Goal: Contribute content: Contribute content

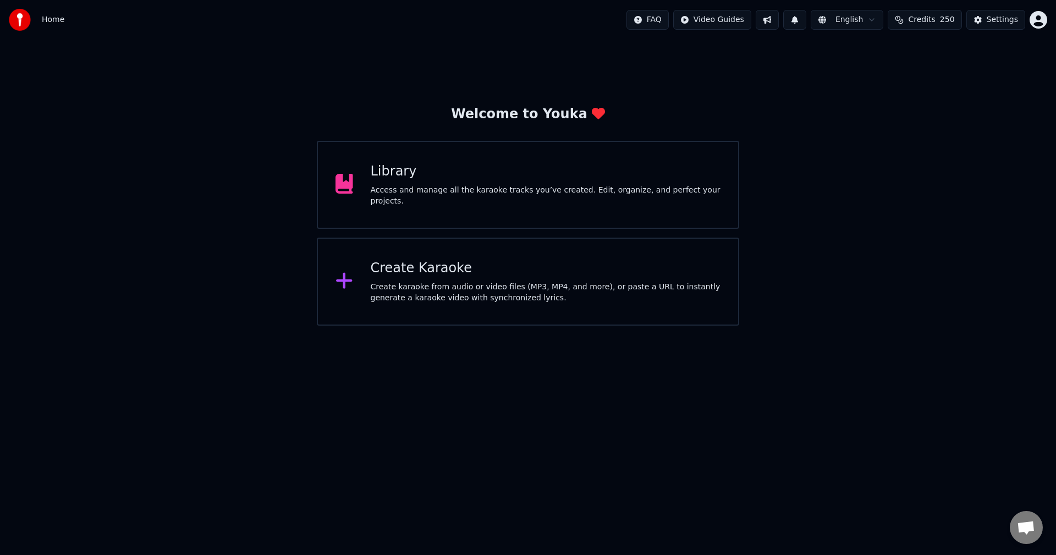
click at [536, 179] on div "Library" at bounding box center [546, 172] width 350 height 18
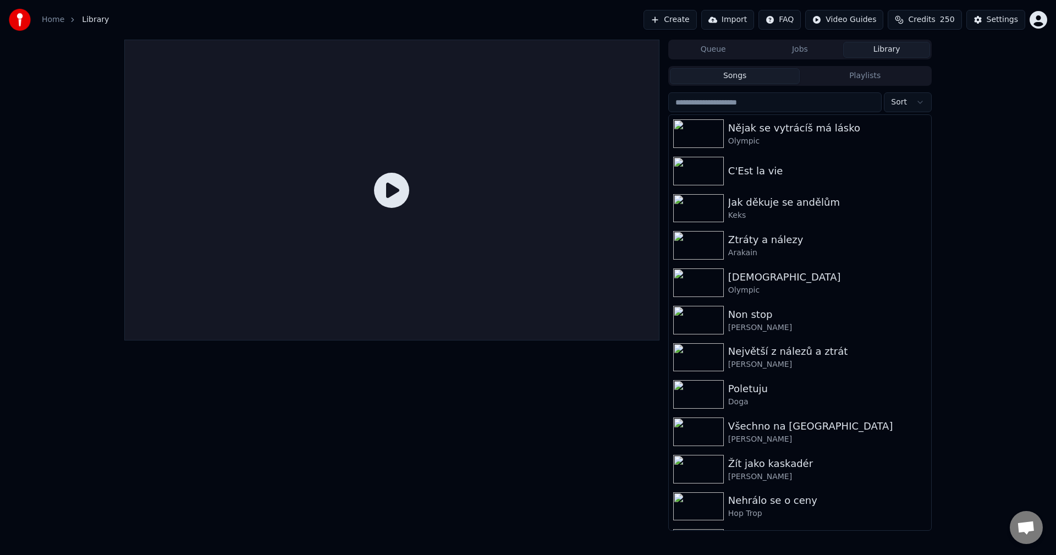
click at [749, 103] on input "search" at bounding box center [775, 102] width 213 height 20
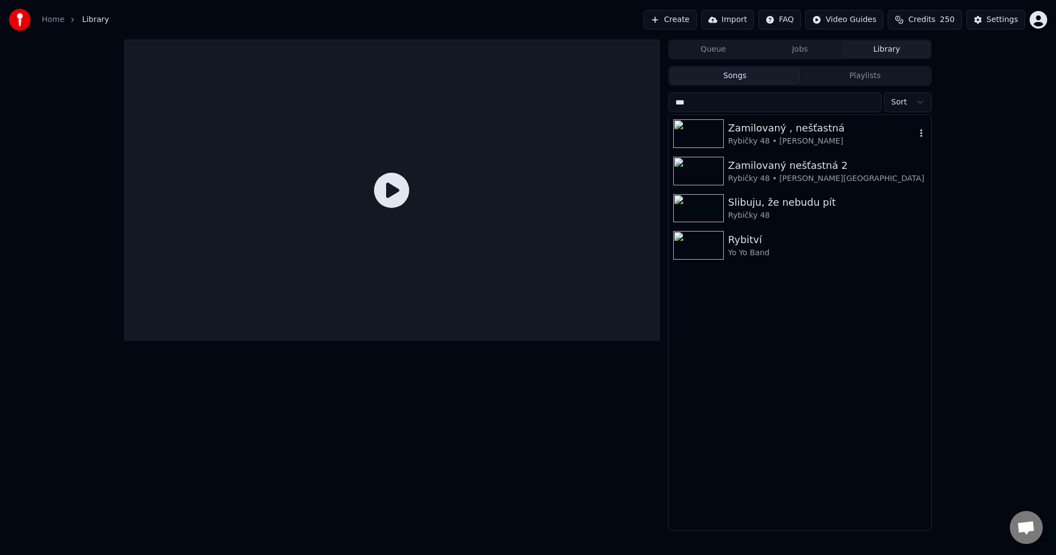
type input "***"
click at [844, 143] on div "Rybičky 48 • [PERSON_NAME]" at bounding box center [822, 141] width 188 height 11
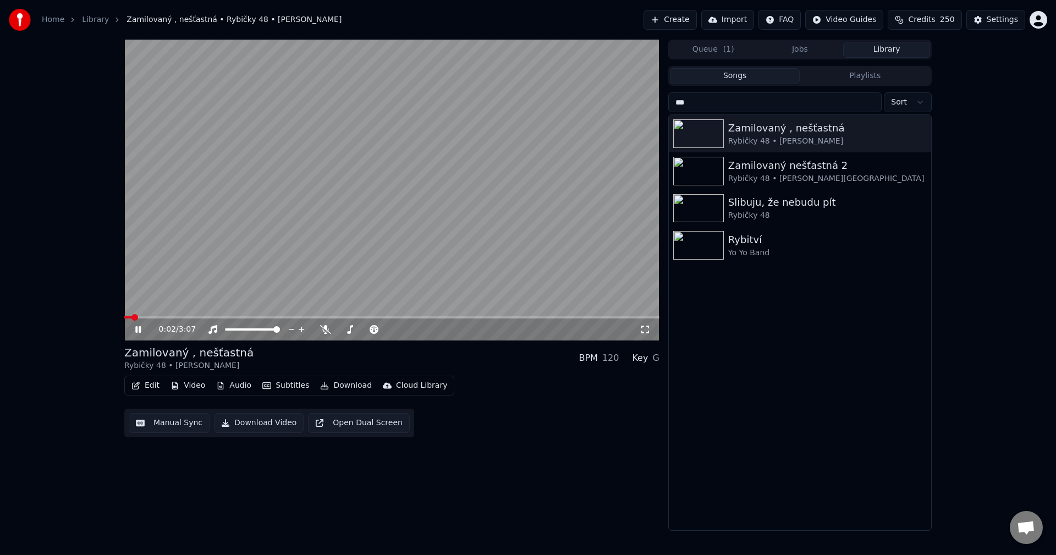
click at [134, 327] on icon at bounding box center [146, 329] width 26 height 9
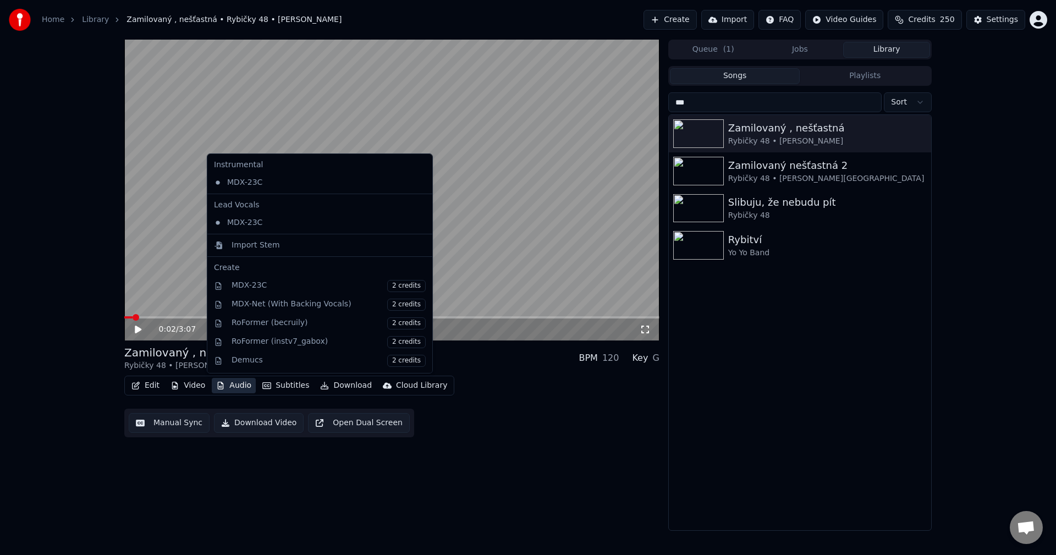
click at [240, 384] on button "Audio" at bounding box center [234, 385] width 44 height 15
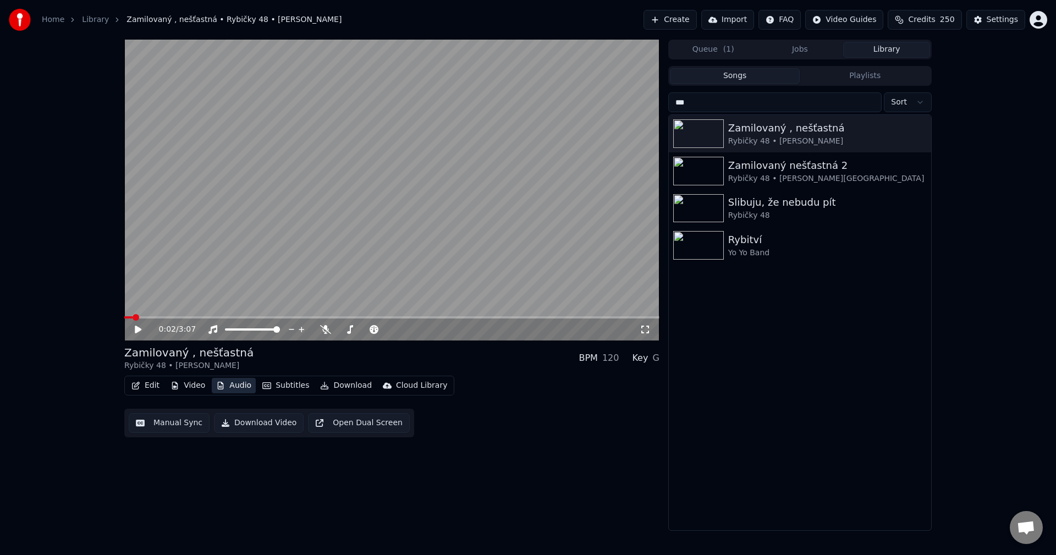
click at [240, 384] on button "Audio" at bounding box center [234, 385] width 44 height 15
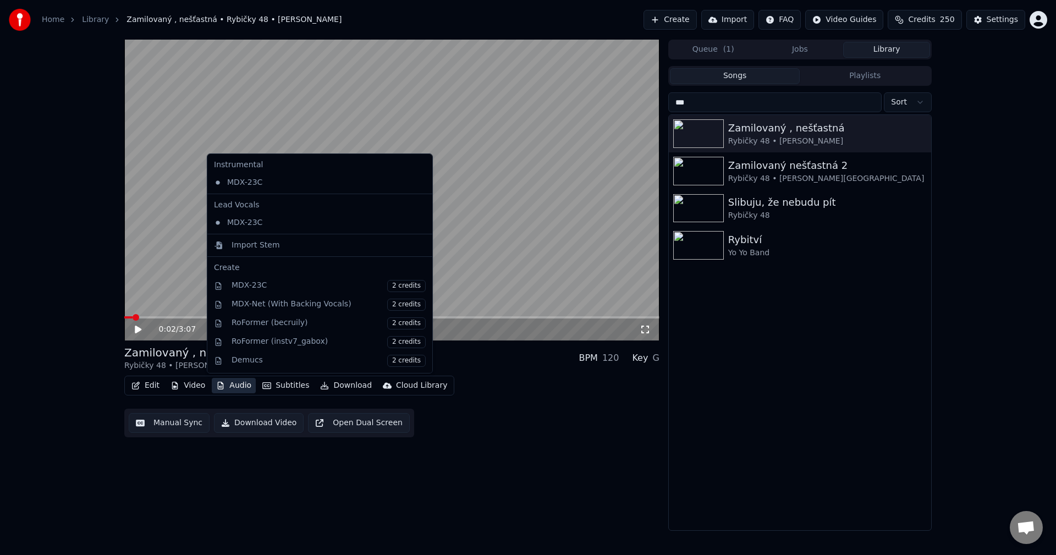
click at [228, 385] on button "Audio" at bounding box center [234, 385] width 44 height 15
click at [273, 243] on div "Import Stem" at bounding box center [256, 245] width 48 height 11
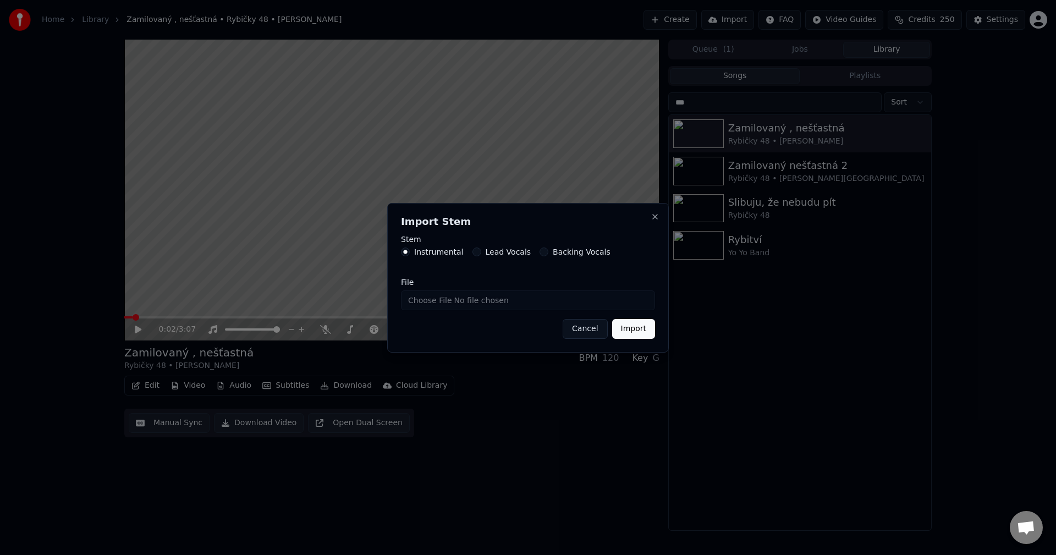
click at [459, 299] on input "File" at bounding box center [528, 301] width 254 height 20
type input "**********"
click at [641, 327] on button "Import" at bounding box center [633, 329] width 43 height 20
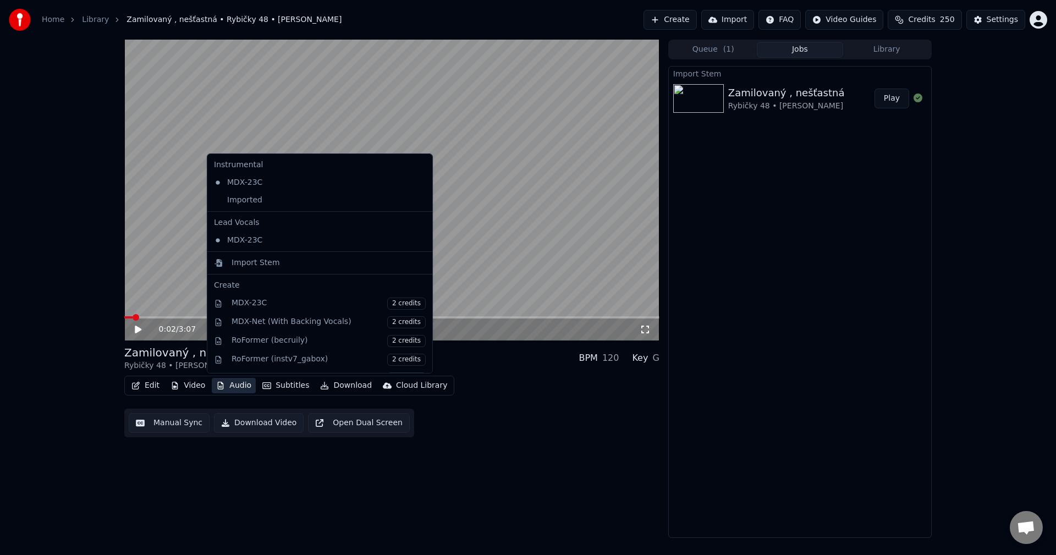
click at [237, 388] on button "Audio" at bounding box center [234, 385] width 44 height 15
click at [274, 206] on div "Imported" at bounding box center [312, 200] width 204 height 18
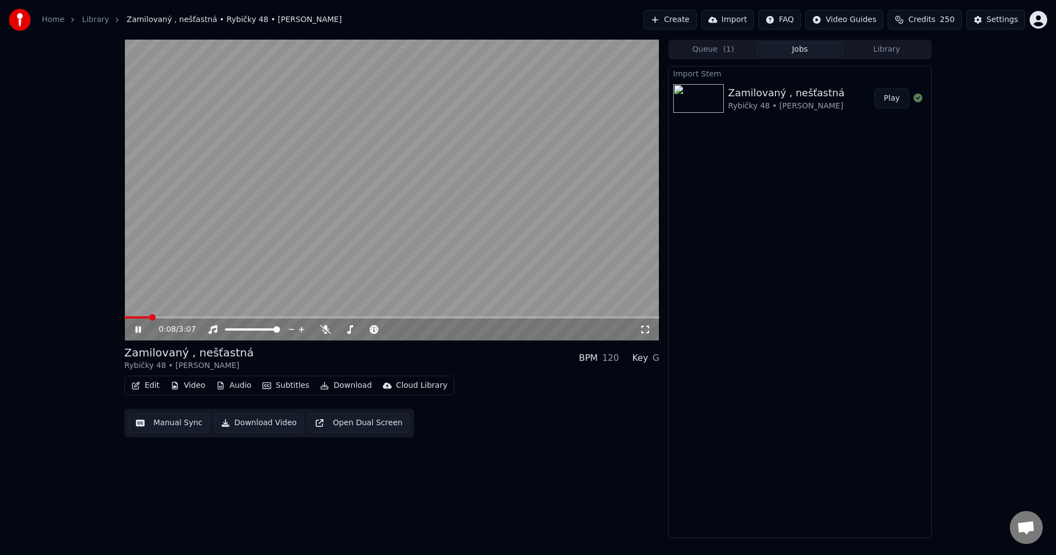
click at [281, 317] on span at bounding box center [391, 317] width 535 height 2
click at [420, 314] on video at bounding box center [391, 190] width 535 height 301
click at [433, 316] on span at bounding box center [391, 317] width 535 height 2
click at [475, 316] on span at bounding box center [391, 317] width 535 height 2
click at [512, 320] on div "2:03 / 3:07" at bounding box center [391, 330] width 535 height 22
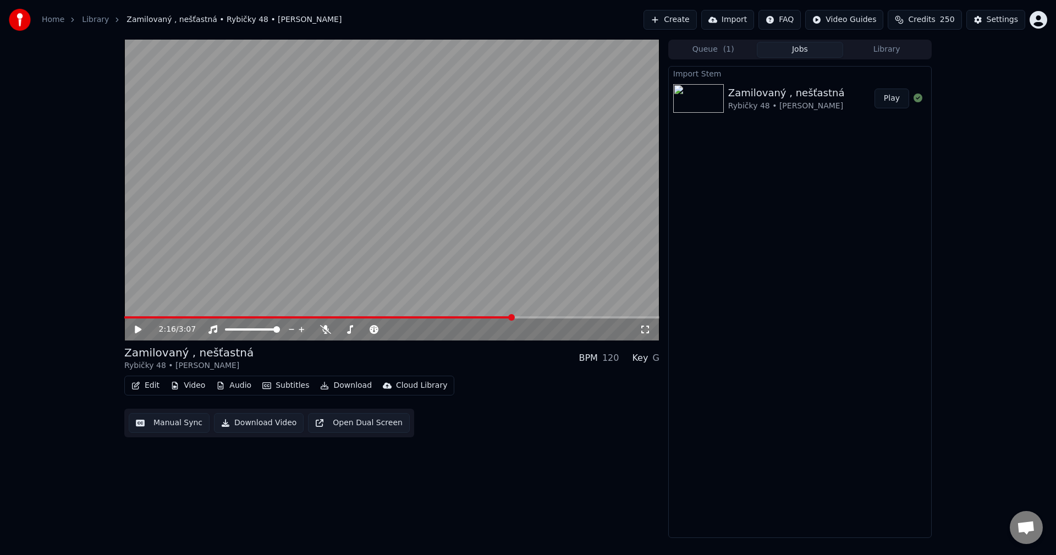
click at [514, 317] on span at bounding box center [391, 317] width 535 height 2
click at [534, 317] on span at bounding box center [391, 317] width 535 height 2
click at [559, 317] on span at bounding box center [391, 317] width 535 height 2
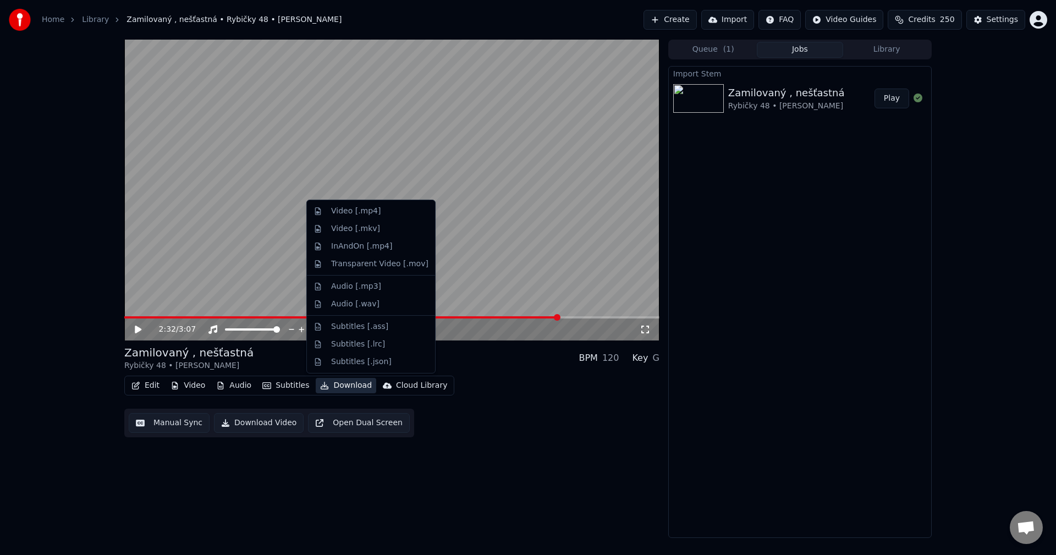
click at [339, 383] on button "Download" at bounding box center [346, 385] width 61 height 15
click at [368, 215] on div "Video [.mp4]" at bounding box center [356, 211] width 50 height 11
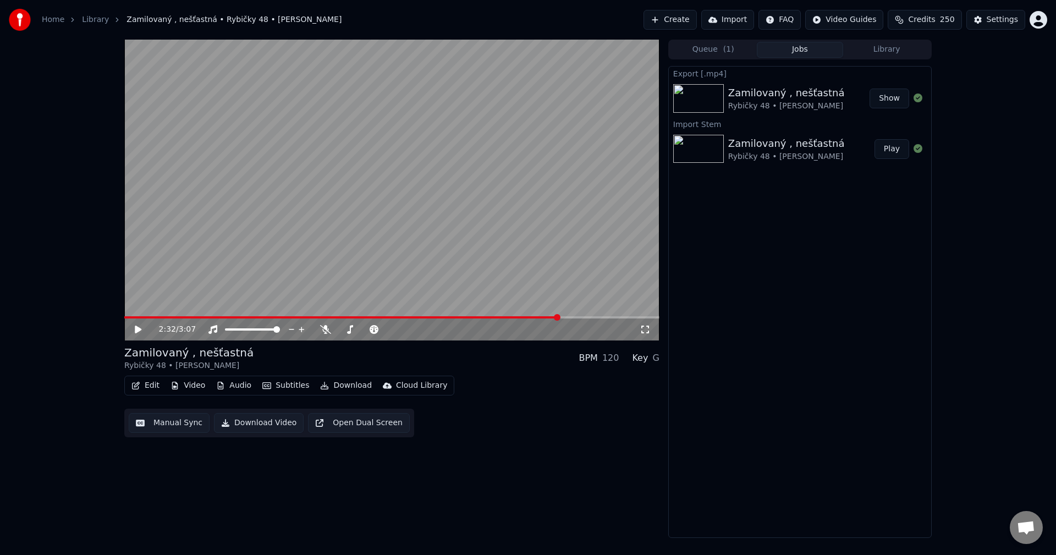
click at [188, 390] on button "Video" at bounding box center [187, 385] width 43 height 15
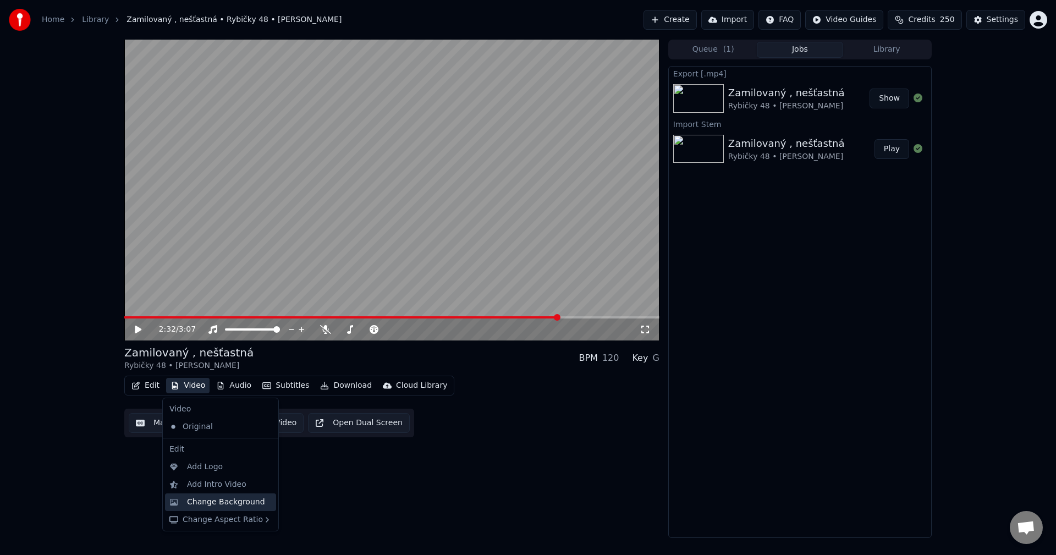
click at [233, 500] on div "Change Background" at bounding box center [226, 502] width 78 height 11
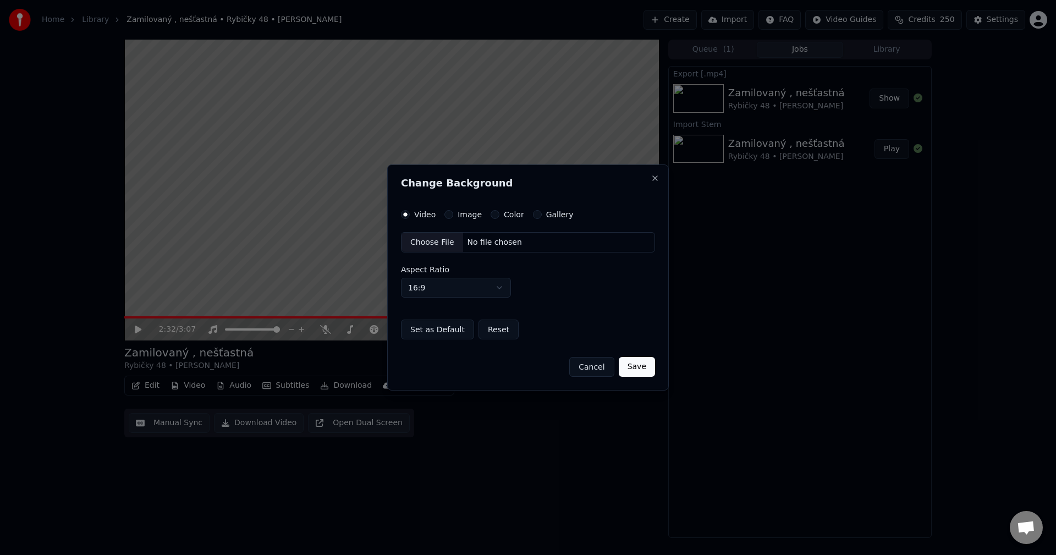
click at [463, 214] on label "Image" at bounding box center [470, 215] width 24 height 8
click at [453, 214] on button "Image" at bounding box center [449, 214] width 9 height 9
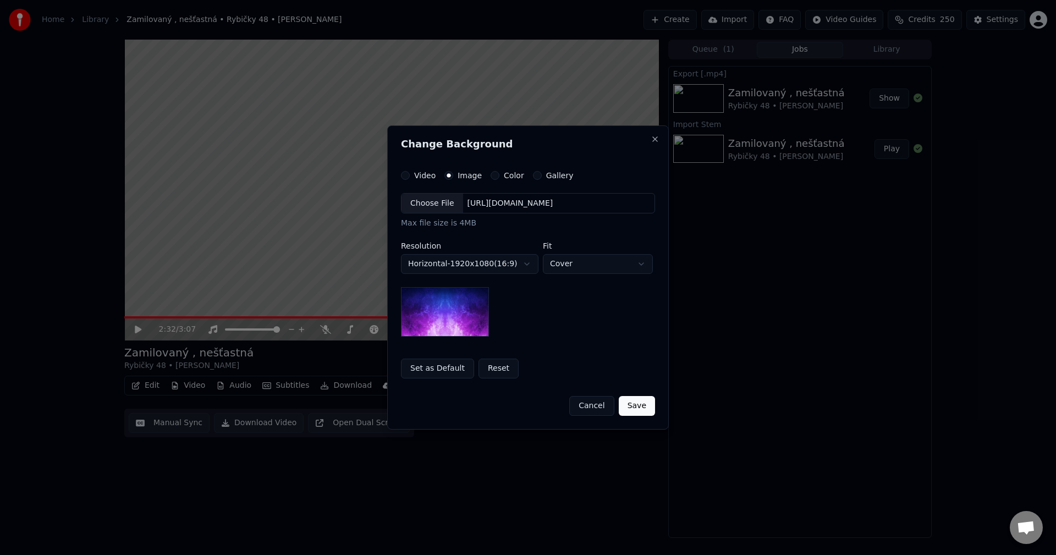
click at [509, 206] on div "[URL][DOMAIN_NAME]" at bounding box center [510, 203] width 95 height 11
click at [484, 264] on body "**********" at bounding box center [528, 277] width 1056 height 555
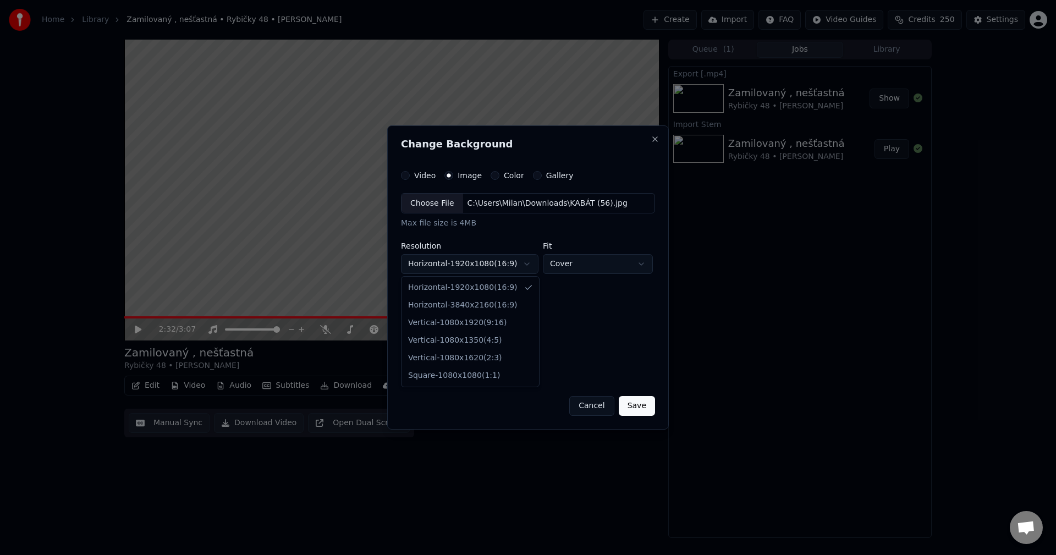
select select "*********"
click at [638, 407] on button "Save" at bounding box center [637, 406] width 36 height 20
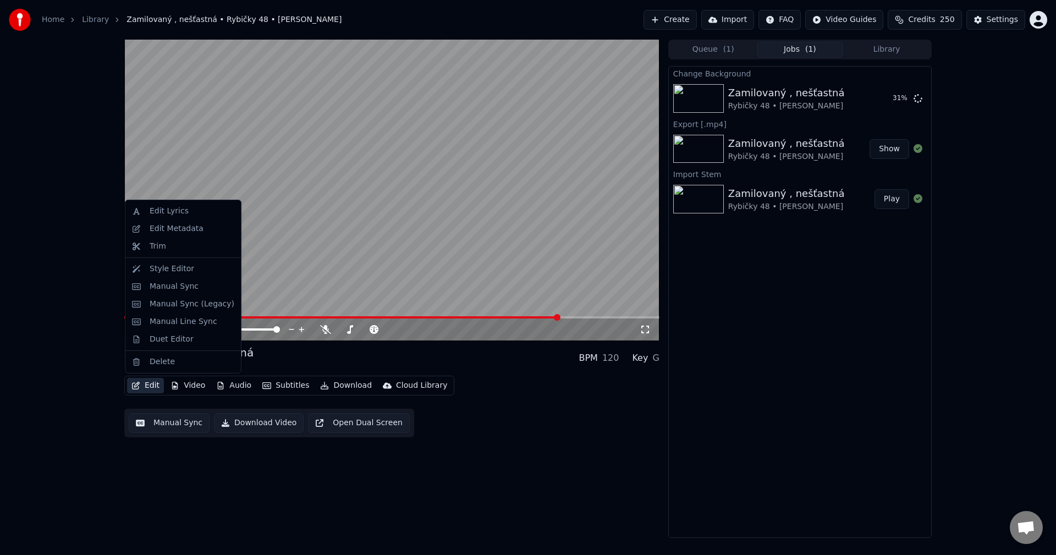
click at [147, 388] on button "Edit" at bounding box center [145, 385] width 37 height 15
click at [193, 227] on div "Edit Metadata" at bounding box center [177, 228] width 54 height 11
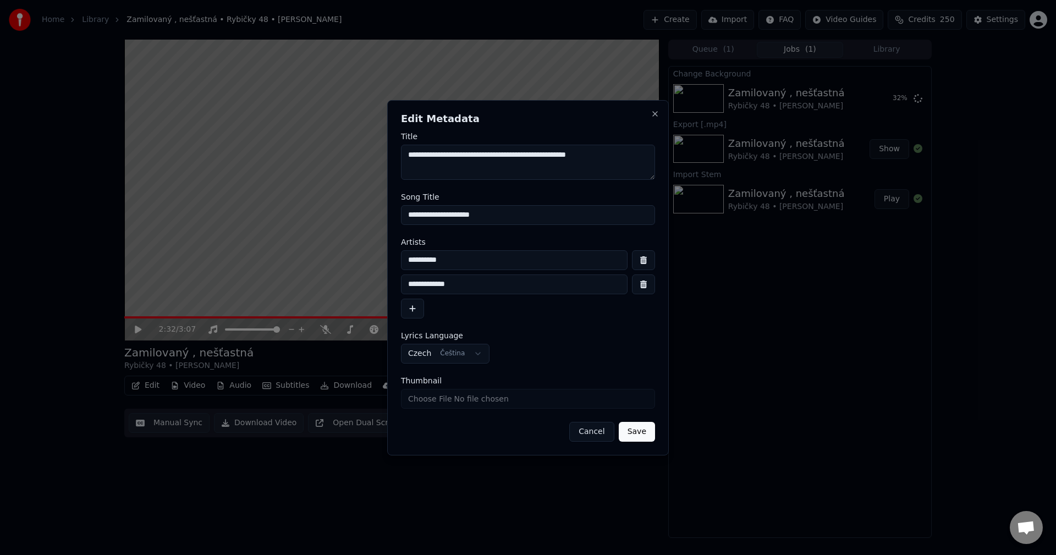
drag, startPoint x: 508, startPoint y: 213, endPoint x: 371, endPoint y: 215, distance: 136.5
click at [371, 215] on body "**********" at bounding box center [528, 277] width 1056 height 555
drag, startPoint x: 443, startPoint y: 153, endPoint x: 363, endPoint y: 155, distance: 80.4
click at [363, 155] on body "**********" at bounding box center [528, 277] width 1056 height 555
click at [655, 114] on button "Close" at bounding box center [655, 113] width 9 height 9
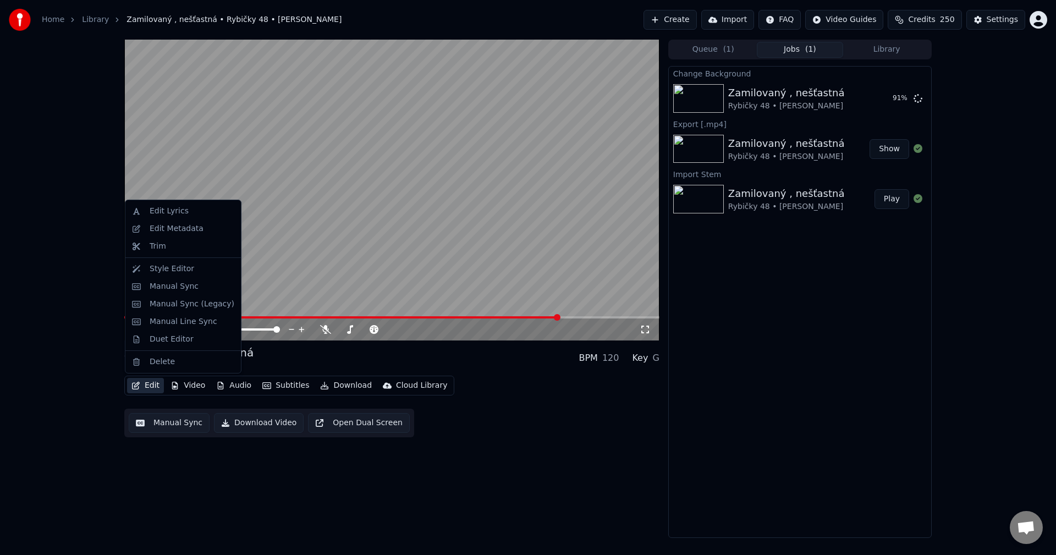
click at [144, 390] on button "Edit" at bounding box center [145, 385] width 37 height 15
click at [178, 226] on div "Edit Metadata" at bounding box center [177, 228] width 54 height 11
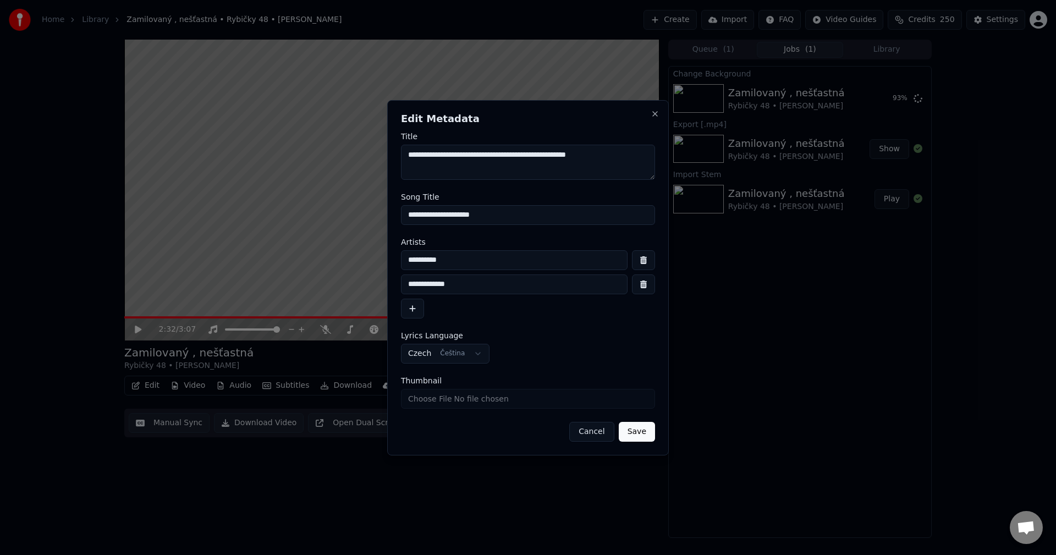
drag, startPoint x: 443, startPoint y: 156, endPoint x: 379, endPoint y: 164, distance: 64.8
click at [377, 162] on body "**********" at bounding box center [528, 277] width 1056 height 555
drag, startPoint x: 479, startPoint y: 217, endPoint x: 288, endPoint y: 224, distance: 190.5
click at [270, 215] on body "**********" at bounding box center [528, 277] width 1056 height 555
click at [650, 111] on div "**********" at bounding box center [528, 277] width 282 height 355
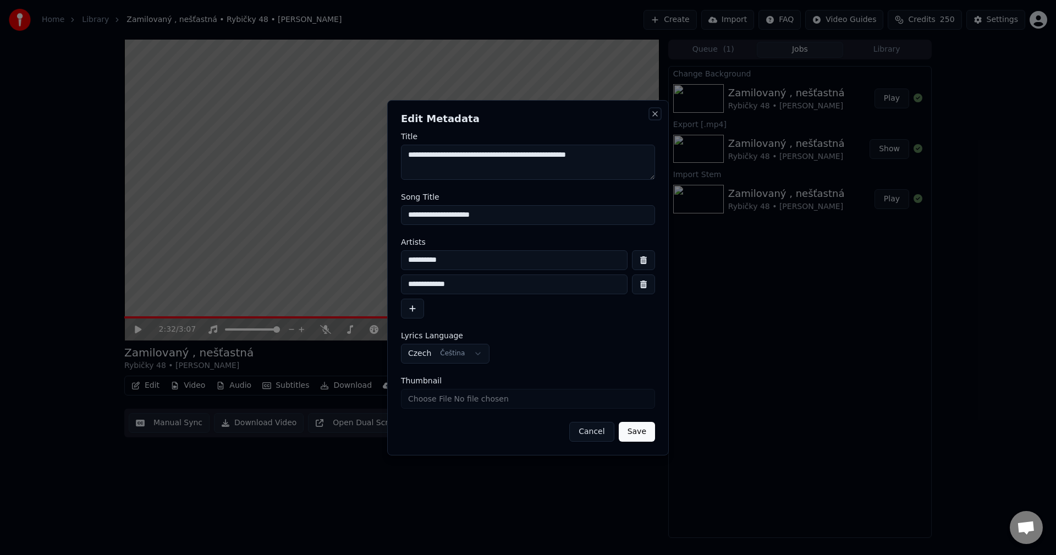
click at [656, 114] on button "Close" at bounding box center [655, 113] width 9 height 9
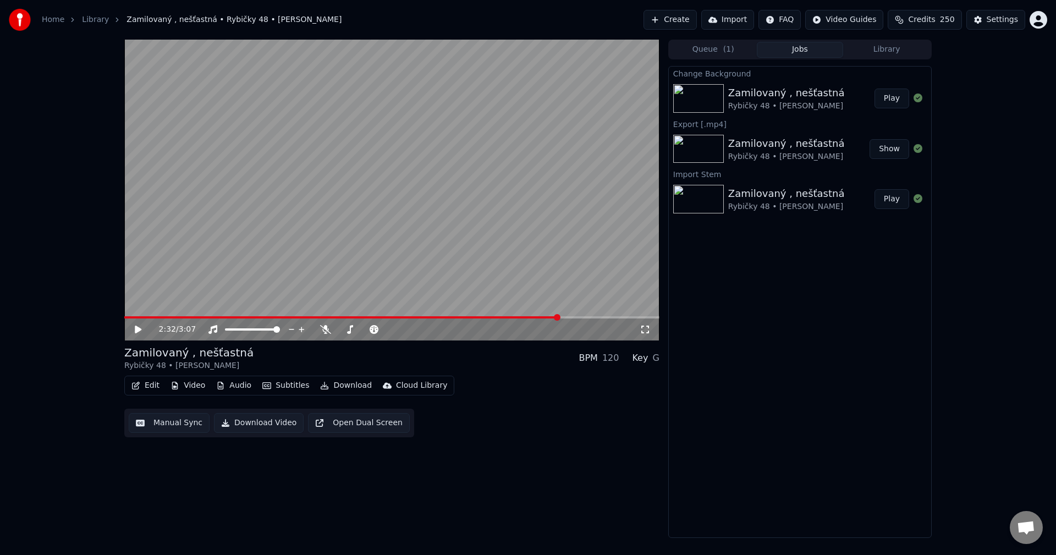
click at [185, 387] on button "Video" at bounding box center [187, 385] width 43 height 15
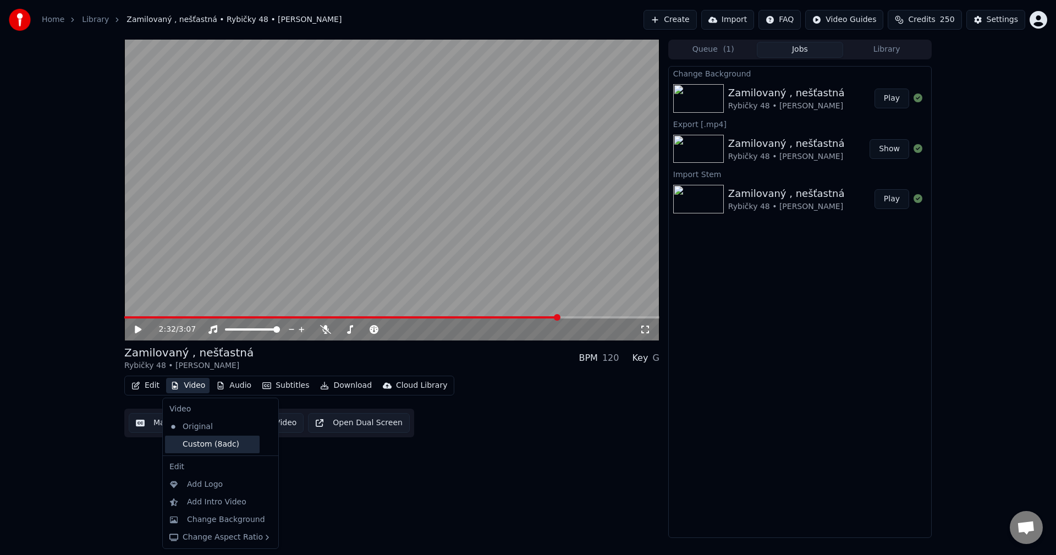
click at [206, 440] on div "Custom (8adc)" at bounding box center [212, 445] width 95 height 18
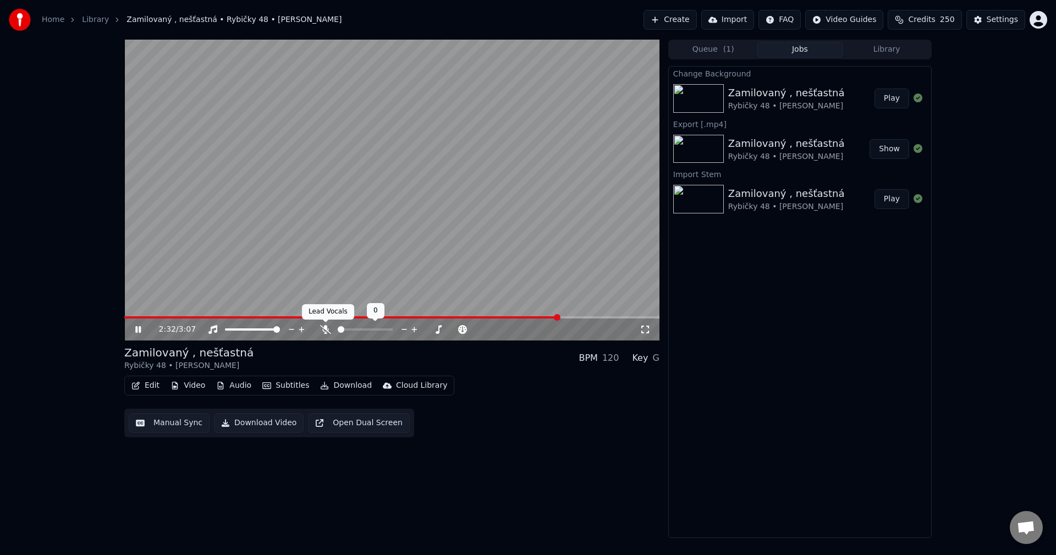
click at [321, 330] on icon at bounding box center [325, 329] width 11 height 9
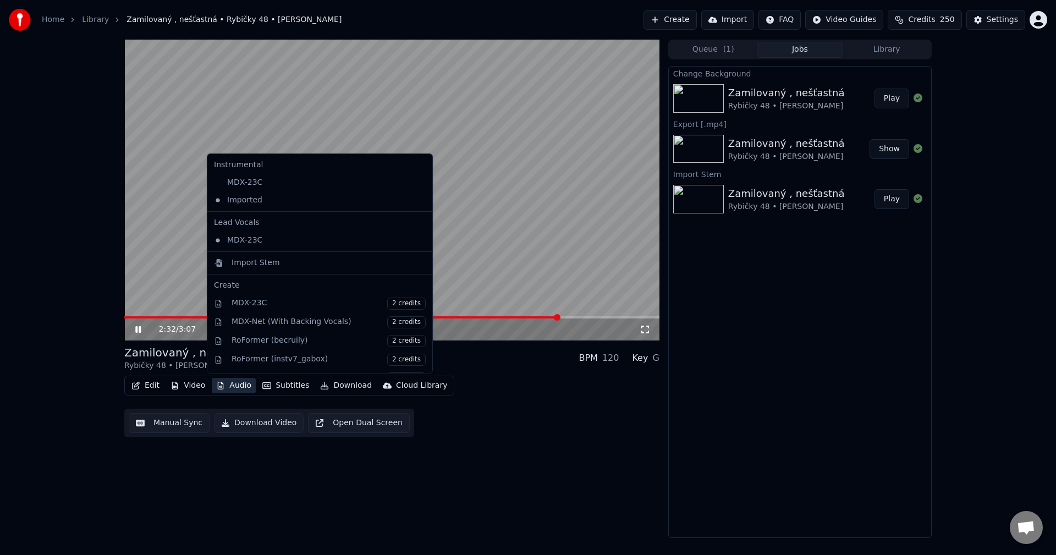
click at [233, 388] on button "Audio" at bounding box center [234, 385] width 44 height 15
click at [264, 180] on div "MDX-23C" at bounding box center [312, 183] width 204 height 18
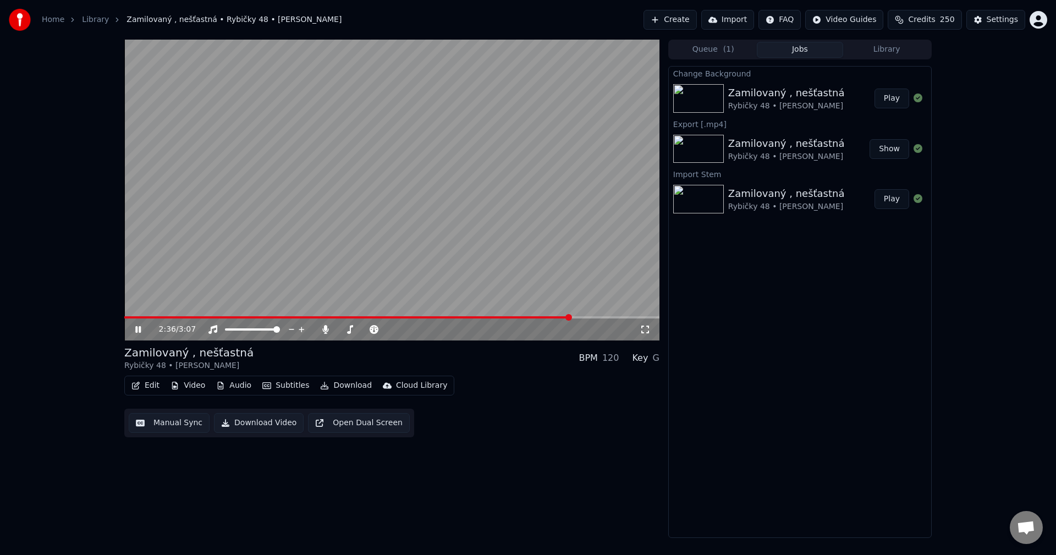
drag, startPoint x: 140, startPoint y: 333, endPoint x: 210, endPoint y: 377, distance: 82.9
click at [140, 333] on icon at bounding box center [146, 329] width 26 height 9
click at [335, 387] on button "Download" at bounding box center [346, 385] width 61 height 15
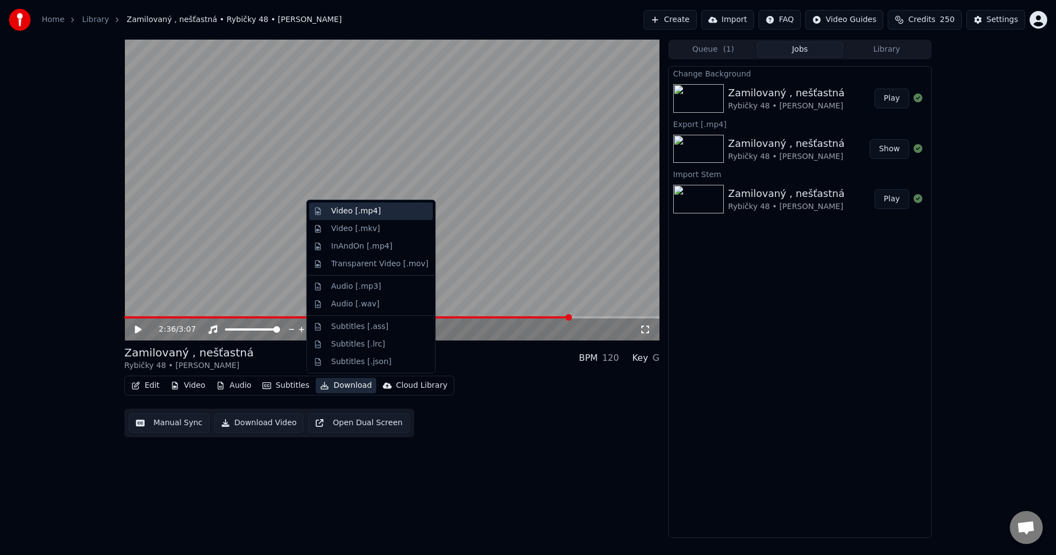
click at [379, 218] on div "Video [.mp4]" at bounding box center [371, 211] width 124 height 18
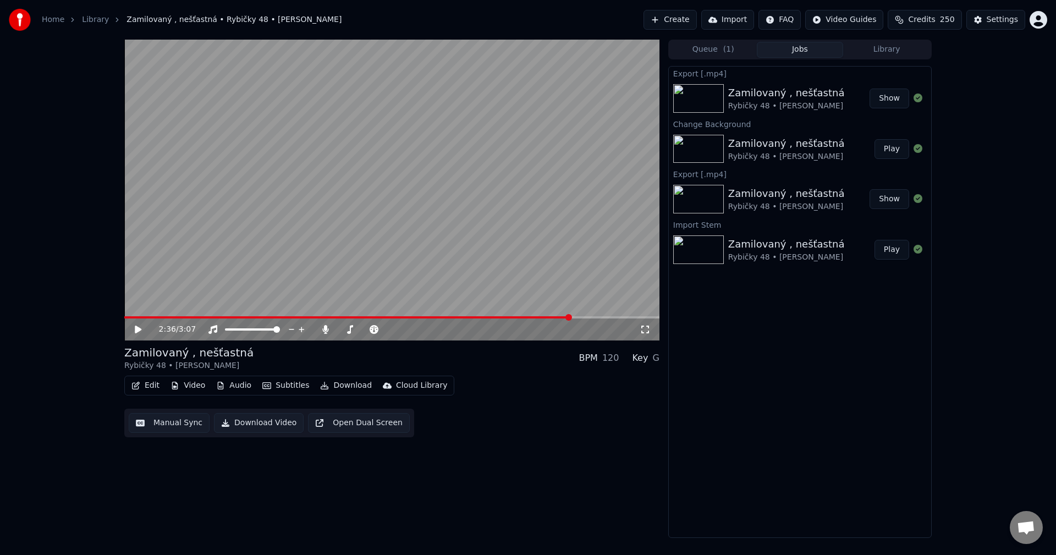
click at [153, 384] on button "Edit" at bounding box center [145, 385] width 37 height 15
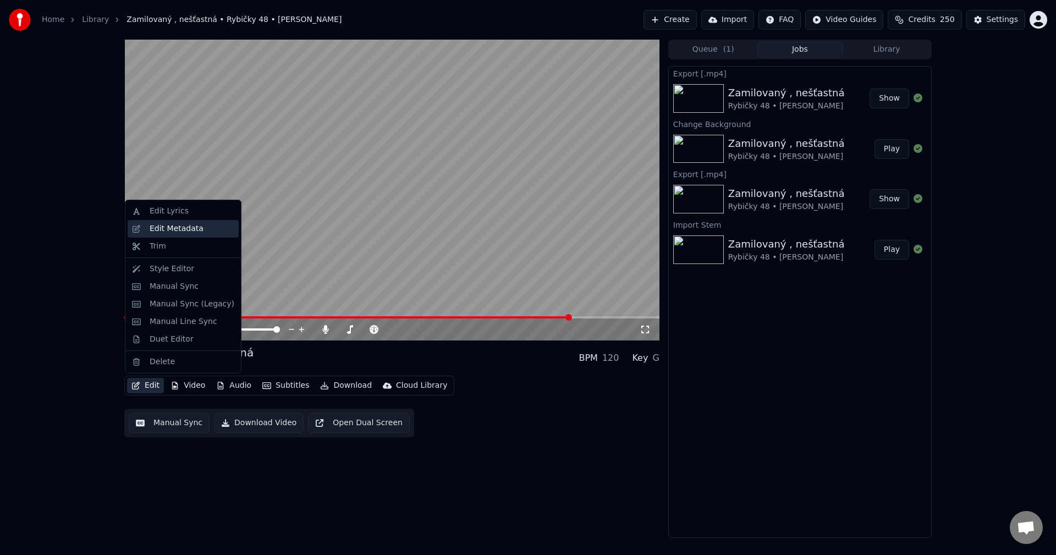
click at [179, 231] on div "Edit Metadata" at bounding box center [177, 228] width 54 height 11
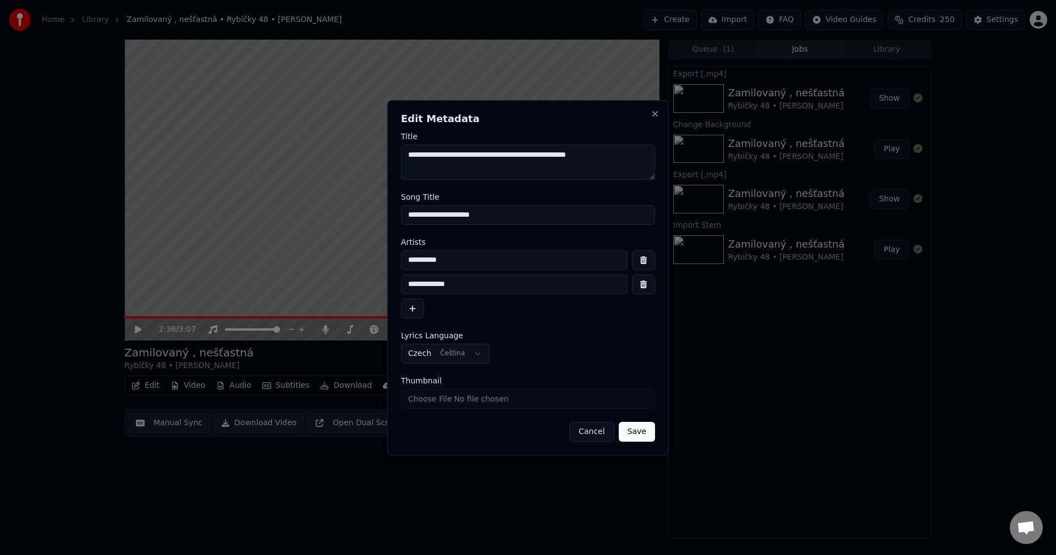
click at [476, 398] on input "Thumbnail" at bounding box center [528, 399] width 254 height 20
type input "**********"
click at [636, 435] on button "Save" at bounding box center [637, 432] width 36 height 20
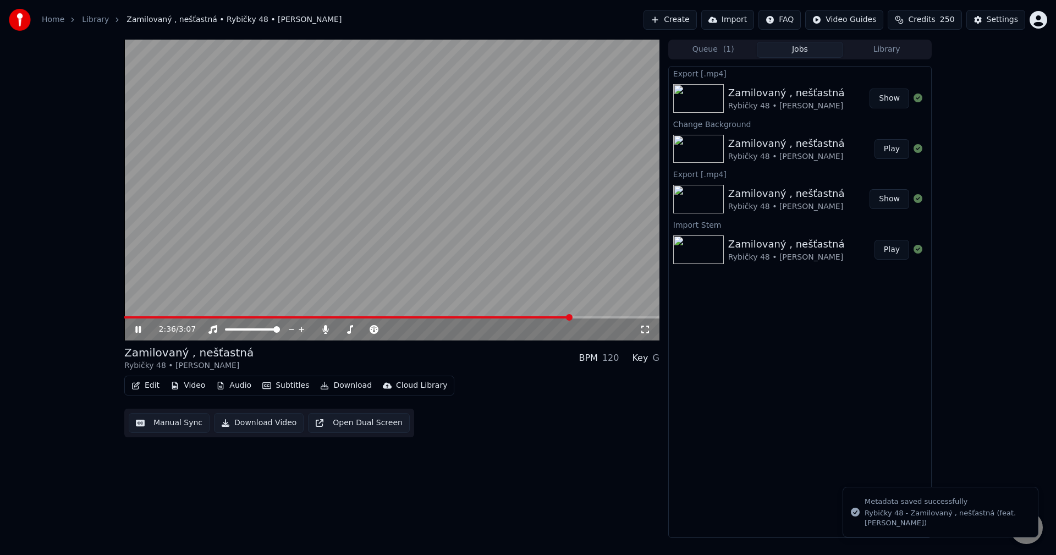
click at [135, 331] on icon at bounding box center [146, 329] width 26 height 9
click at [884, 51] on button "Library" at bounding box center [886, 50] width 87 height 16
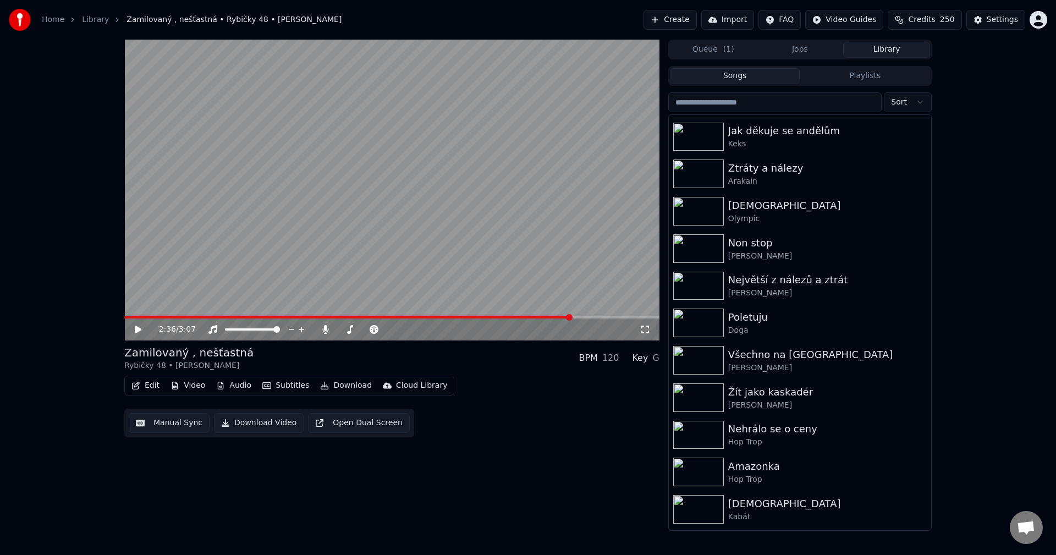
scroll to position [32, 0]
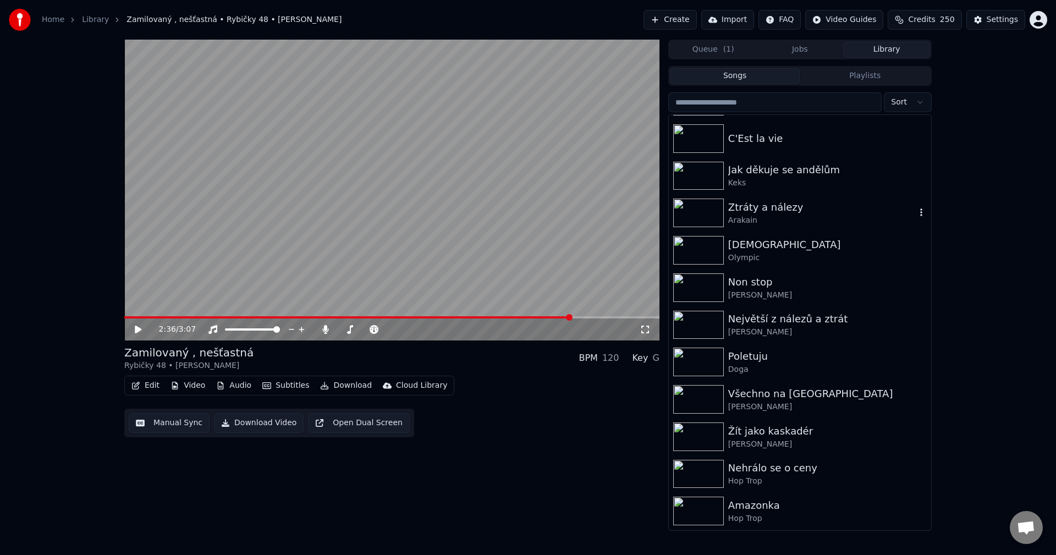
click at [829, 226] on div "Arakain" at bounding box center [822, 220] width 188 height 11
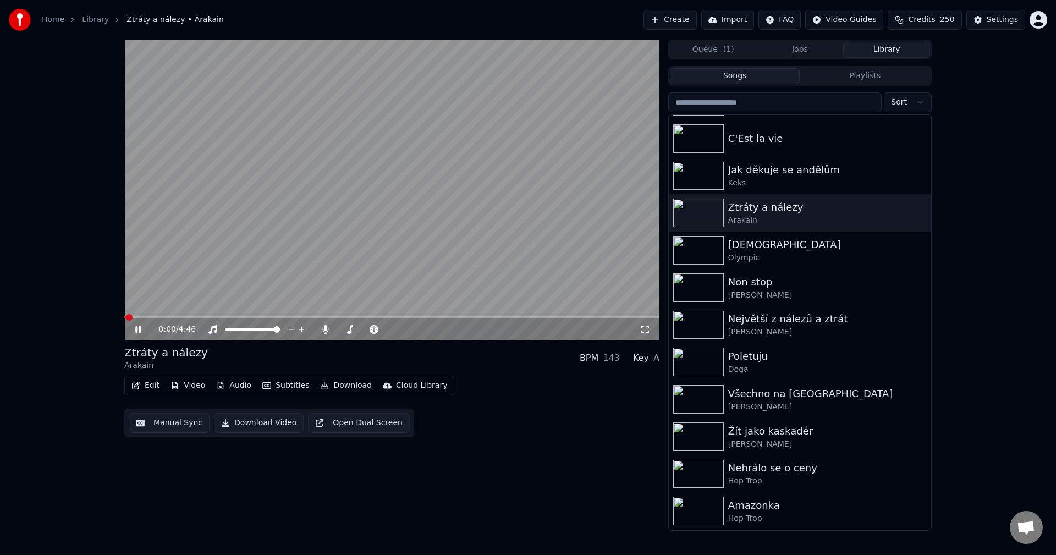
click at [140, 326] on icon at bounding box center [146, 329] width 26 height 9
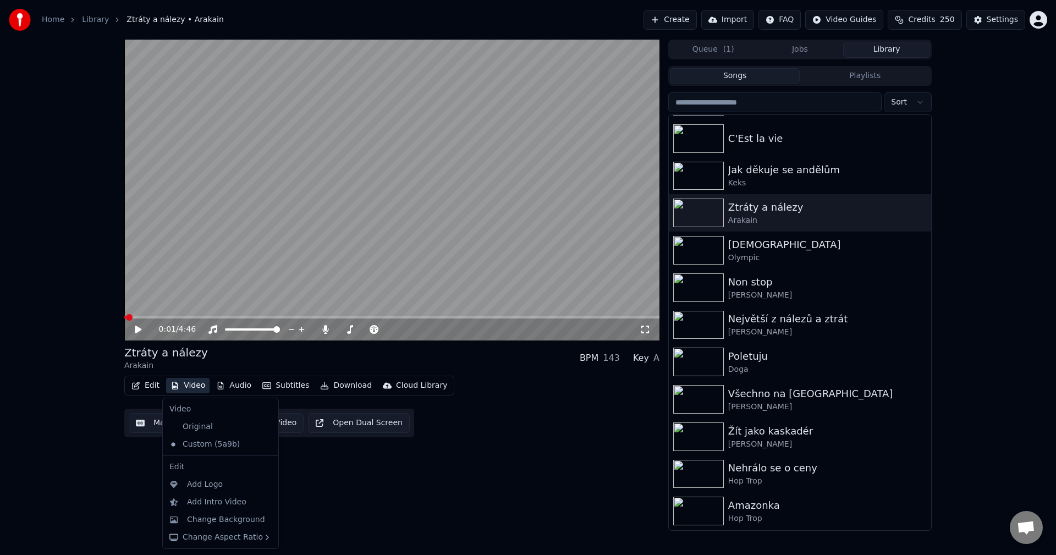
click at [191, 388] on button "Video" at bounding box center [187, 385] width 43 height 15
click at [210, 423] on div "Original" at bounding box center [212, 427] width 95 height 18
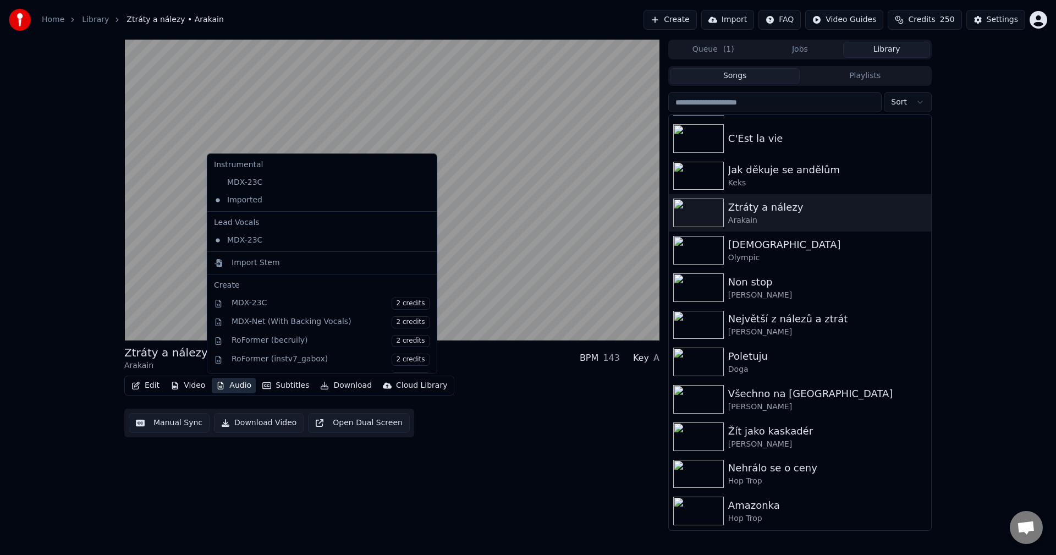
click at [232, 388] on button "Audio" at bounding box center [234, 385] width 44 height 15
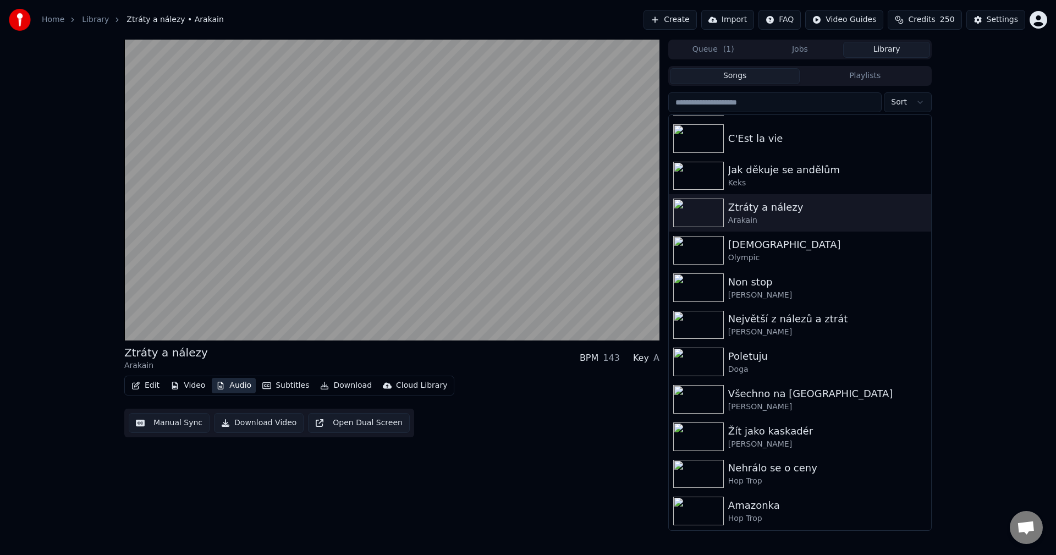
click at [232, 388] on button "Audio" at bounding box center [234, 385] width 44 height 15
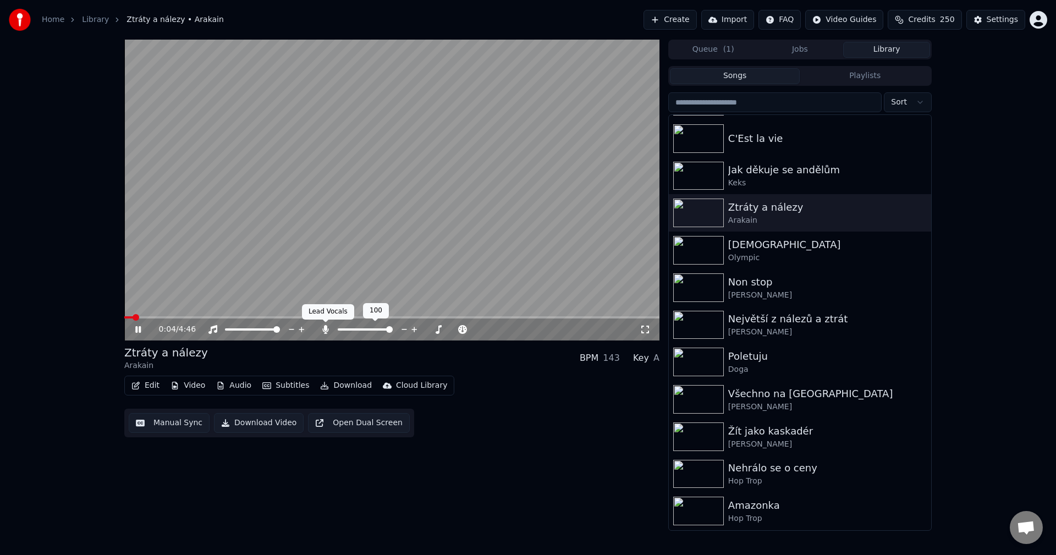
click at [321, 330] on icon at bounding box center [325, 329] width 11 height 9
click at [139, 328] on icon at bounding box center [138, 329] width 6 height 7
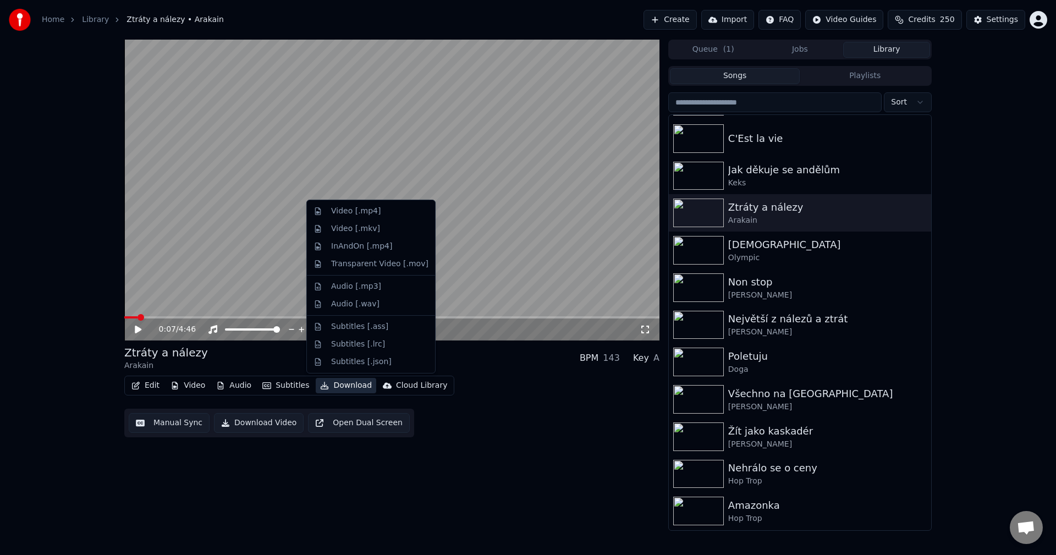
click at [335, 388] on button "Download" at bounding box center [346, 385] width 61 height 15
click at [370, 217] on div "Video [.mp4]" at bounding box center [371, 211] width 124 height 18
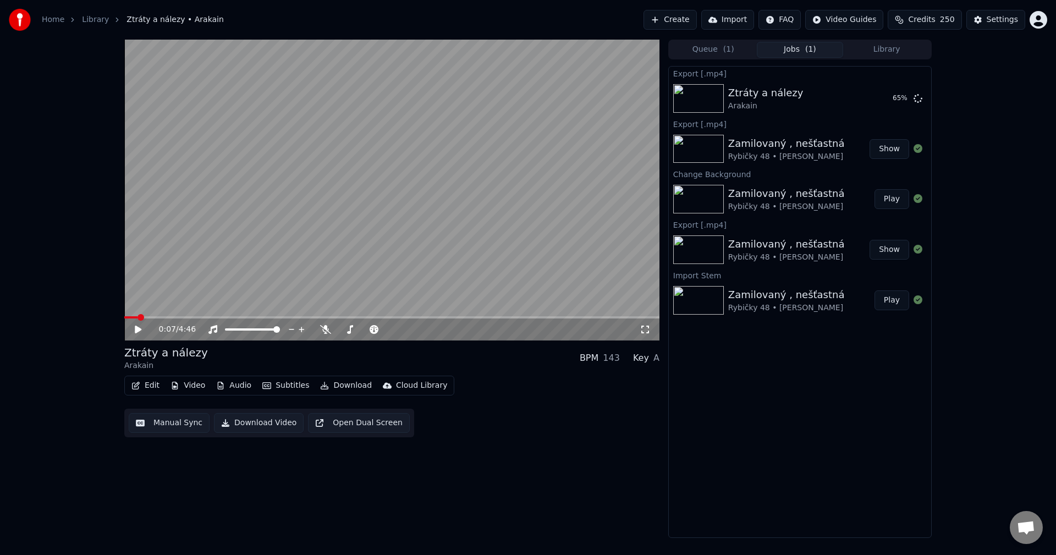
click at [149, 396] on div "Edit Video Audio Subtitles Download Cloud Library" at bounding box center [289, 386] width 330 height 20
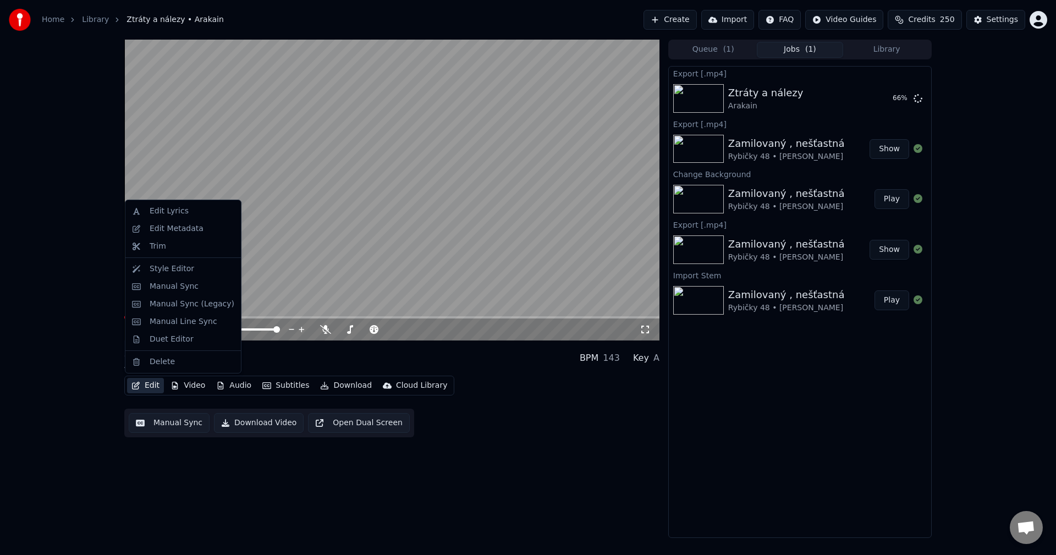
click at [158, 384] on button "Edit" at bounding box center [145, 385] width 37 height 15
click at [185, 229] on div "Edit Metadata" at bounding box center [177, 228] width 54 height 11
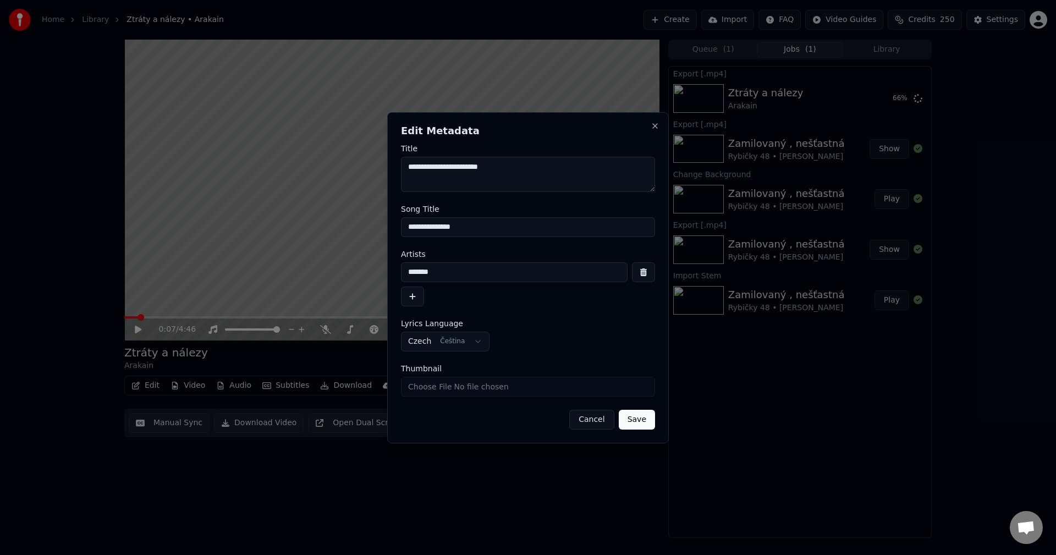
drag, startPoint x: 454, startPoint y: 272, endPoint x: 317, endPoint y: 288, distance: 137.4
click at [314, 279] on body "**********" at bounding box center [528, 277] width 1056 height 555
drag, startPoint x: 489, startPoint y: 222, endPoint x: 308, endPoint y: 223, distance: 181.6
click at [308, 223] on body "**********" at bounding box center [528, 277] width 1056 height 555
click at [655, 125] on button "Close" at bounding box center [655, 126] width 9 height 9
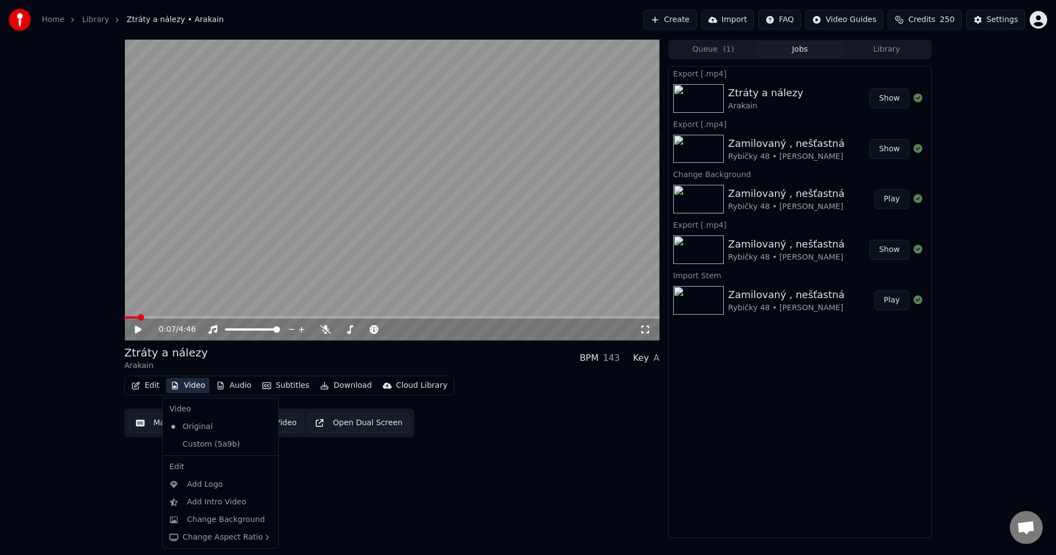
click at [185, 385] on button "Video" at bounding box center [187, 385] width 43 height 15
click at [210, 445] on div "Custom (5a9b)" at bounding box center [212, 445] width 95 height 18
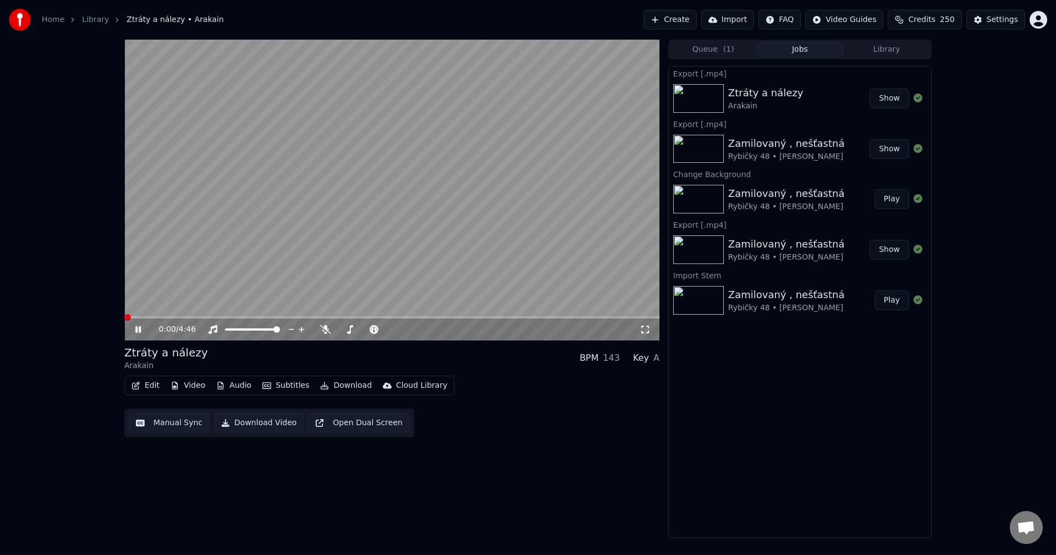
click at [240, 387] on button "Audio" at bounding box center [234, 385] width 44 height 15
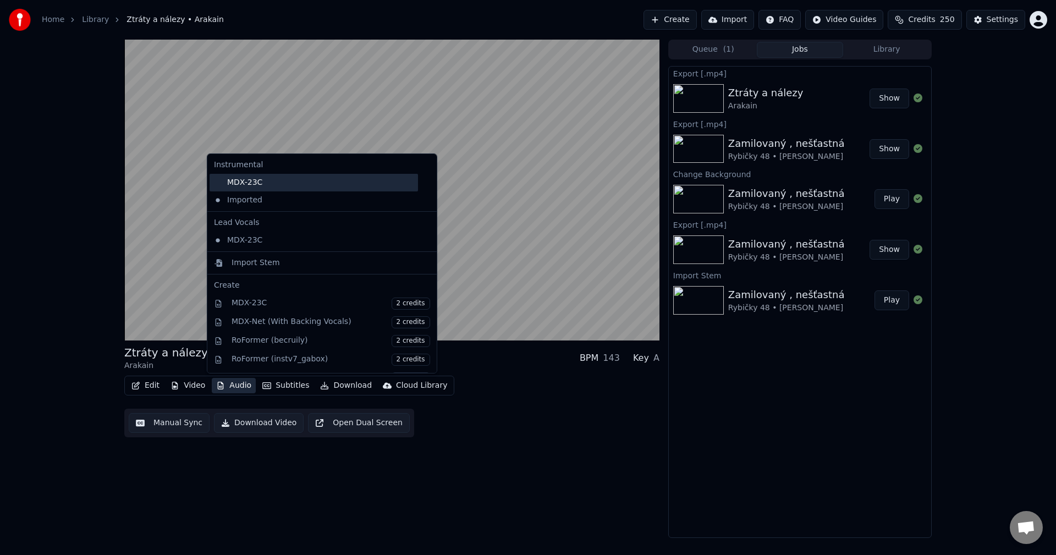
click at [257, 188] on div "MDX-23C" at bounding box center [314, 183] width 209 height 18
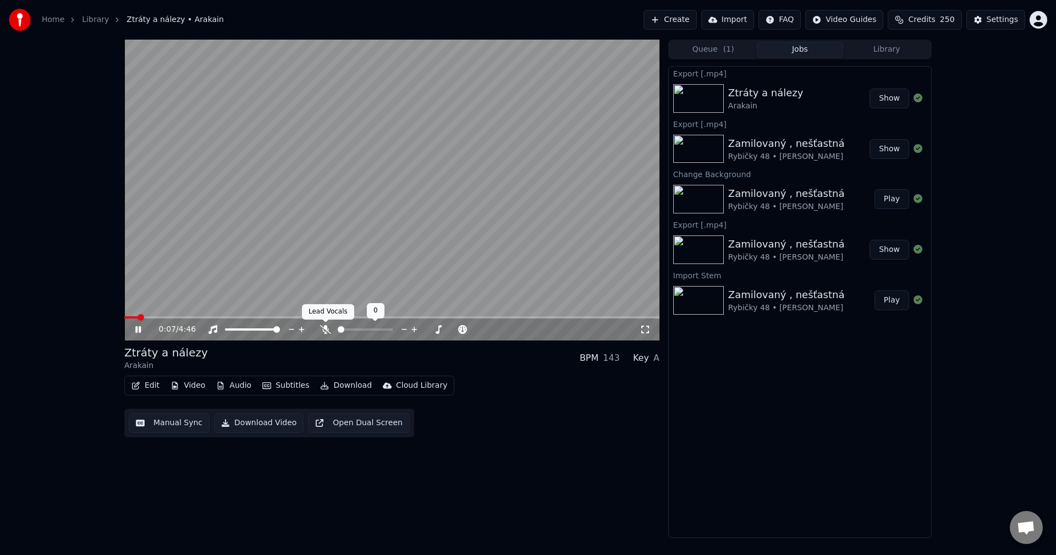
click at [326, 330] on icon at bounding box center [325, 329] width 11 height 9
click at [140, 328] on icon at bounding box center [138, 329] width 6 height 7
click at [338, 395] on div "Edit Video Audio Subtitles Download Cloud Library" at bounding box center [289, 386] width 330 height 20
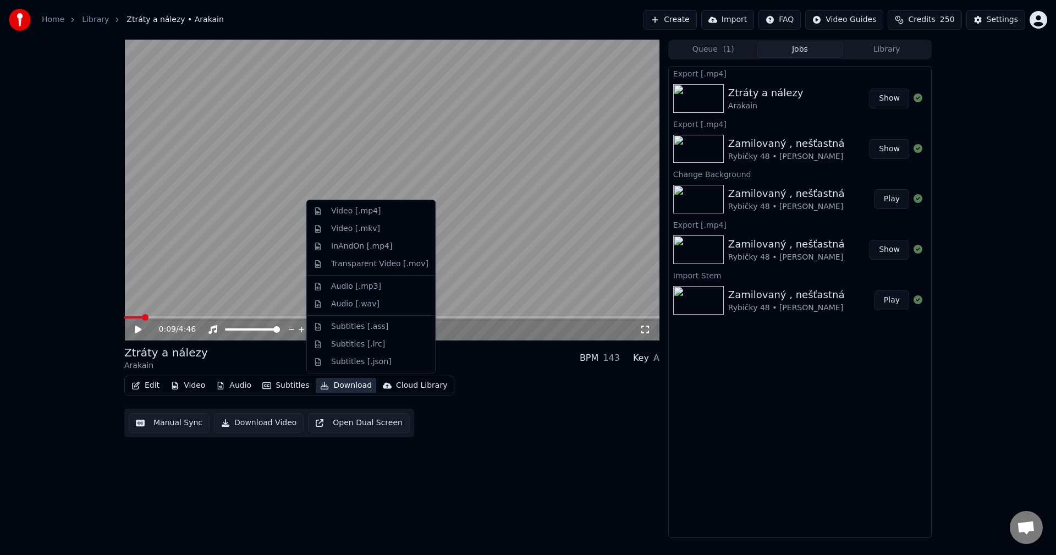
click at [342, 387] on button "Download" at bounding box center [346, 385] width 61 height 15
click at [336, 216] on div "Video [.mp4]" at bounding box center [356, 211] width 50 height 11
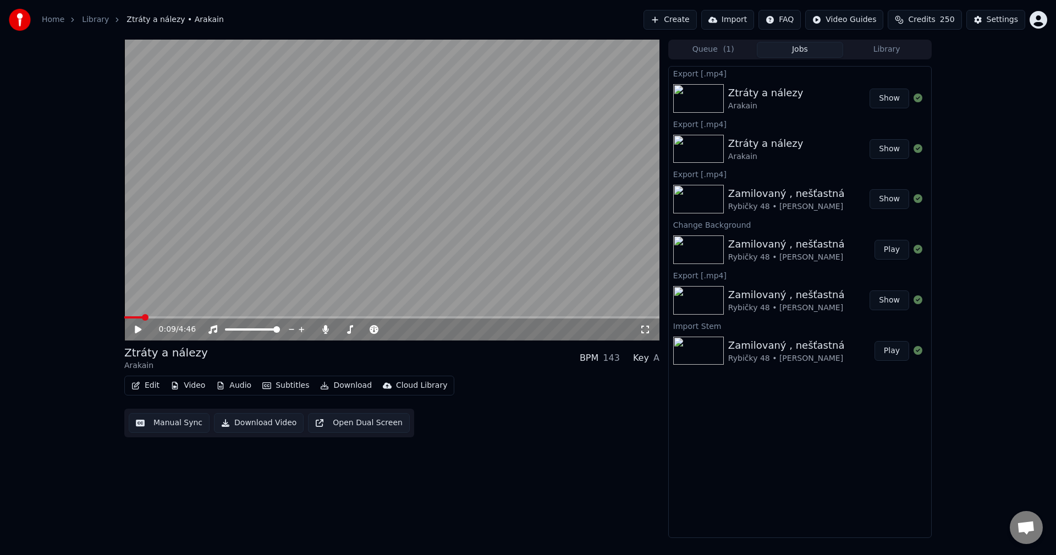
click at [147, 395] on div "Edit Video Audio Subtitles Download Cloud Library" at bounding box center [289, 386] width 330 height 20
click at [147, 391] on button "Edit" at bounding box center [145, 385] width 37 height 15
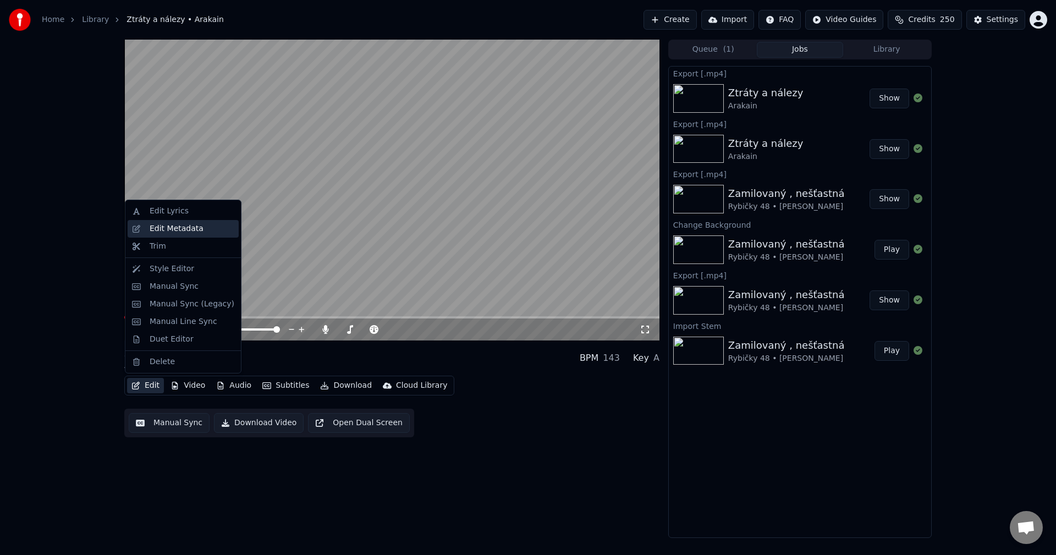
click at [180, 225] on div "Edit Metadata" at bounding box center [177, 228] width 54 height 11
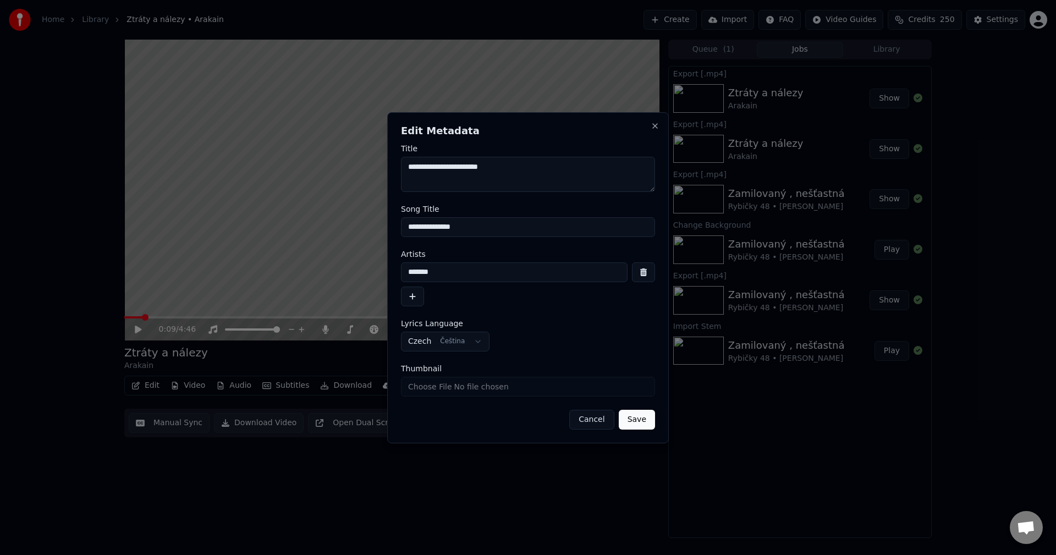
click at [452, 391] on input "Thumbnail" at bounding box center [528, 387] width 254 height 20
type input "**********"
click at [648, 423] on button "Save" at bounding box center [637, 420] width 36 height 20
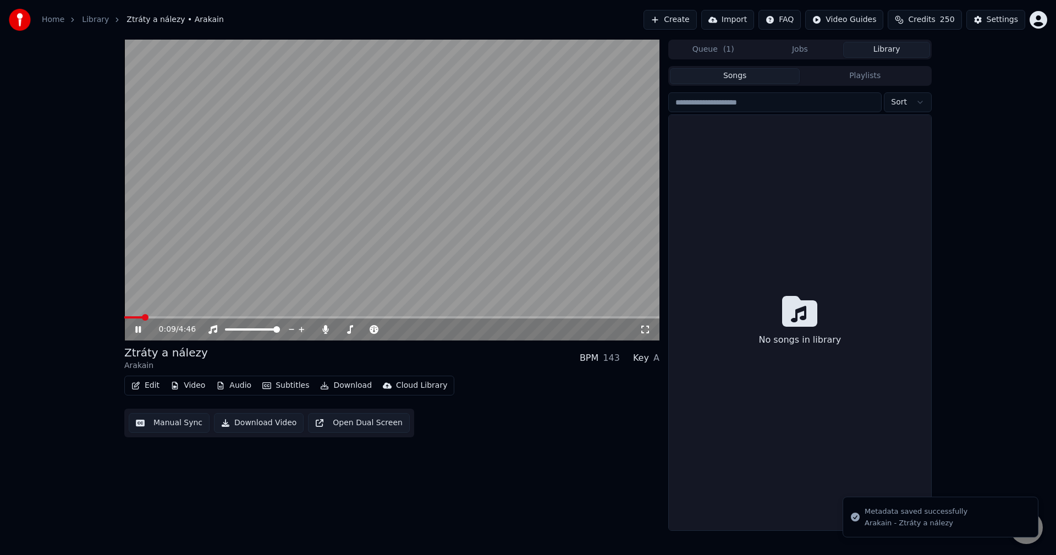
click at [882, 50] on button "Library" at bounding box center [886, 50] width 87 height 16
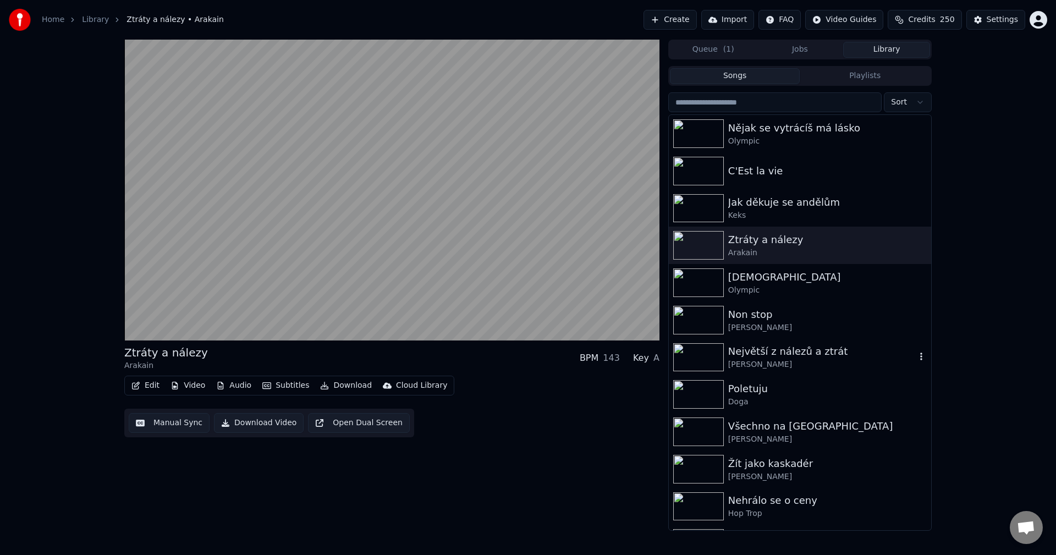
click at [818, 373] on div "Největší z nálezů a ztrát [PERSON_NAME]" at bounding box center [800, 357] width 262 height 37
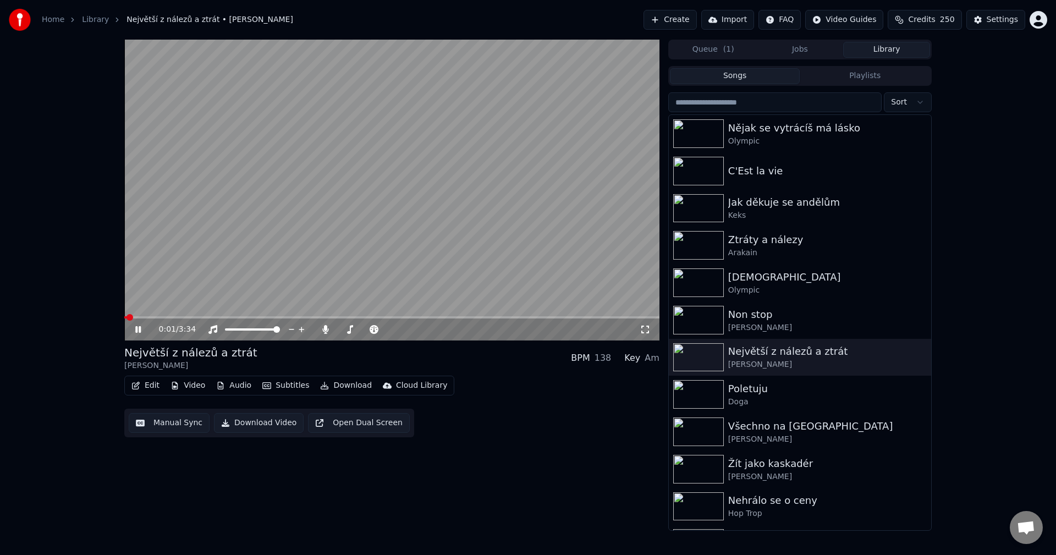
click at [135, 330] on icon at bounding box center [146, 329] width 26 height 9
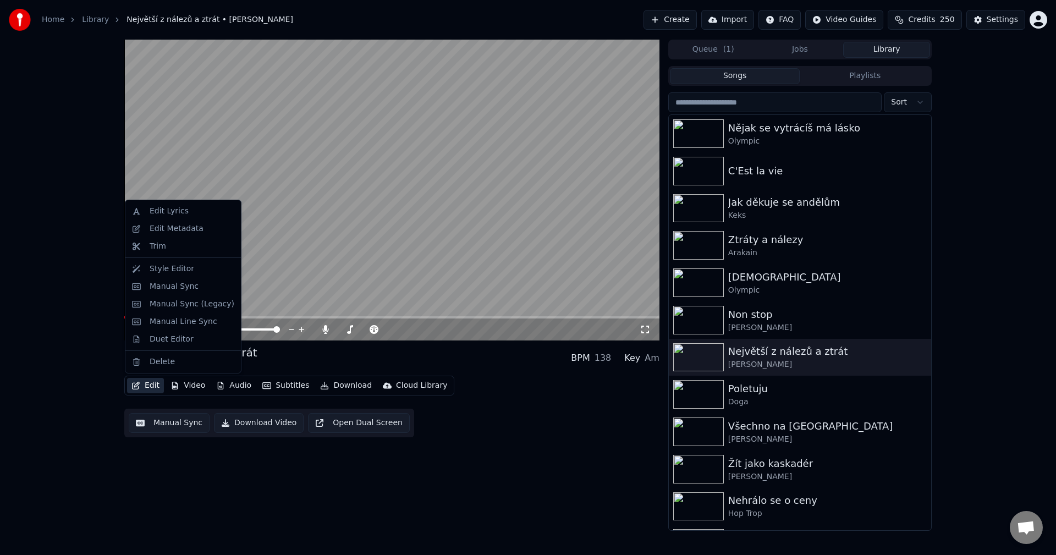
click at [142, 390] on button "Edit" at bounding box center [145, 385] width 37 height 15
click at [177, 232] on div "Edit Metadata" at bounding box center [177, 228] width 54 height 11
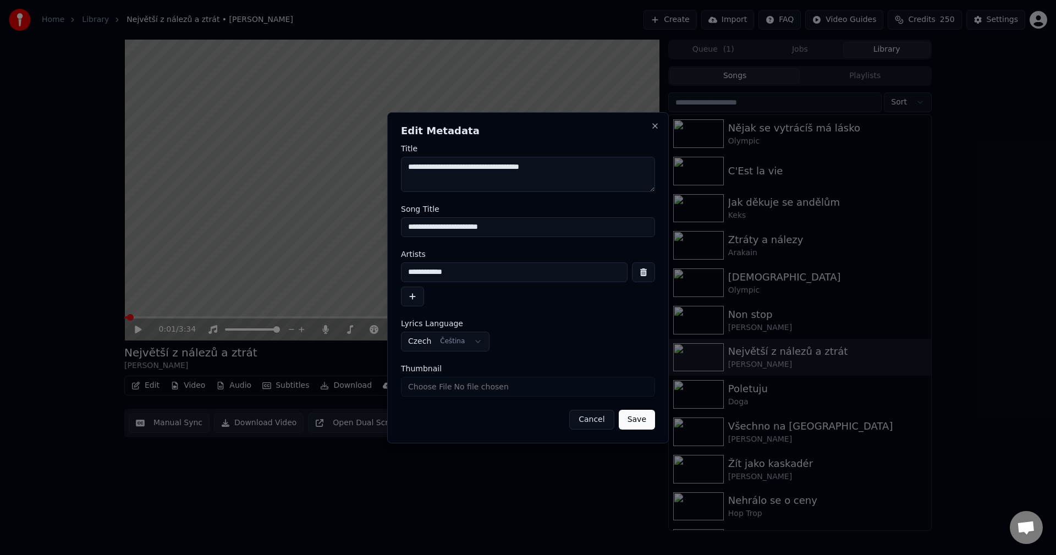
drag, startPoint x: 499, startPoint y: 227, endPoint x: 241, endPoint y: 237, distance: 258.2
click at [240, 237] on body "**********" at bounding box center [528, 277] width 1056 height 555
drag, startPoint x: 461, startPoint y: 277, endPoint x: 310, endPoint y: 276, distance: 151.3
click at [306, 275] on body "**********" at bounding box center [528, 277] width 1056 height 555
drag, startPoint x: 505, startPoint y: 225, endPoint x: 373, endPoint y: 245, distance: 133.1
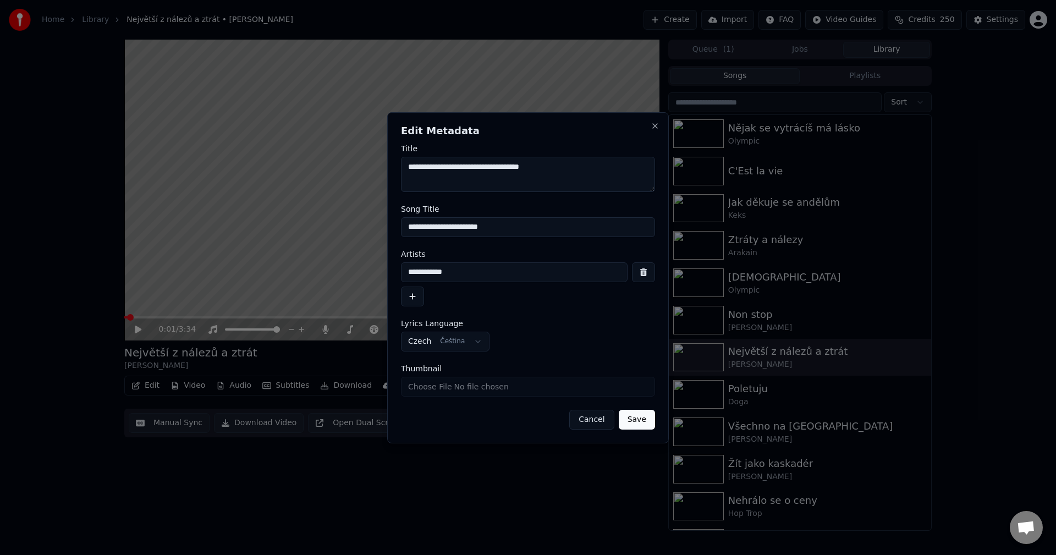
click at [338, 227] on body "**********" at bounding box center [528, 277] width 1056 height 555
click at [594, 423] on button "Cancel" at bounding box center [591, 420] width 45 height 20
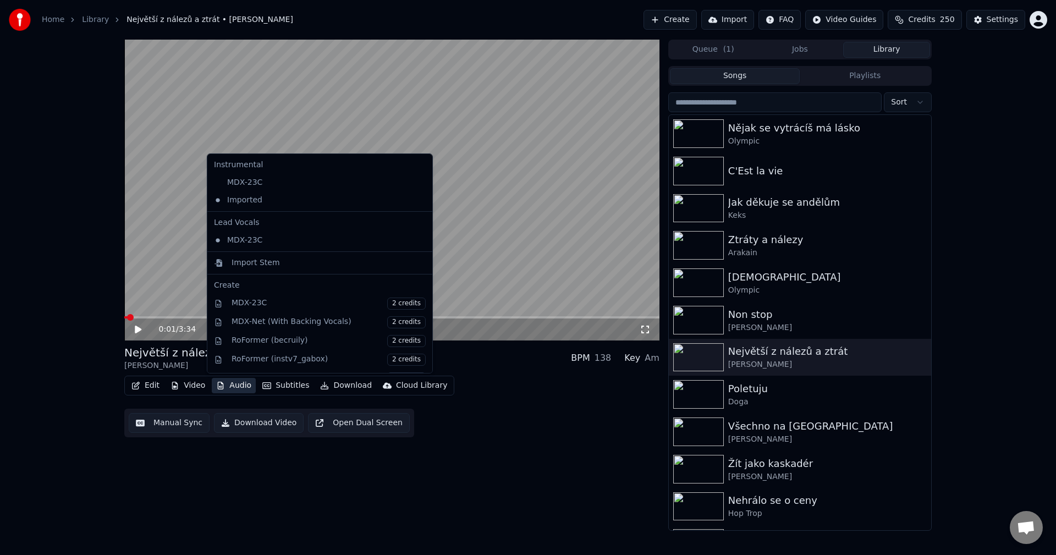
click at [237, 392] on button "Audio" at bounding box center [234, 385] width 44 height 15
click at [244, 183] on div "MDX-23C" at bounding box center [312, 183] width 204 height 18
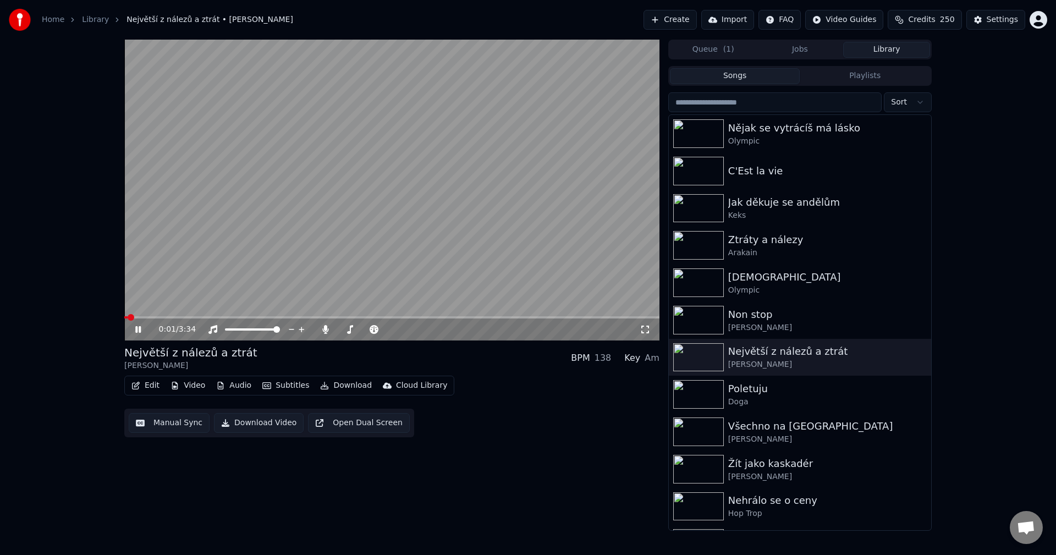
click at [136, 328] on icon at bounding box center [138, 329] width 6 height 7
click at [203, 519] on div "0:04 / 3:34 Největší z nálezů a ztrát [PERSON_NAME] BPM 138 Key Am Edit Video A…" at bounding box center [391, 285] width 535 height 491
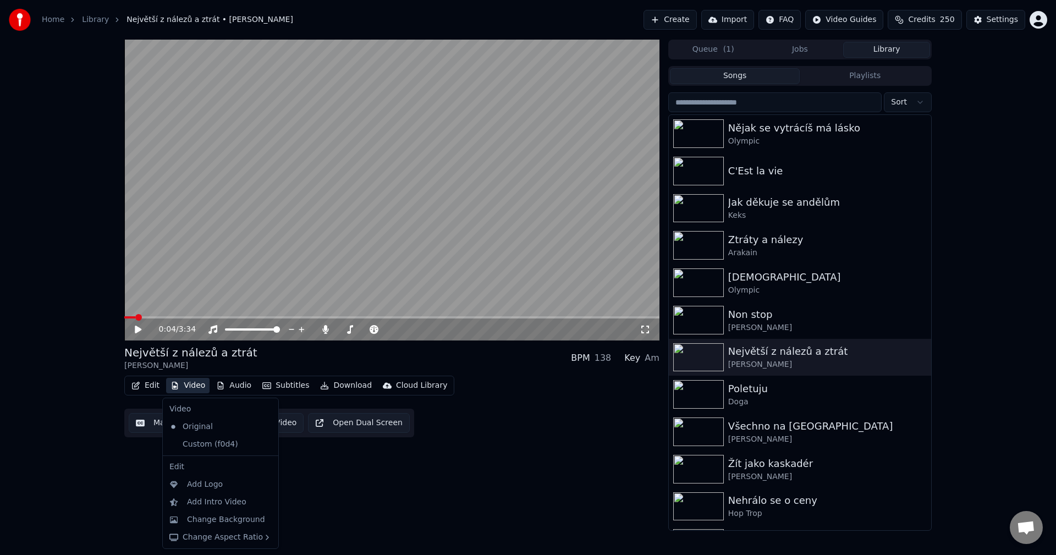
click at [187, 386] on button "Video" at bounding box center [187, 385] width 43 height 15
click at [204, 447] on div "Custom (f0d4)" at bounding box center [212, 445] width 95 height 18
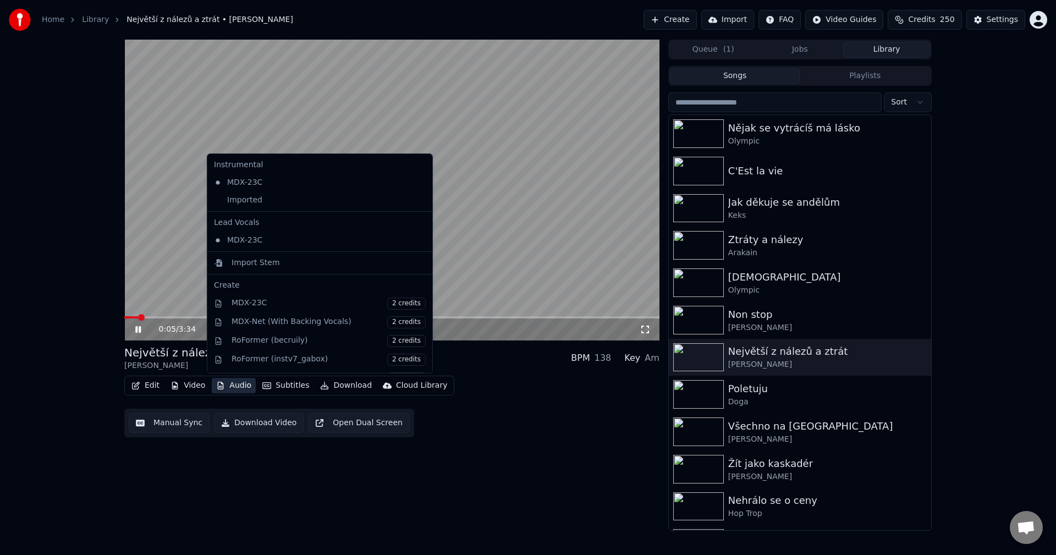
click at [241, 387] on button "Audio" at bounding box center [234, 385] width 44 height 15
click at [530, 504] on div "0:07 / 3:34 Největší z nálezů a ztrát [PERSON_NAME] BPM 138 Key Am Edit Video A…" at bounding box center [391, 285] width 535 height 491
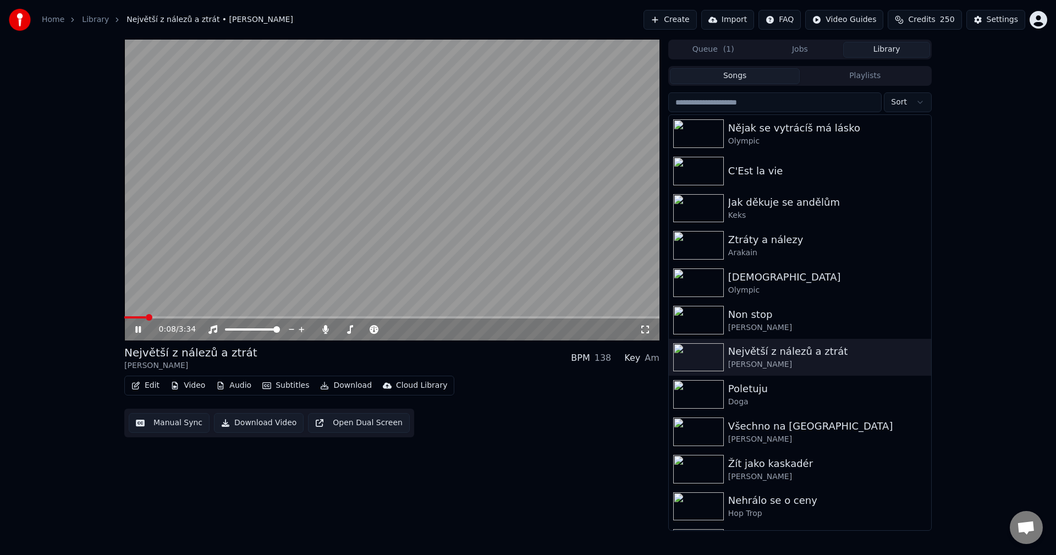
click at [139, 329] on icon at bounding box center [146, 329] width 26 height 9
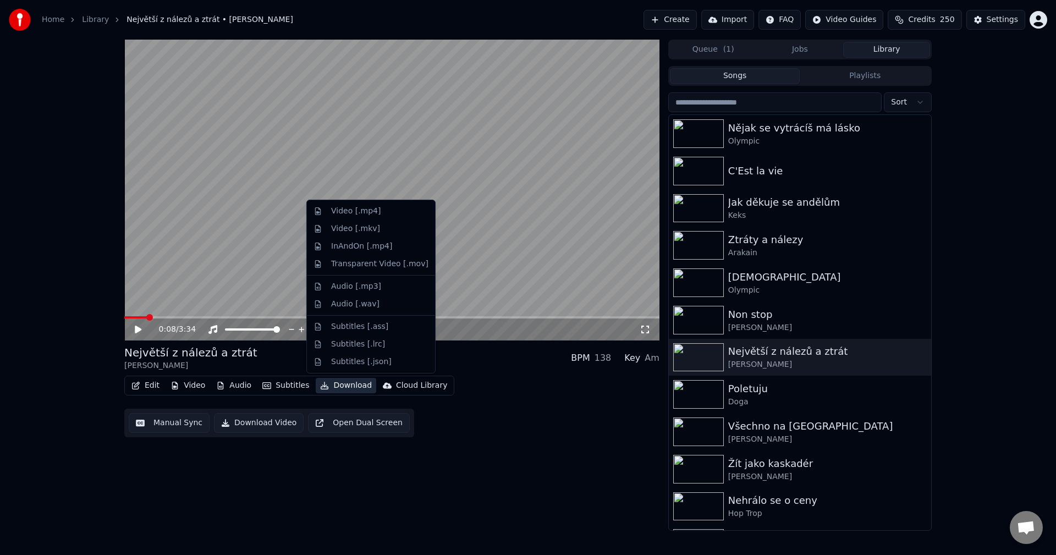
click at [345, 391] on button "Download" at bounding box center [346, 385] width 61 height 15
click at [380, 212] on div "Video [.mp4]" at bounding box center [379, 211] width 97 height 11
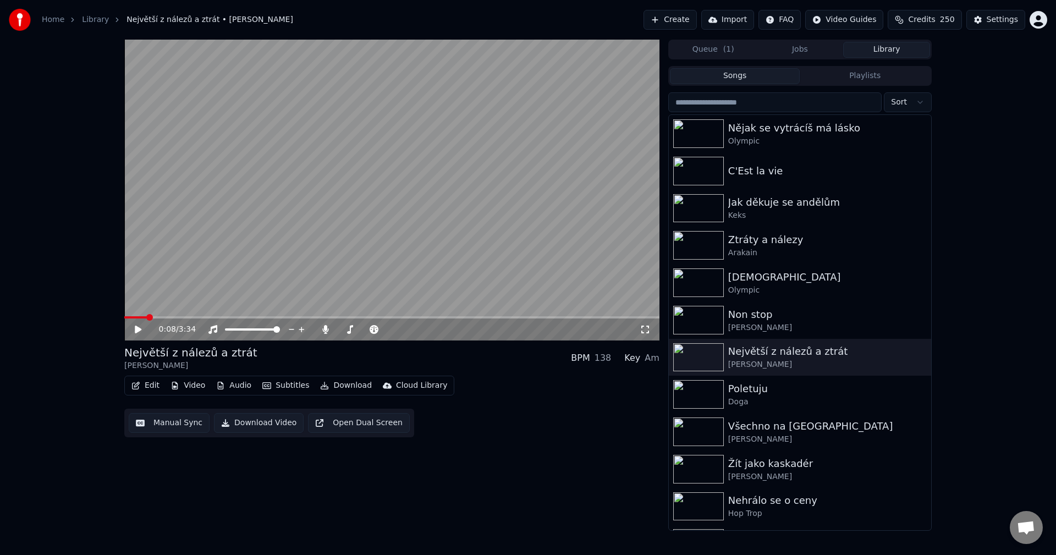
click at [875, 48] on button "Library" at bounding box center [886, 50] width 87 height 16
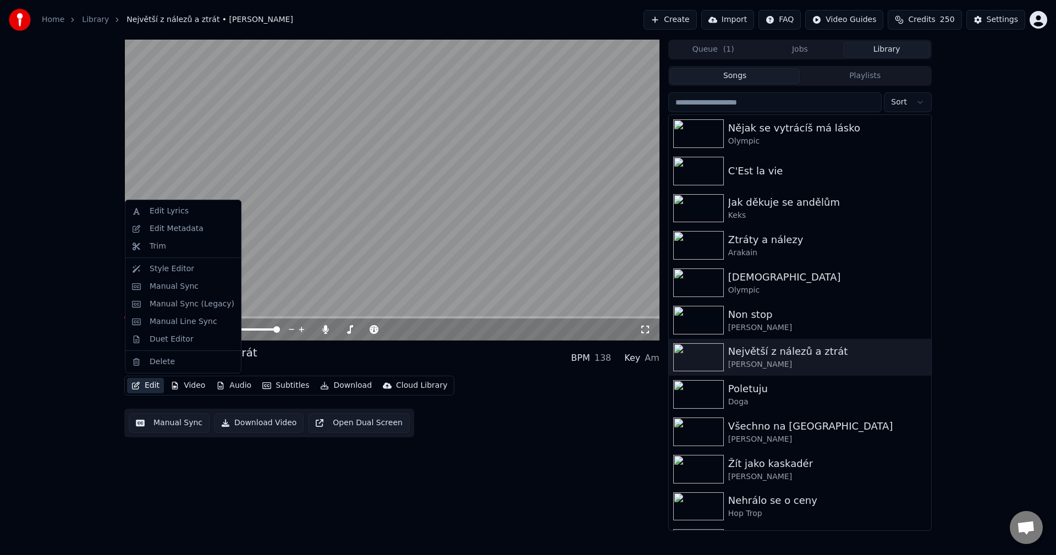
click at [143, 385] on button "Edit" at bounding box center [145, 385] width 37 height 15
click at [174, 234] on div "Edit Metadata" at bounding box center [183, 229] width 111 height 18
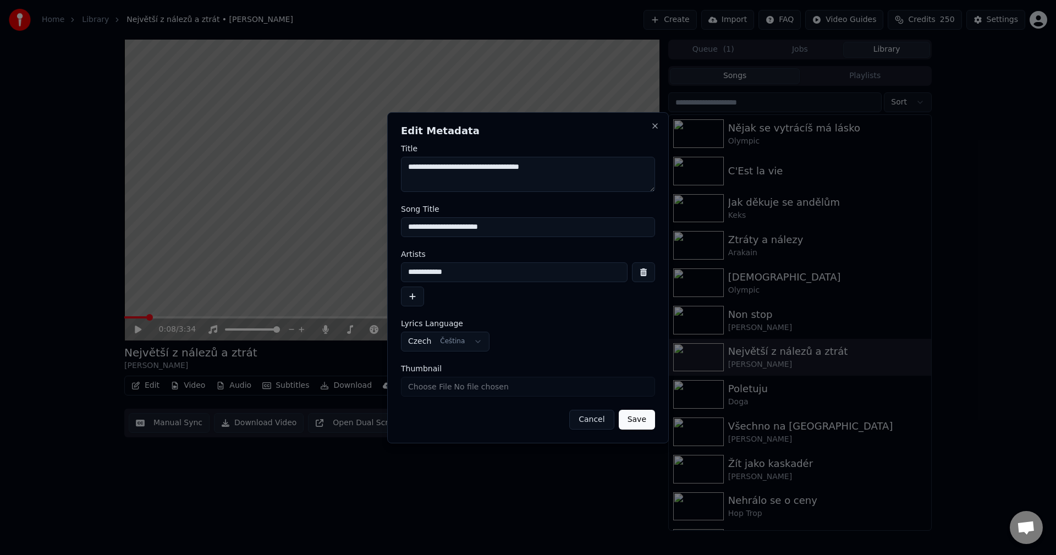
click at [459, 386] on input "Thumbnail" at bounding box center [528, 387] width 254 height 20
type input "**********"
click at [639, 426] on button "Save" at bounding box center [637, 420] width 36 height 20
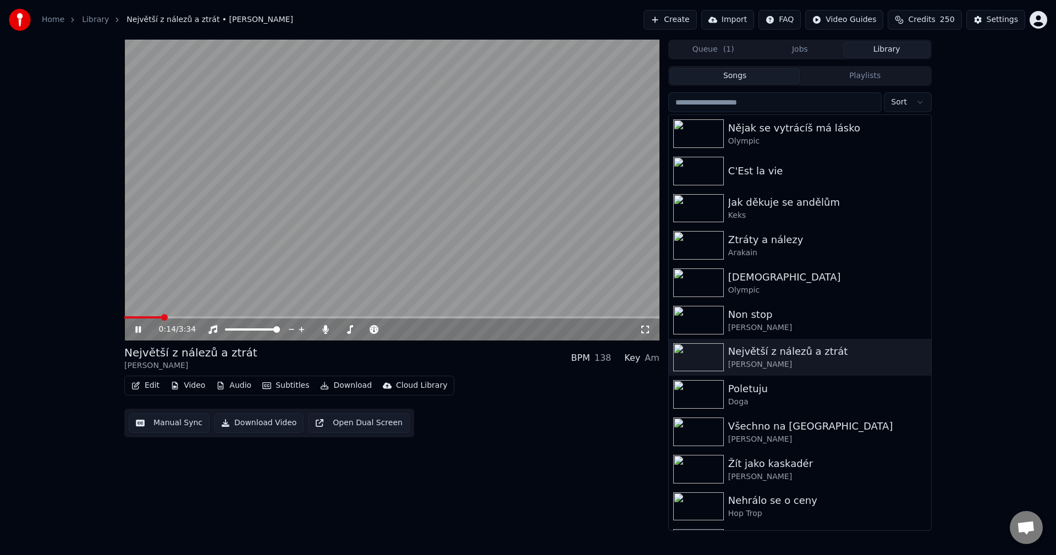
click at [138, 330] on icon at bounding box center [138, 329] width 6 height 7
click at [782, 316] on div "Non stop" at bounding box center [822, 314] width 188 height 15
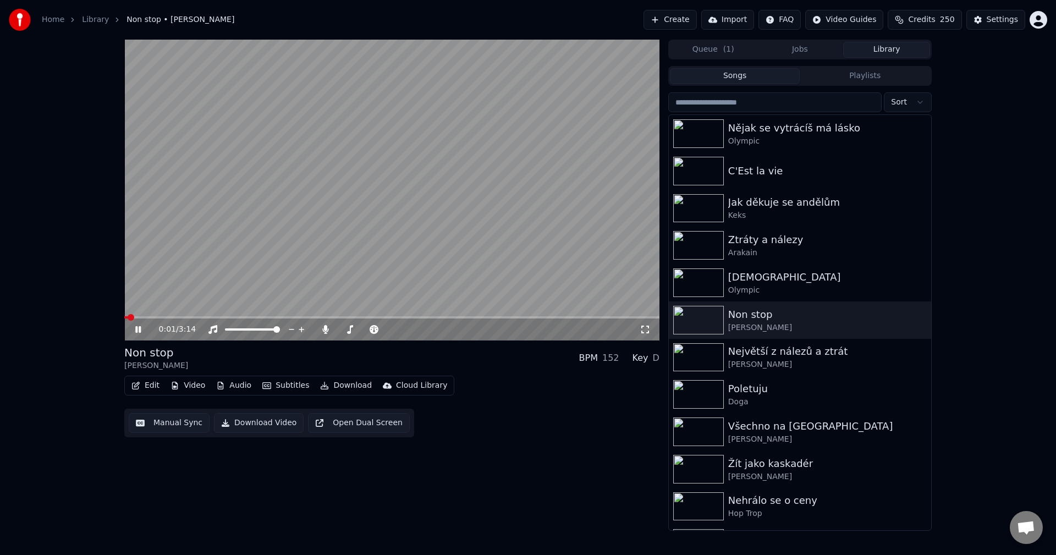
click at [135, 327] on icon at bounding box center [146, 329] width 26 height 9
click at [158, 385] on button "Edit" at bounding box center [145, 385] width 37 height 15
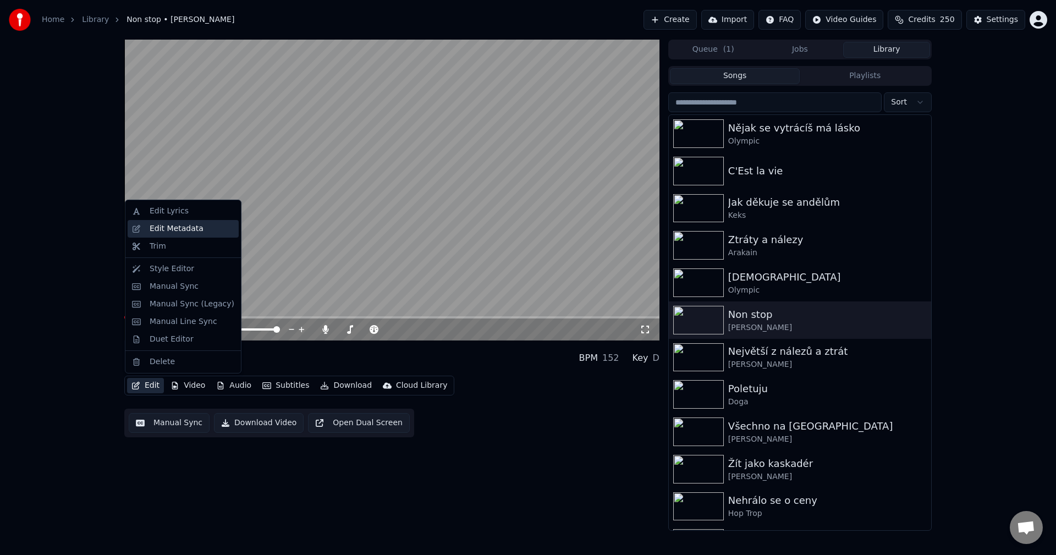
click at [206, 231] on div "Edit Metadata" at bounding box center [192, 228] width 85 height 11
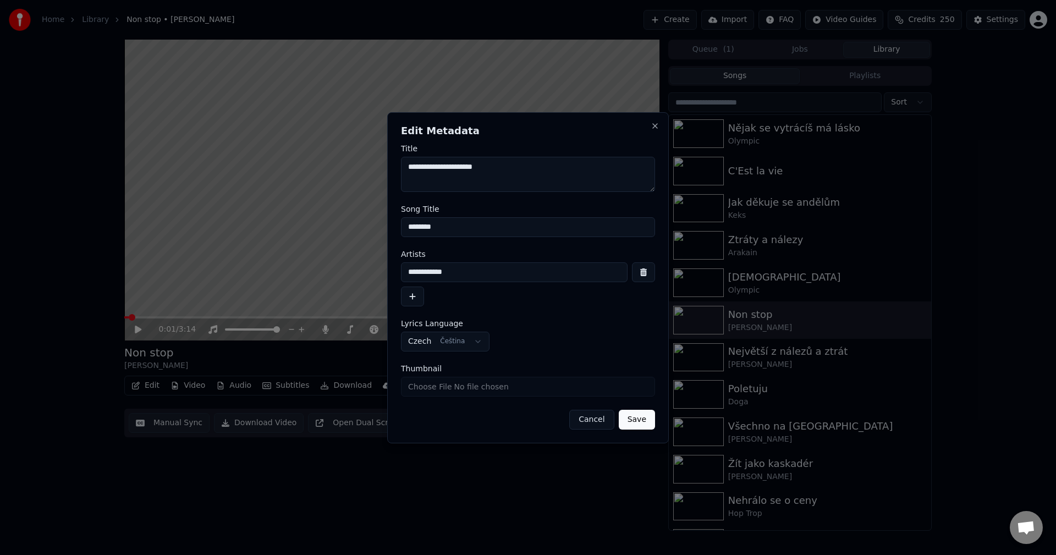
drag, startPoint x: 467, startPoint y: 226, endPoint x: 296, endPoint y: 257, distance: 173.4
click at [303, 248] on body "**********" at bounding box center [528, 277] width 1056 height 555
drag, startPoint x: 476, startPoint y: 278, endPoint x: 317, endPoint y: 284, distance: 158.6
click at [316, 283] on body "**********" at bounding box center [528, 277] width 1056 height 555
drag, startPoint x: 474, startPoint y: 235, endPoint x: 357, endPoint y: 254, distance: 119.2
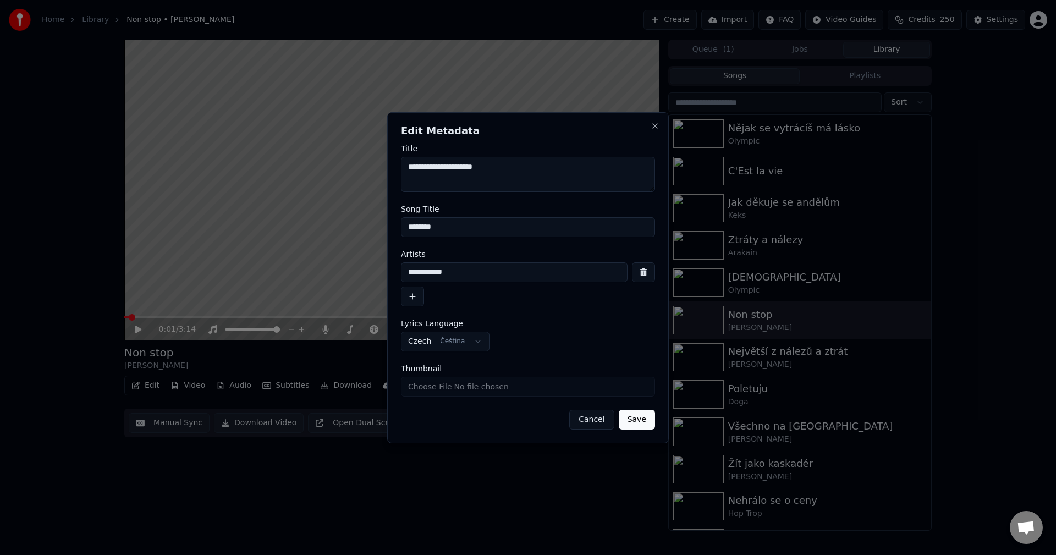
click at [318, 242] on body "**********" at bounding box center [528, 277] width 1056 height 555
drag, startPoint x: 658, startPoint y: 128, endPoint x: 632, endPoint y: 146, distance: 31.5
click at [658, 128] on button "Close" at bounding box center [655, 126] width 9 height 9
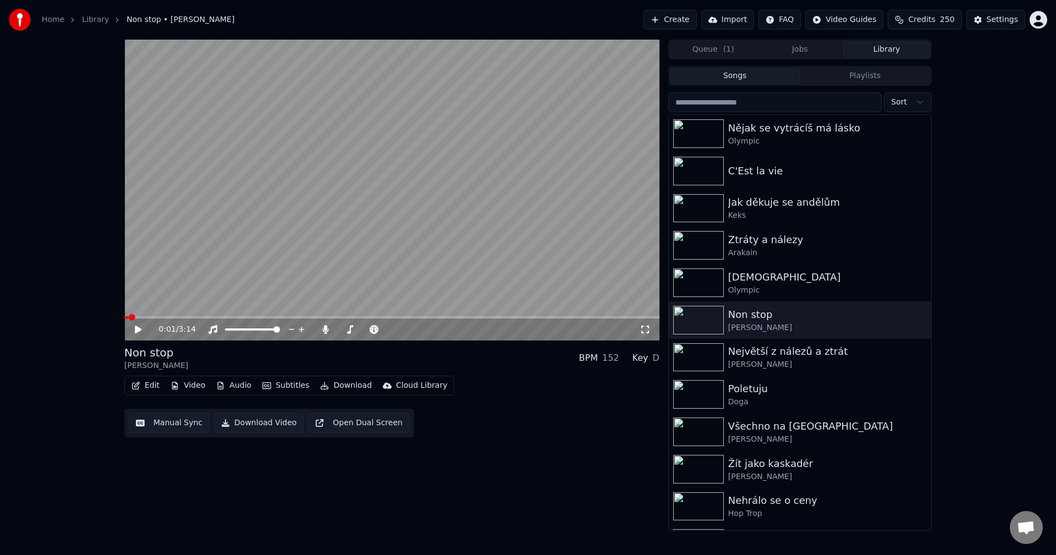
click at [204, 384] on button "Video" at bounding box center [187, 385] width 43 height 15
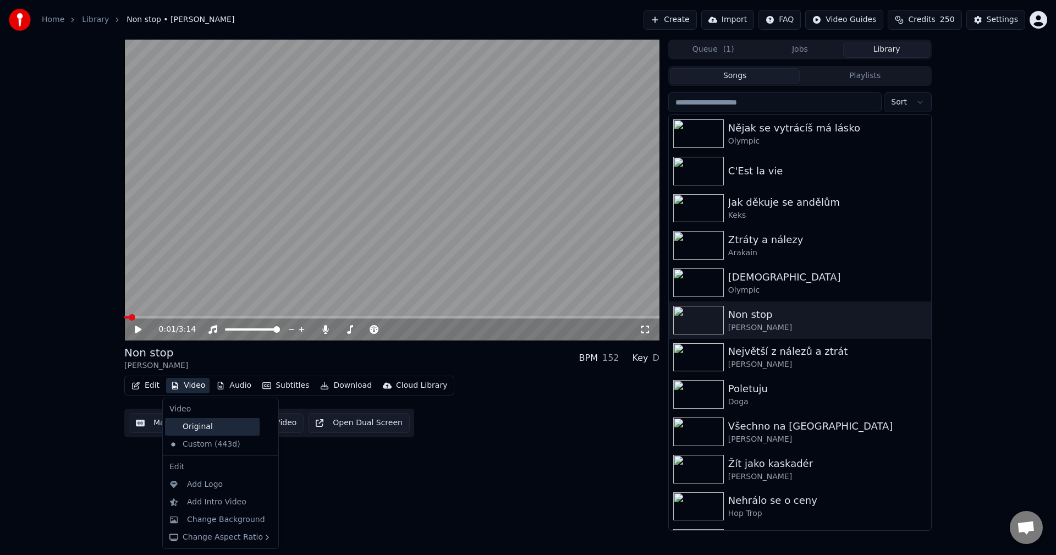
click at [192, 424] on div "Original" at bounding box center [212, 427] width 95 height 18
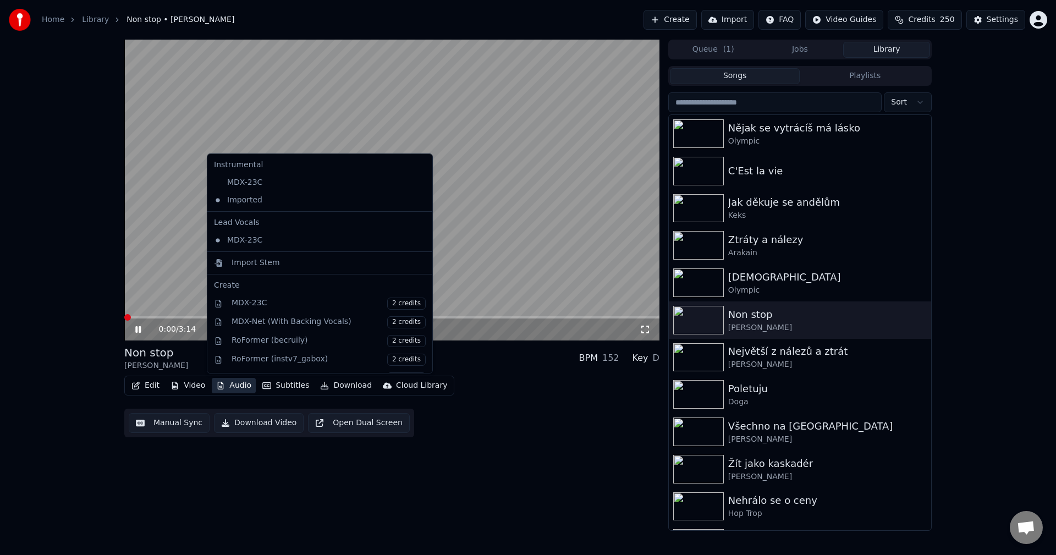
click at [240, 387] on button "Audio" at bounding box center [234, 385] width 44 height 15
click at [240, 388] on button "Audio" at bounding box center [234, 385] width 44 height 15
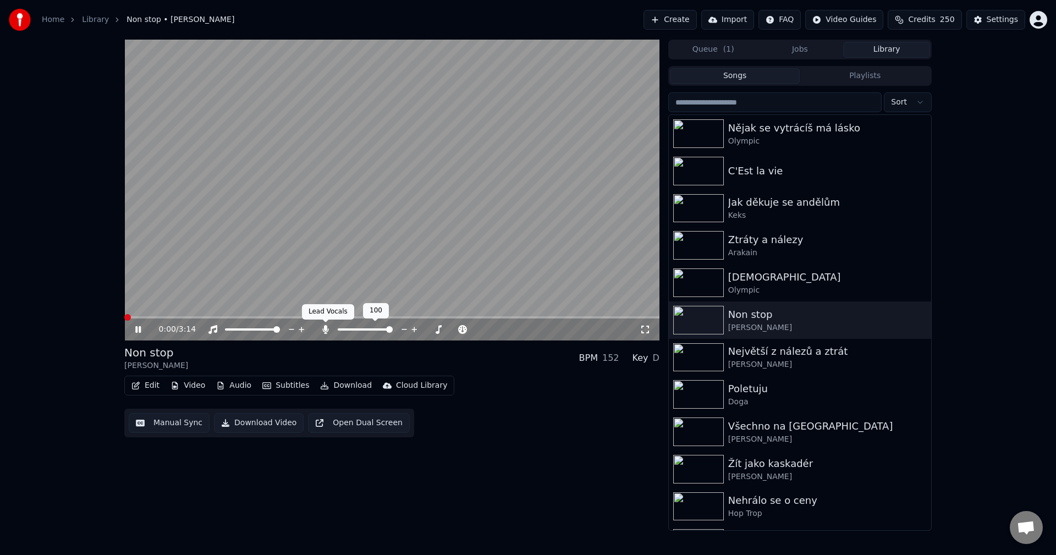
click at [322, 331] on icon at bounding box center [325, 329] width 11 height 9
click at [141, 328] on icon at bounding box center [146, 329] width 26 height 9
click at [338, 388] on button "Download" at bounding box center [346, 385] width 61 height 15
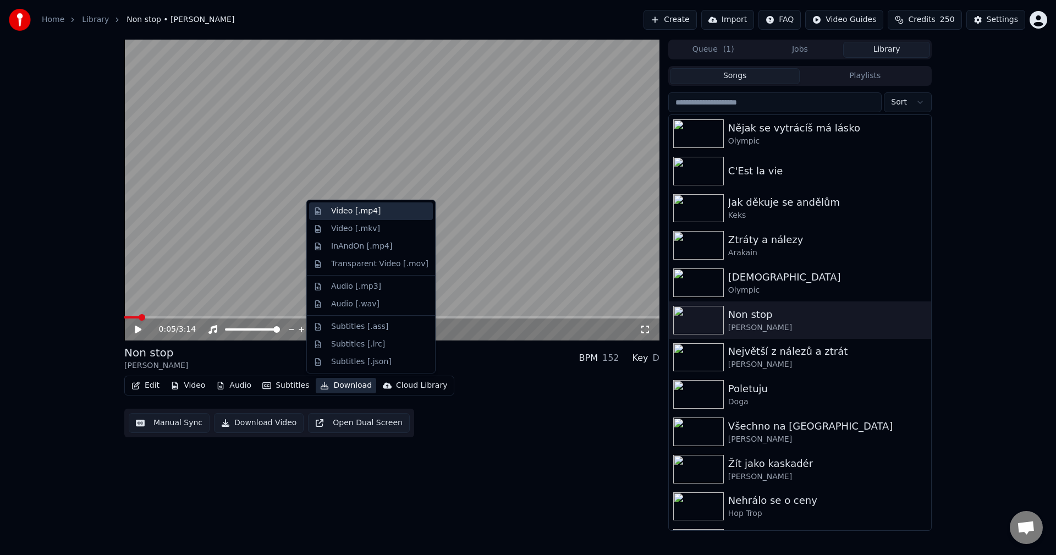
click at [353, 218] on div "Video [.mp4]" at bounding box center [371, 211] width 124 height 18
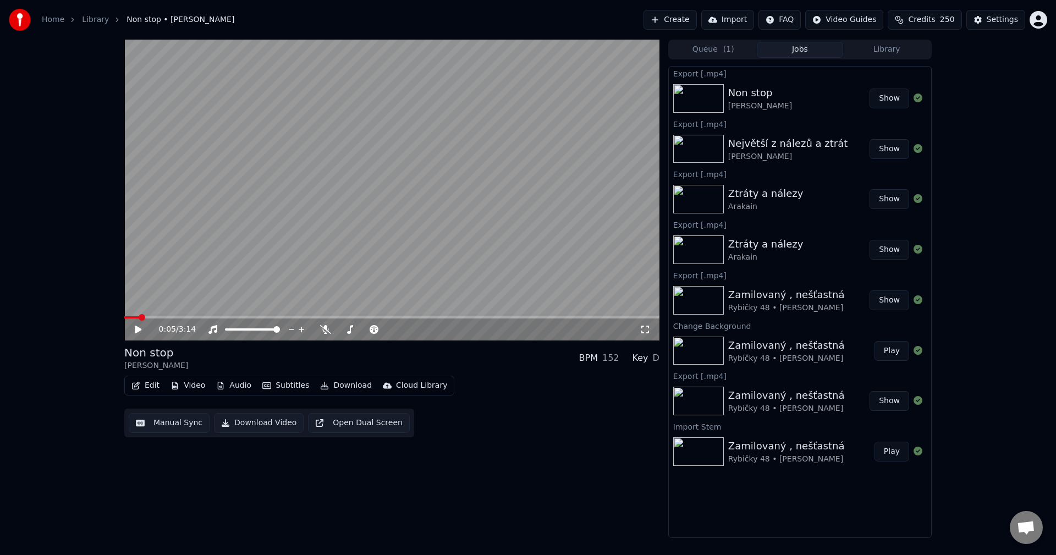
click at [184, 390] on button "Video" at bounding box center [187, 385] width 43 height 15
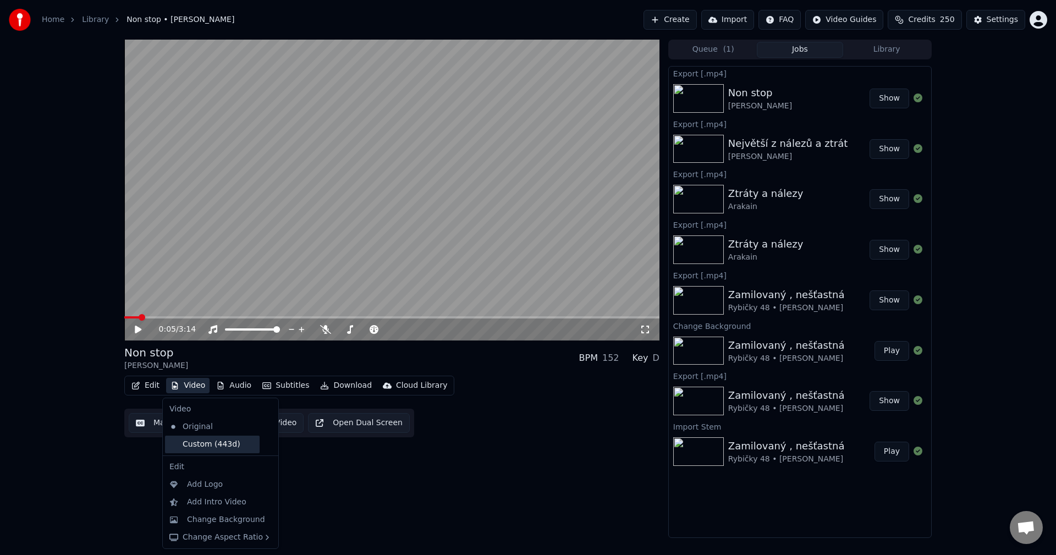
click at [191, 442] on div "Custom (443d)" at bounding box center [212, 445] width 95 height 18
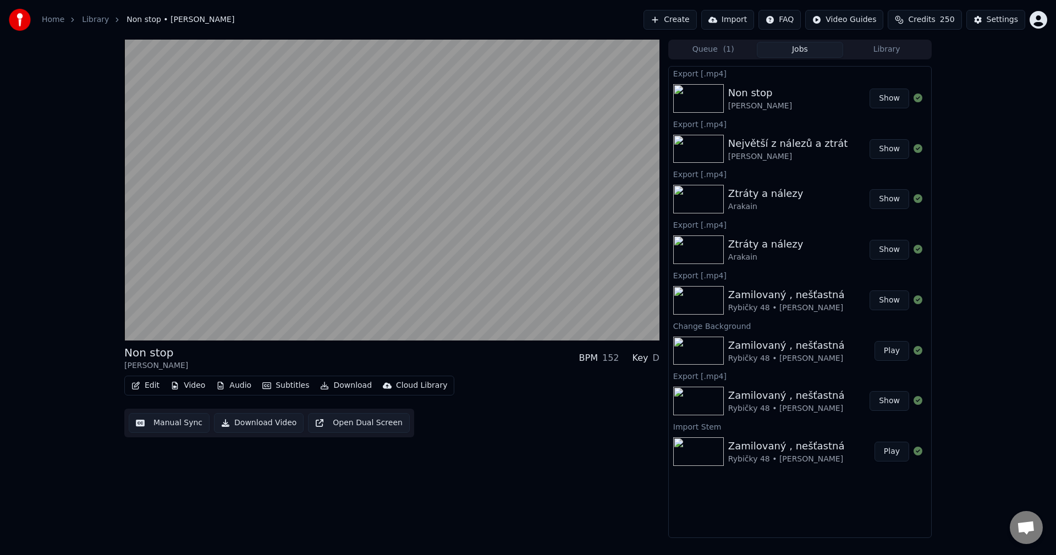
click at [232, 395] on div "Edit Video Audio Subtitles Download Cloud Library" at bounding box center [289, 386] width 330 height 20
click at [235, 383] on button "Audio" at bounding box center [234, 385] width 44 height 15
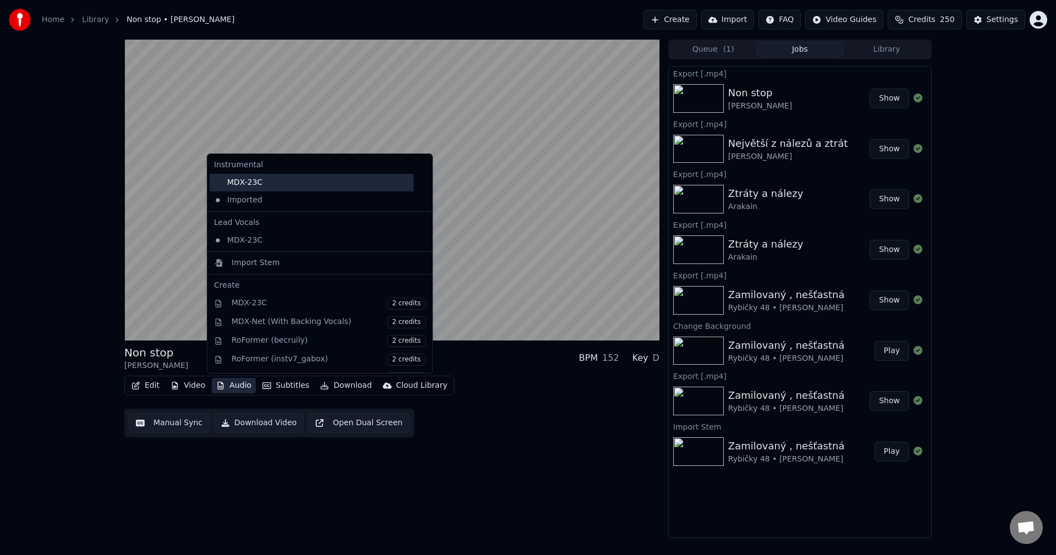
click at [270, 187] on div "MDX-23C" at bounding box center [312, 183] width 204 height 18
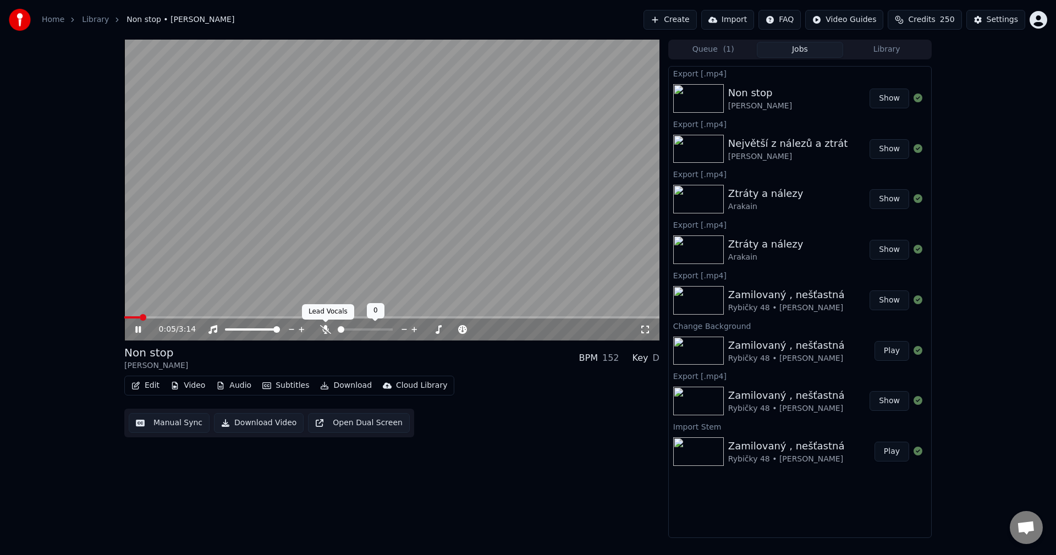
click at [327, 329] on icon at bounding box center [325, 329] width 11 height 9
click at [139, 330] on icon at bounding box center [146, 329] width 26 height 9
click at [337, 388] on button "Download" at bounding box center [346, 385] width 61 height 15
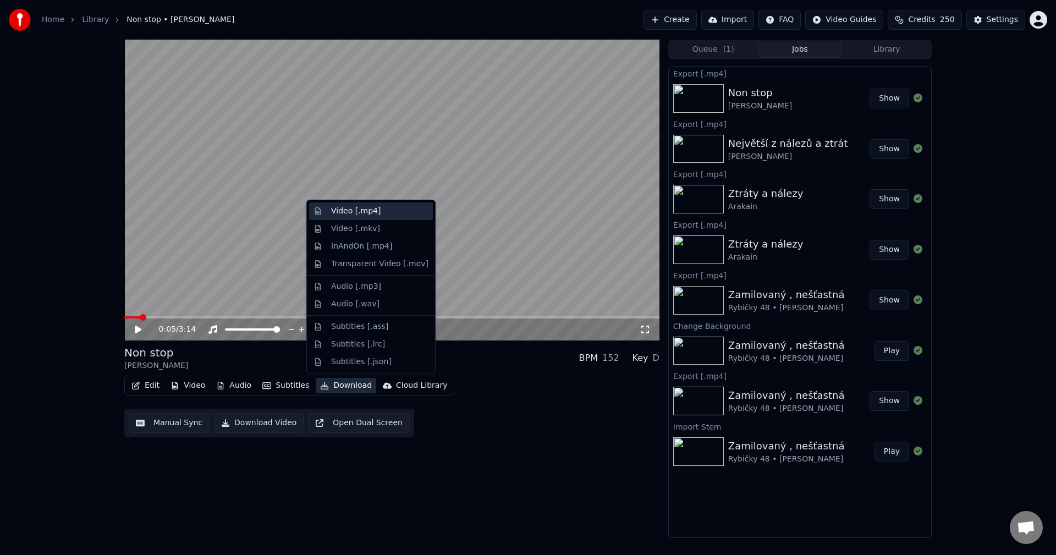
drag, startPoint x: 366, startPoint y: 218, endPoint x: 407, endPoint y: 289, distance: 82.1
click at [366, 219] on div "Video [.mp4]" at bounding box center [371, 211] width 124 height 18
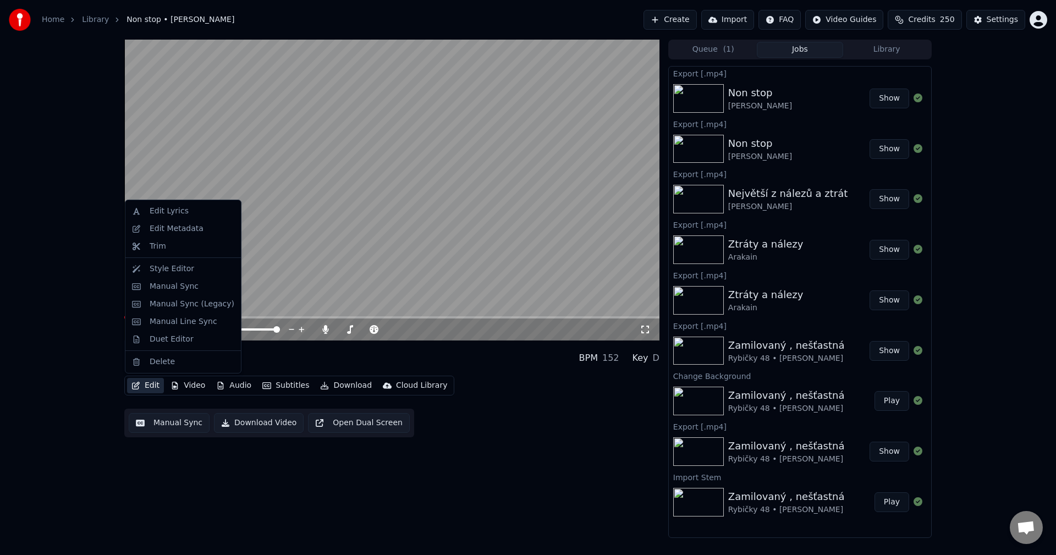
click at [151, 388] on button "Edit" at bounding box center [145, 385] width 37 height 15
click at [171, 232] on div "Edit Metadata" at bounding box center [177, 228] width 54 height 11
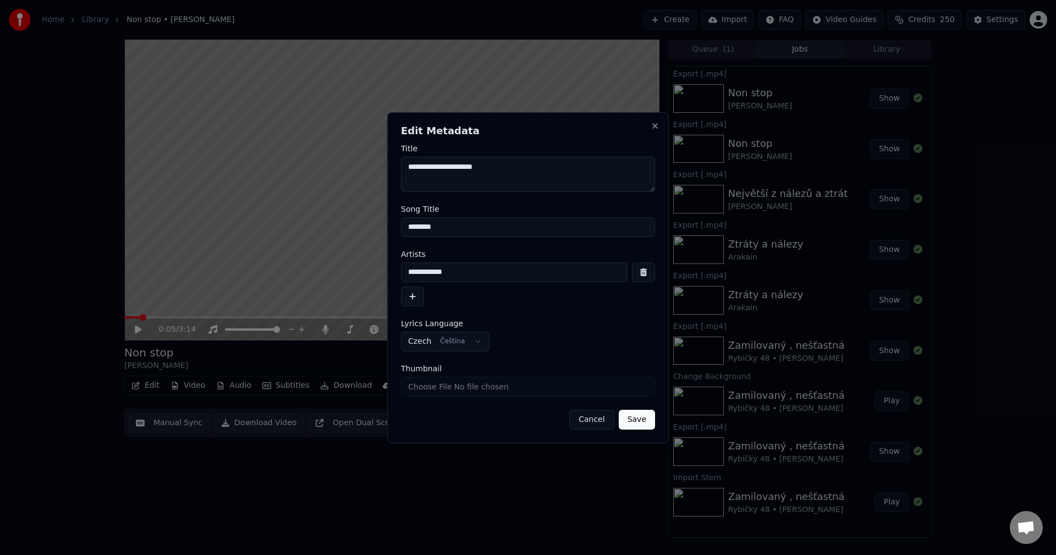
click at [458, 392] on input "Thumbnail" at bounding box center [528, 387] width 254 height 20
type input "**********"
click at [649, 418] on button "Save" at bounding box center [637, 420] width 36 height 20
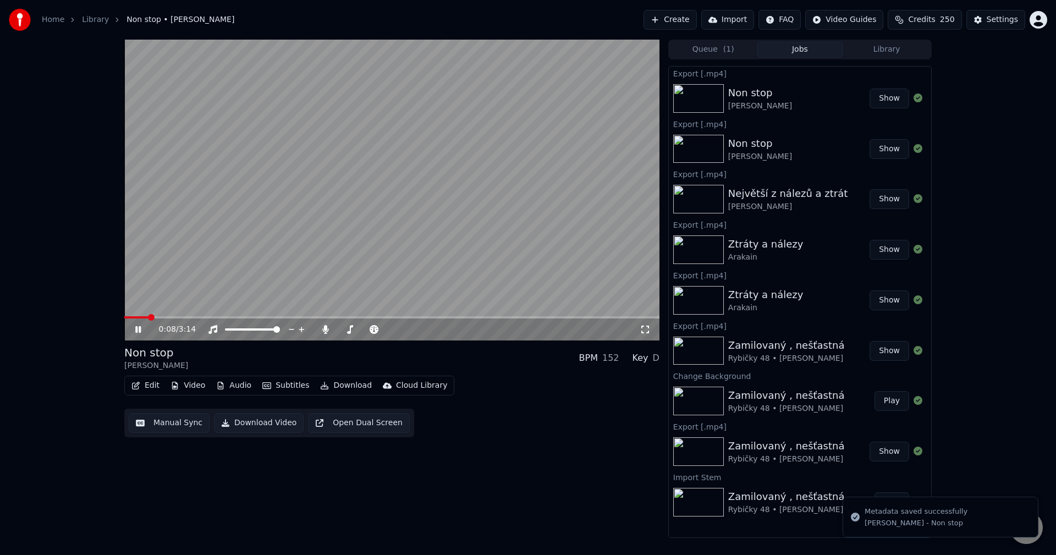
click at [138, 332] on icon at bounding box center [146, 329] width 26 height 9
click at [881, 51] on button "Library" at bounding box center [886, 50] width 87 height 16
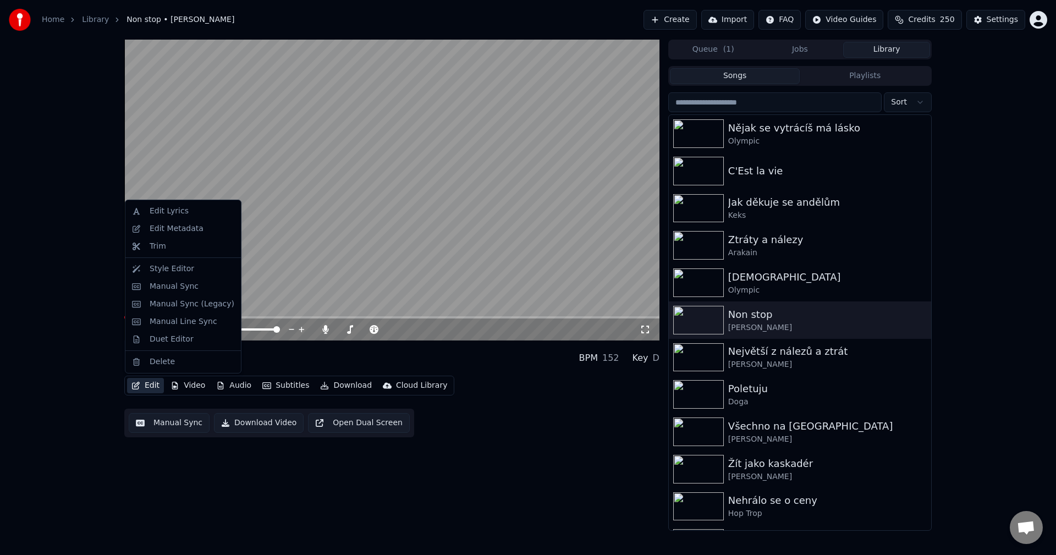
click at [155, 385] on button "Edit" at bounding box center [145, 385] width 37 height 15
click at [186, 250] on div "Trim" at bounding box center [192, 246] width 85 height 11
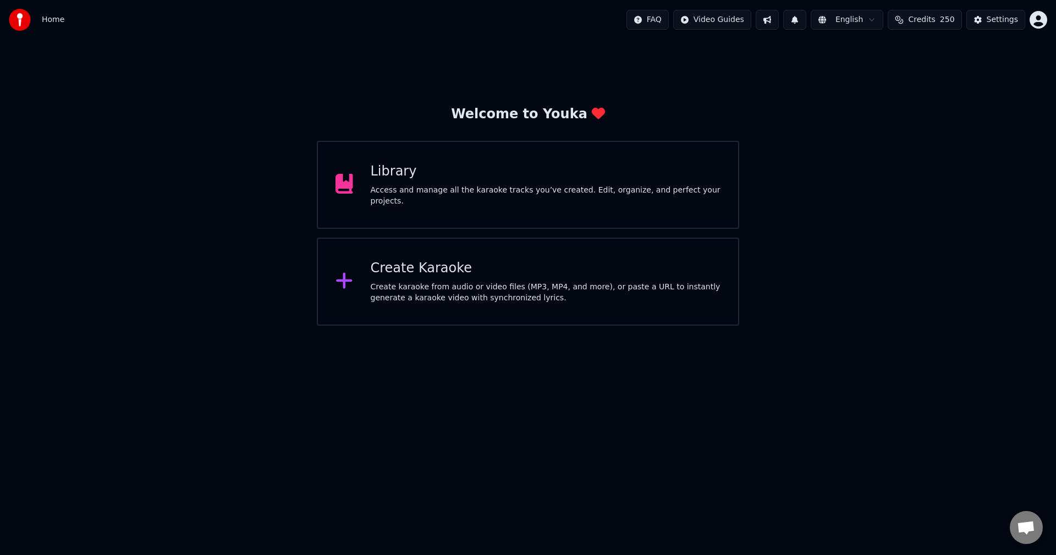
click at [524, 193] on div "Access and manage all the karaoke tracks you’ve created. Edit, organize, and pe…" at bounding box center [546, 196] width 350 height 22
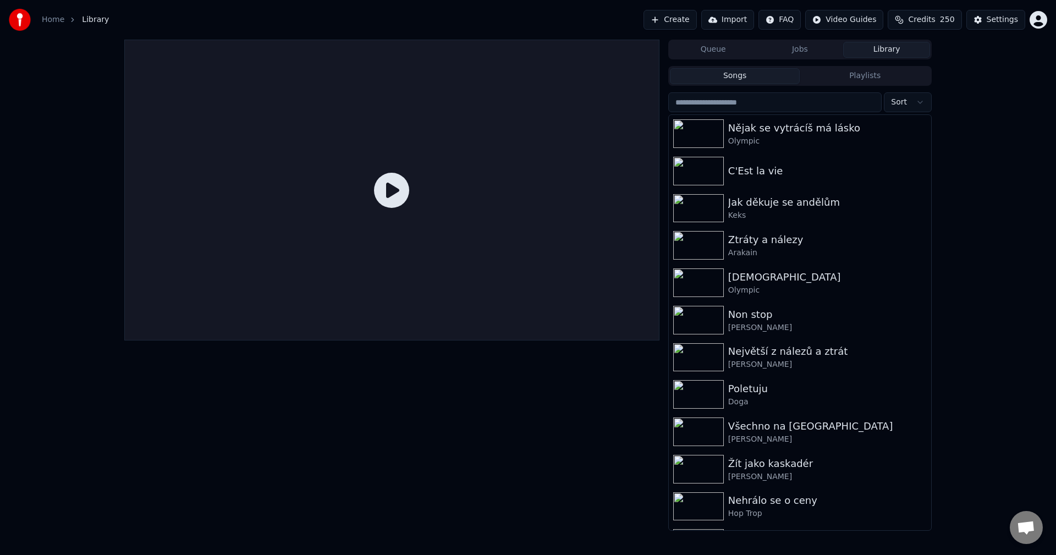
click at [697, 17] on button "Create" at bounding box center [670, 20] width 53 height 20
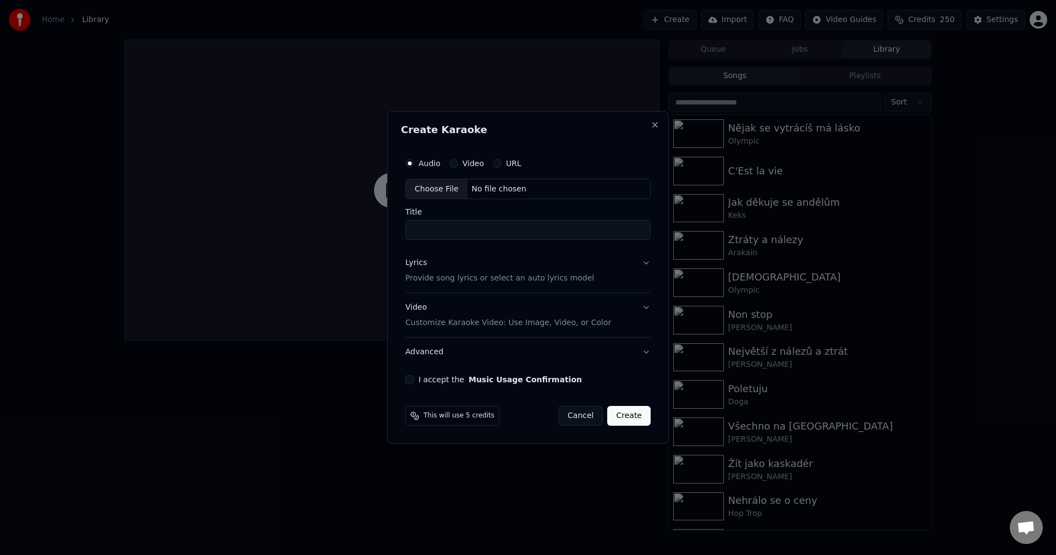
click at [503, 163] on div "URL" at bounding box center [507, 163] width 29 height 9
click at [502, 165] on div "URL" at bounding box center [507, 163] width 29 height 9
click at [499, 166] on div "URL" at bounding box center [507, 163] width 29 height 9
click at [493, 165] on button "URL" at bounding box center [497, 163] width 9 height 9
click at [491, 178] on input "text" at bounding box center [528, 189] width 245 height 22
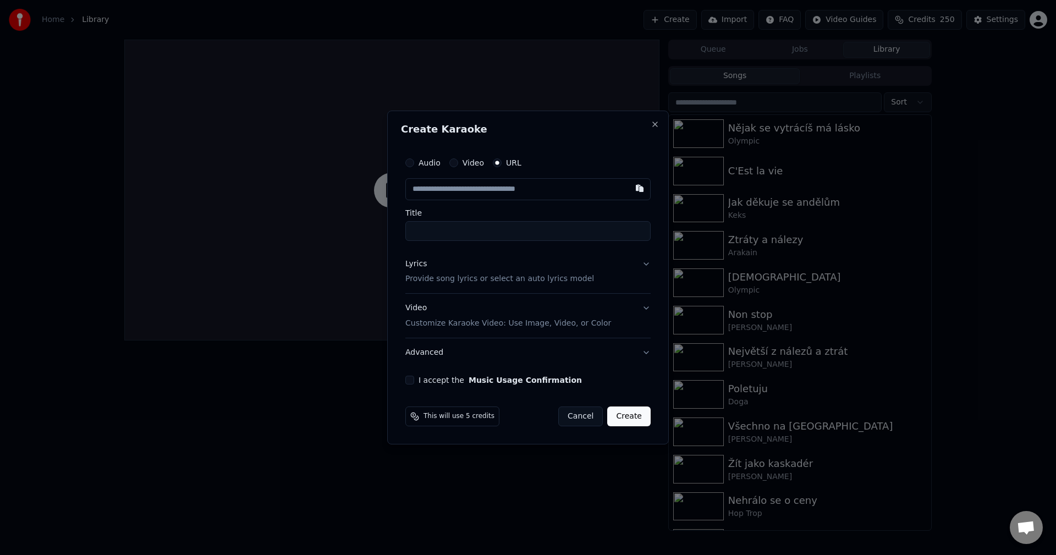
paste input "**********"
type input "**********"
click at [406, 388] on form "**********" at bounding box center [528, 289] width 254 height 284
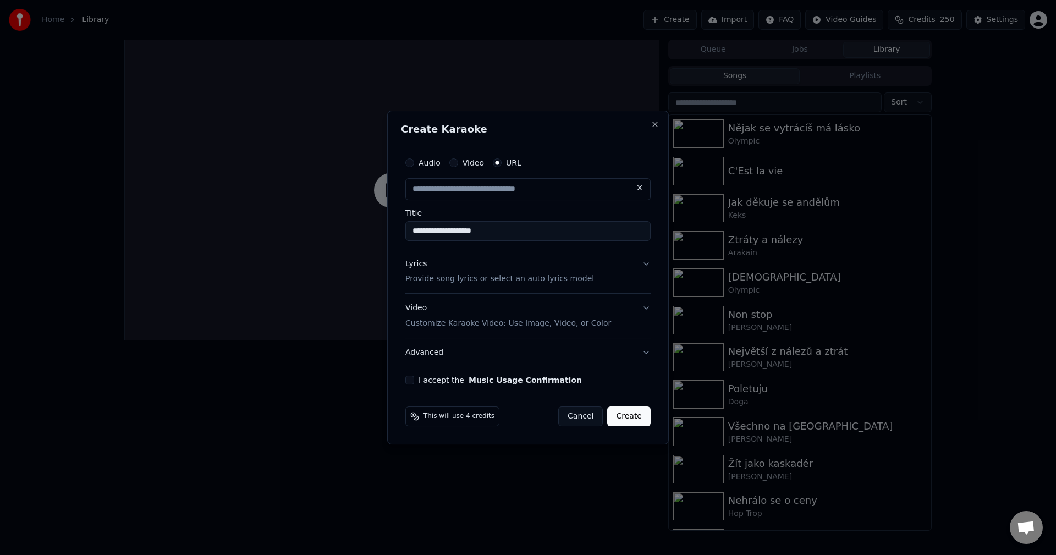
click at [409, 382] on button "I accept the Music Usage Confirmation" at bounding box center [410, 380] width 9 height 9
click at [627, 417] on button "Create" at bounding box center [628, 417] width 43 height 20
type input "**********"
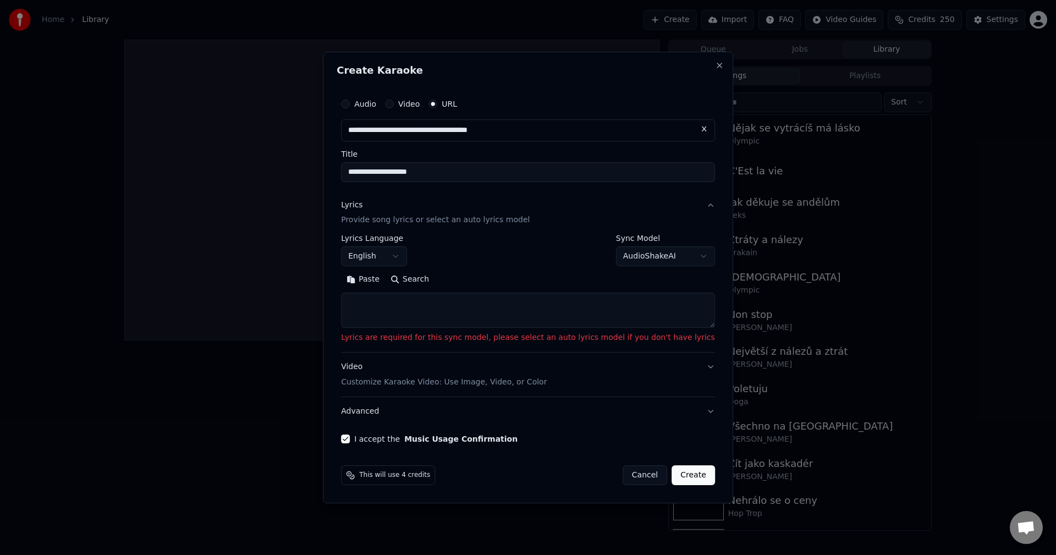
click at [426, 256] on body "**********" at bounding box center [528, 277] width 1056 height 555
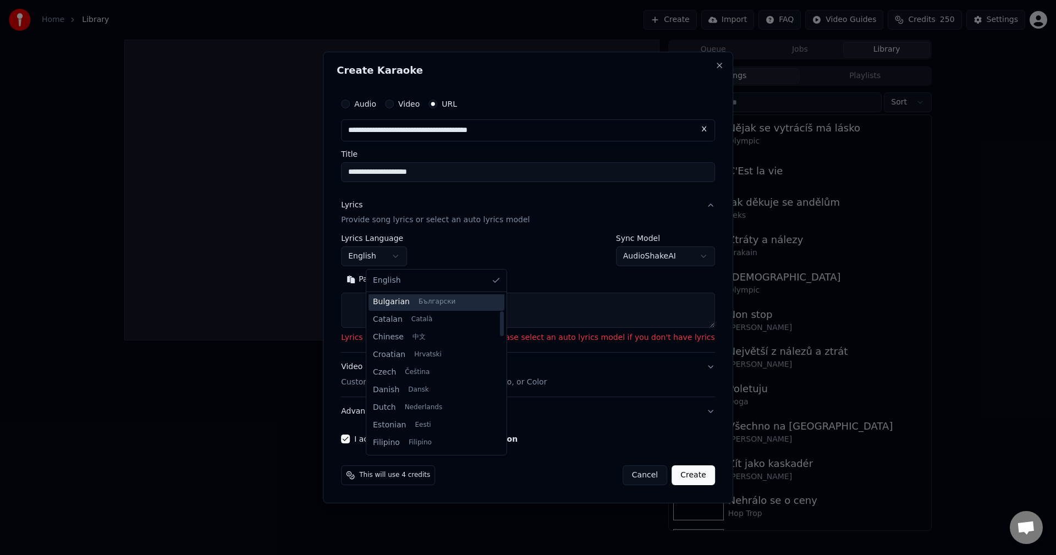
scroll to position [110, 0]
select select "**"
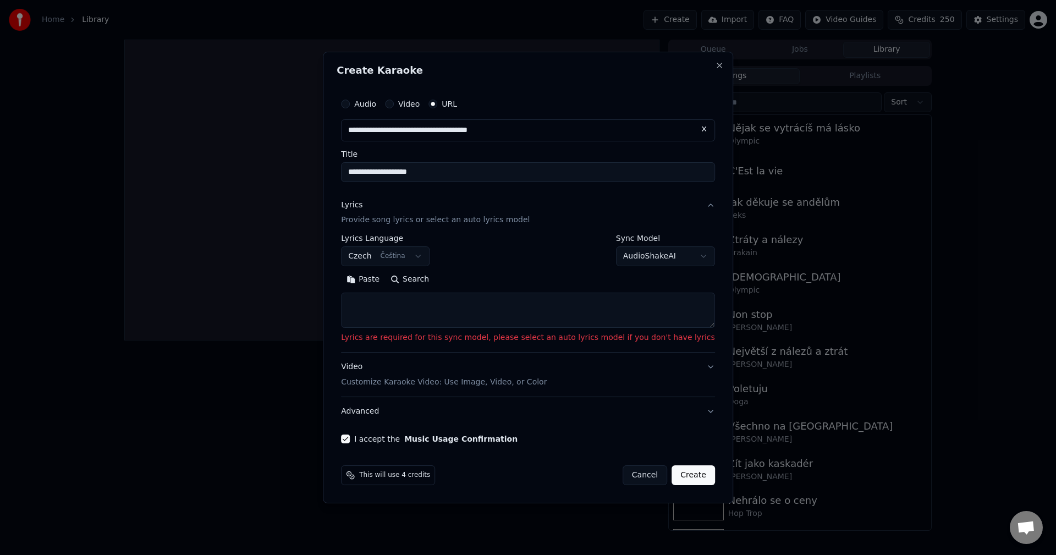
click at [462, 317] on textarea at bounding box center [528, 310] width 374 height 35
click at [385, 278] on button "Paste" at bounding box center [363, 280] width 44 height 18
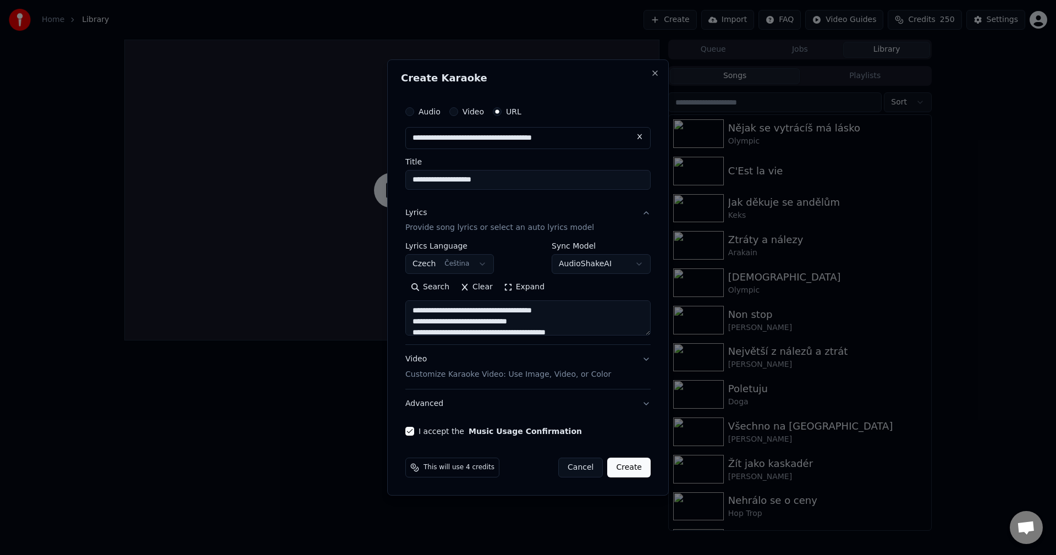
click at [501, 309] on textarea at bounding box center [528, 318] width 245 height 35
click at [498, 310] on textarea at bounding box center [528, 318] width 245 height 35
click at [522, 289] on button "Expand" at bounding box center [525, 288] width 52 height 18
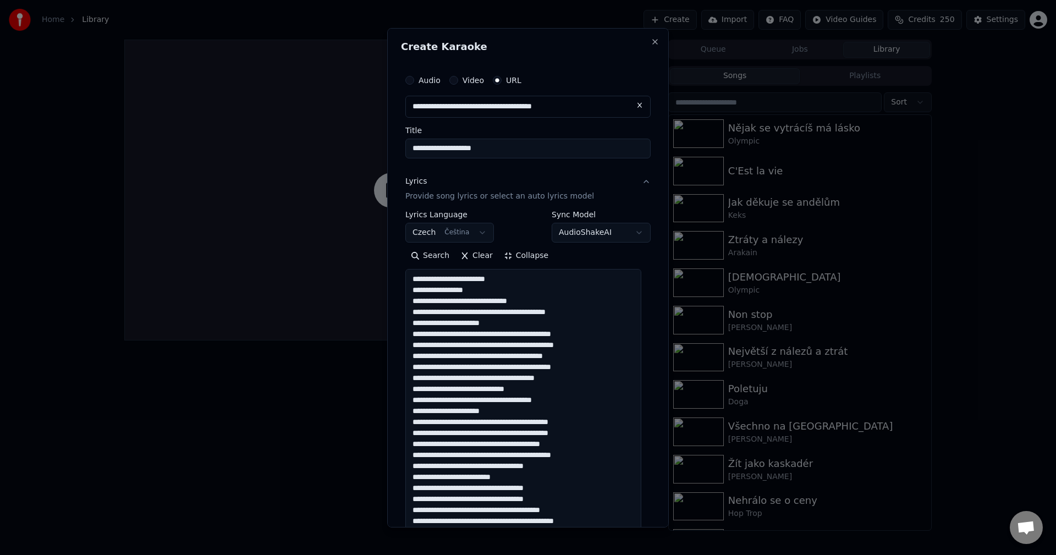
click at [470, 303] on textarea at bounding box center [524, 504] width 236 height 470
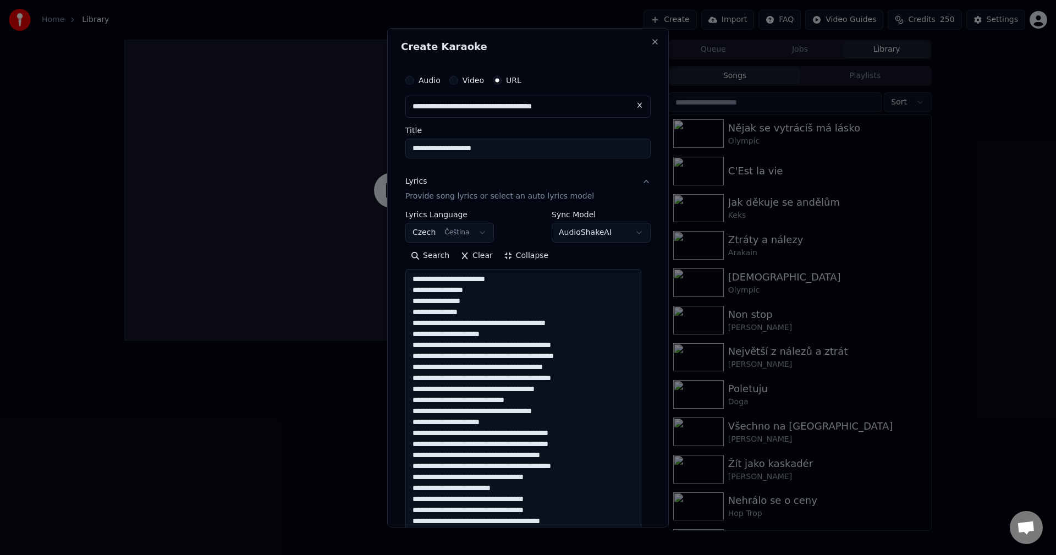
click at [483, 324] on textarea at bounding box center [524, 504] width 236 height 470
click at [516, 358] on textarea at bounding box center [524, 504] width 236 height 470
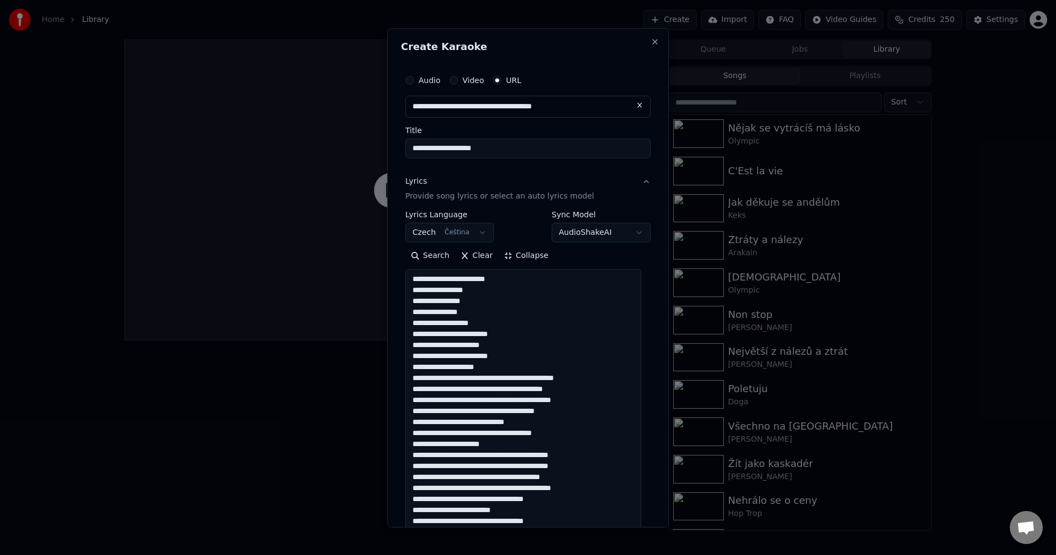
click at [502, 380] on textarea at bounding box center [524, 504] width 236 height 470
click at [516, 396] on textarea at bounding box center [524, 504] width 236 height 470
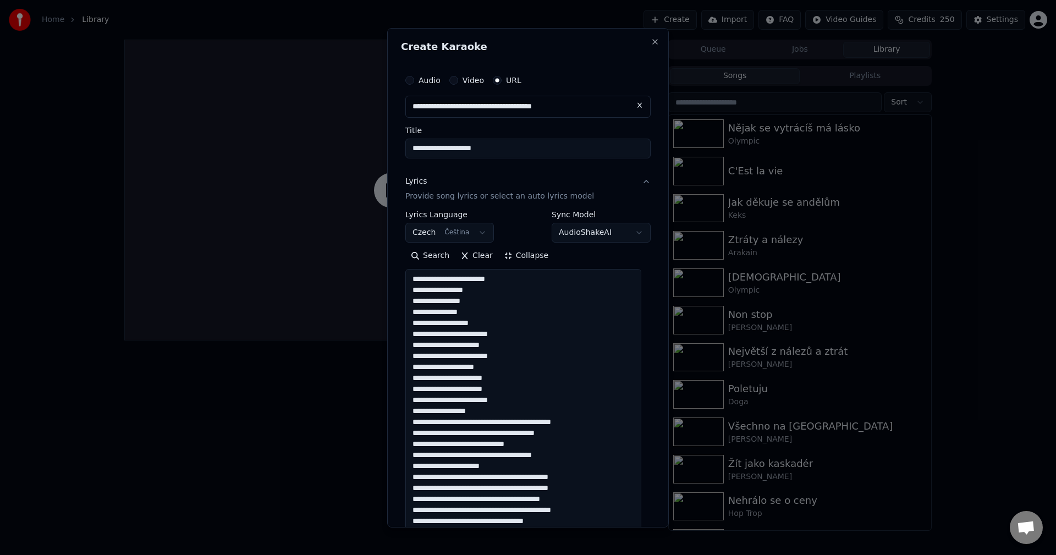
click at [490, 424] on textarea at bounding box center [524, 504] width 236 height 470
click at [501, 445] on textarea at bounding box center [524, 504] width 236 height 470
click at [415, 455] on textarea at bounding box center [524, 504] width 236 height 470
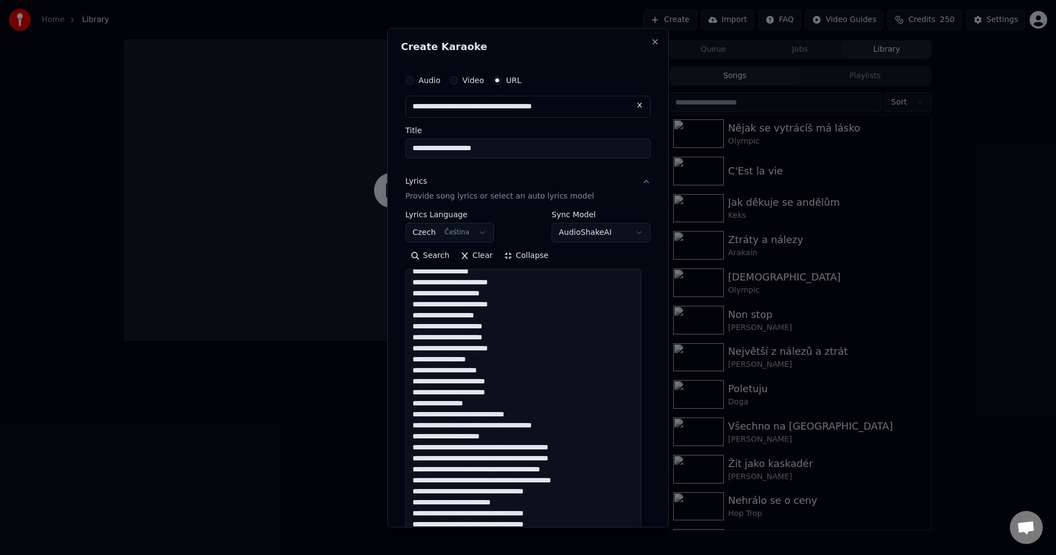
scroll to position [55, 0]
click at [514, 447] on textarea at bounding box center [524, 504] width 236 height 470
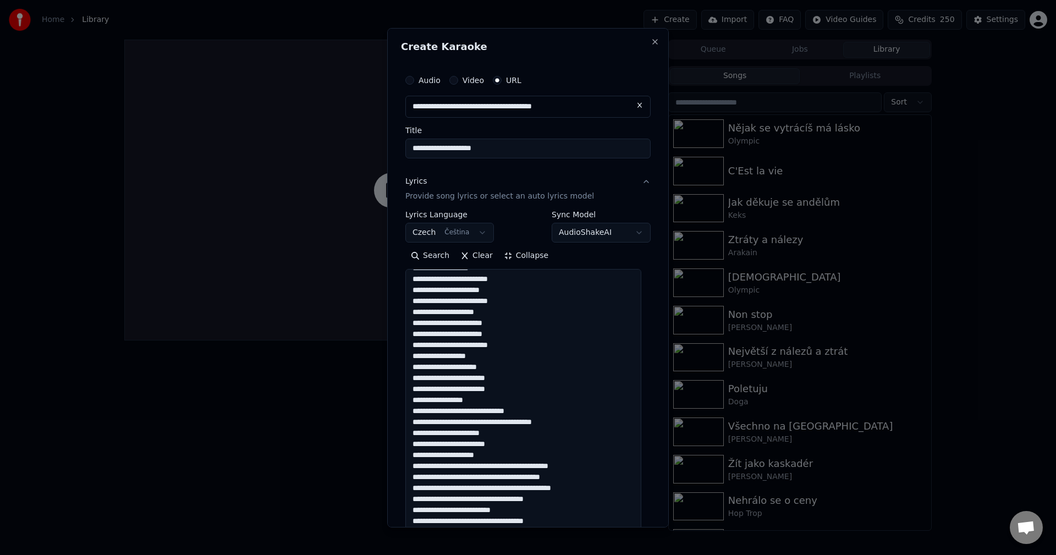
click at [502, 469] on textarea at bounding box center [524, 504] width 236 height 470
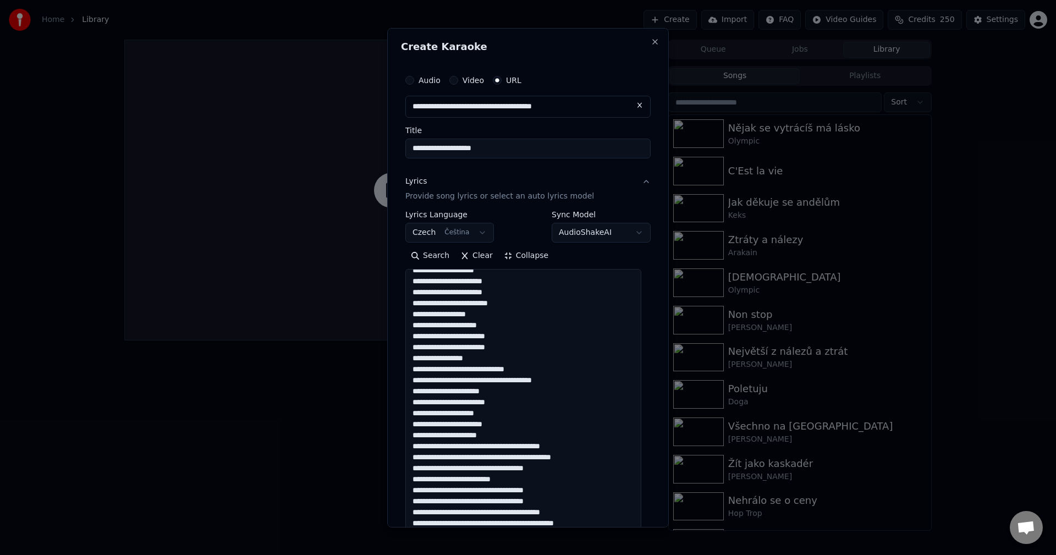
scroll to position [100, 0]
click at [511, 442] on textarea at bounding box center [524, 504] width 236 height 470
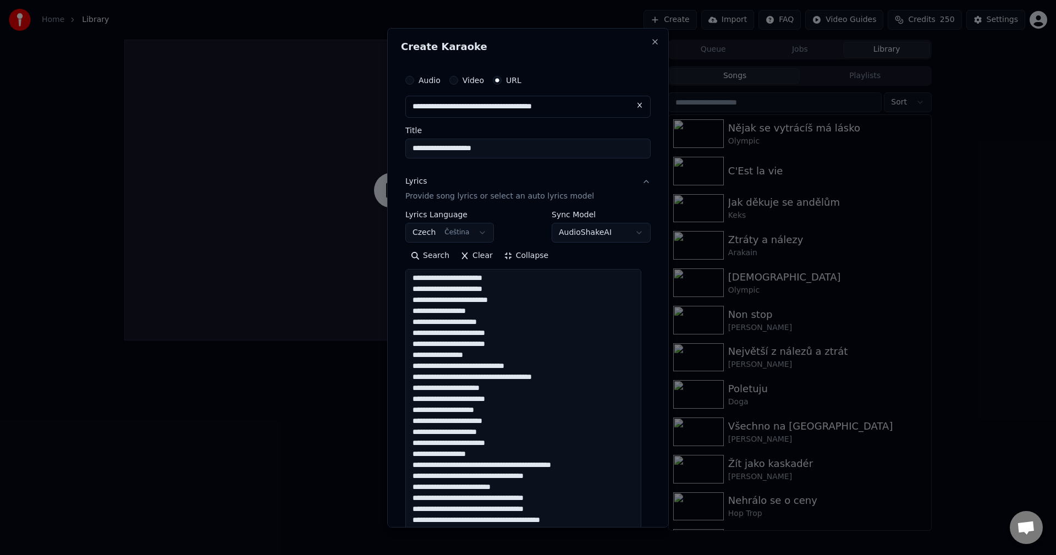
click at [490, 466] on textarea at bounding box center [524, 504] width 236 height 470
click at [494, 488] on textarea at bounding box center [524, 504] width 236 height 470
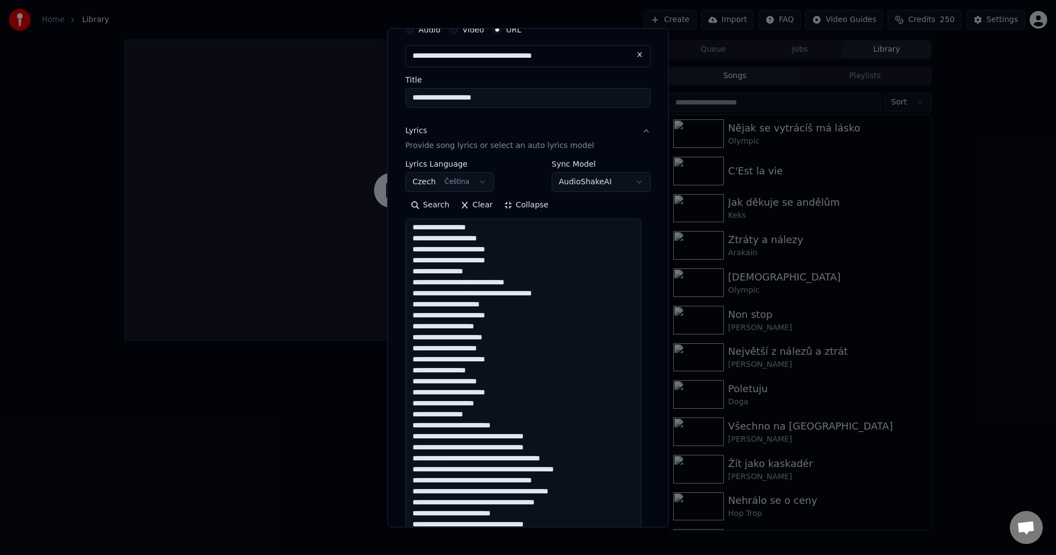
scroll to position [55, 0]
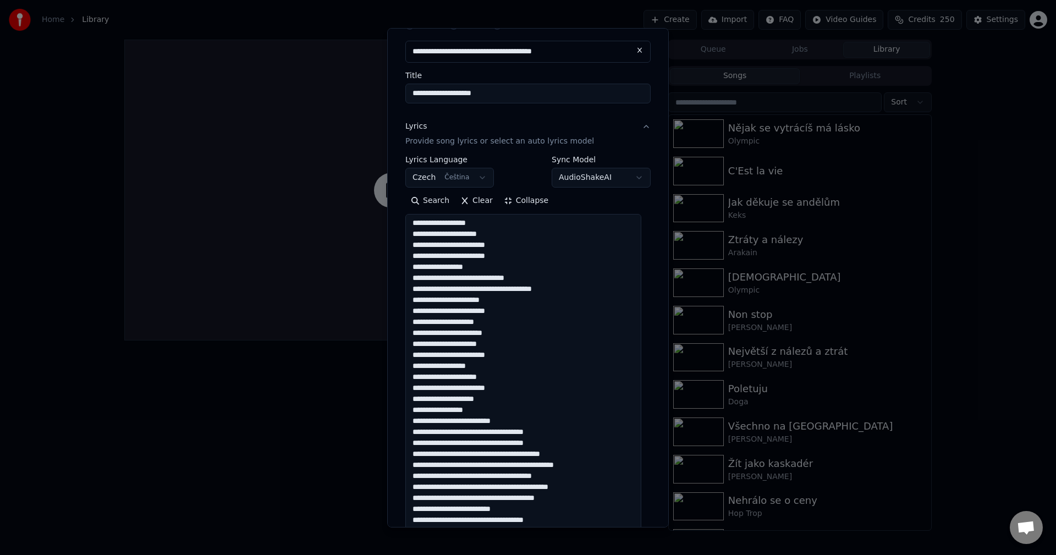
click at [497, 456] on textarea at bounding box center [524, 449] width 236 height 470
click at [501, 479] on textarea at bounding box center [524, 449] width 236 height 470
click at [498, 499] on textarea at bounding box center [524, 449] width 236 height 470
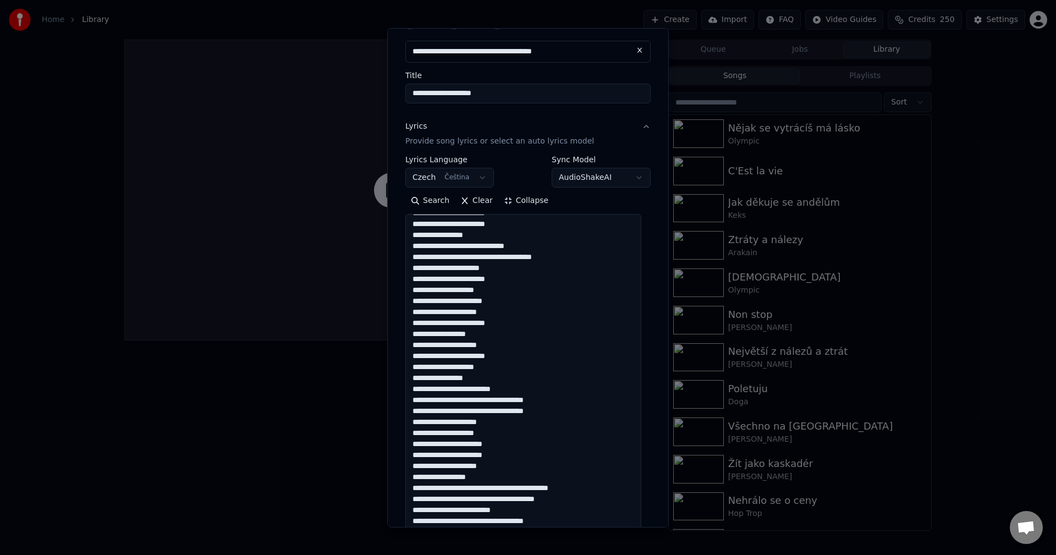
scroll to position [166, 0]
click at [488, 489] on textarea at bounding box center [524, 449] width 236 height 470
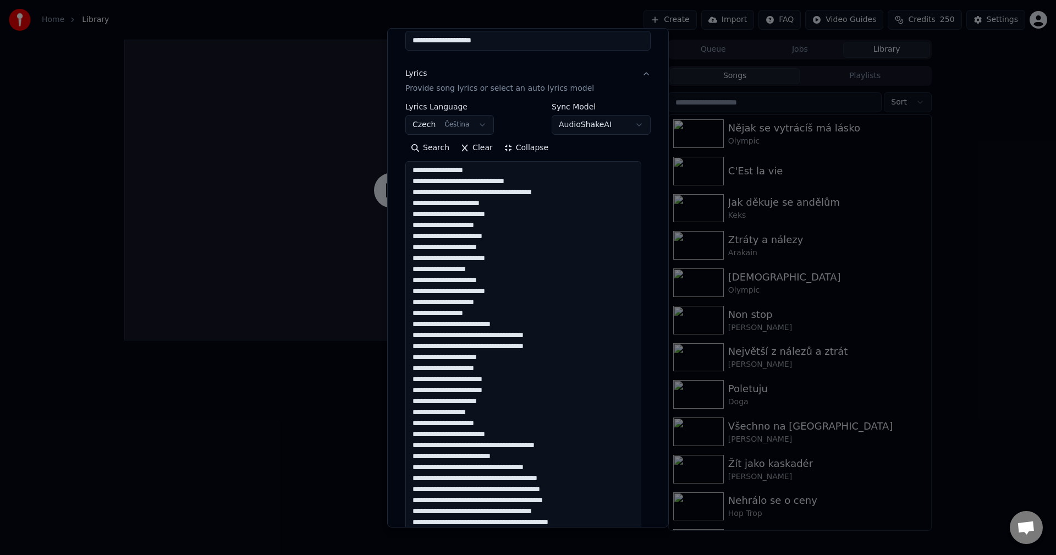
scroll to position [110, 0]
click at [500, 475] on textarea at bounding box center [524, 394] width 236 height 470
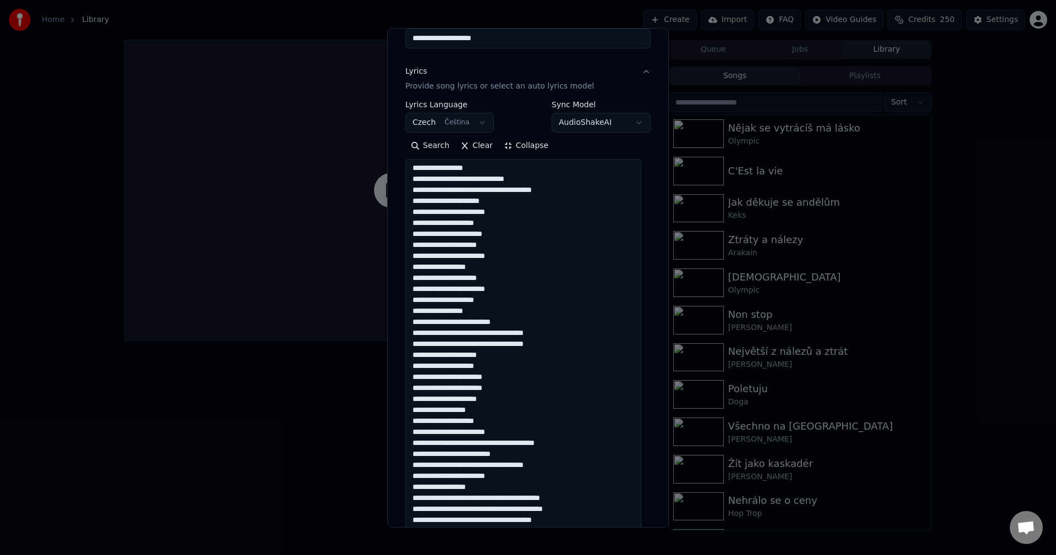
click at [490, 499] on textarea at bounding box center [524, 394] width 236 height 470
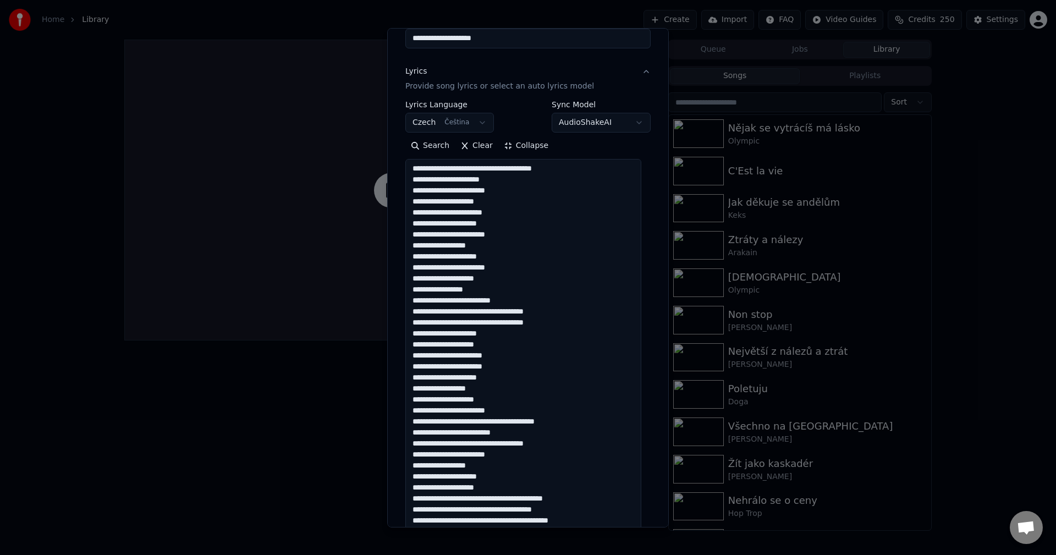
scroll to position [199, 0]
click at [491, 499] on textarea at bounding box center [524, 394] width 236 height 470
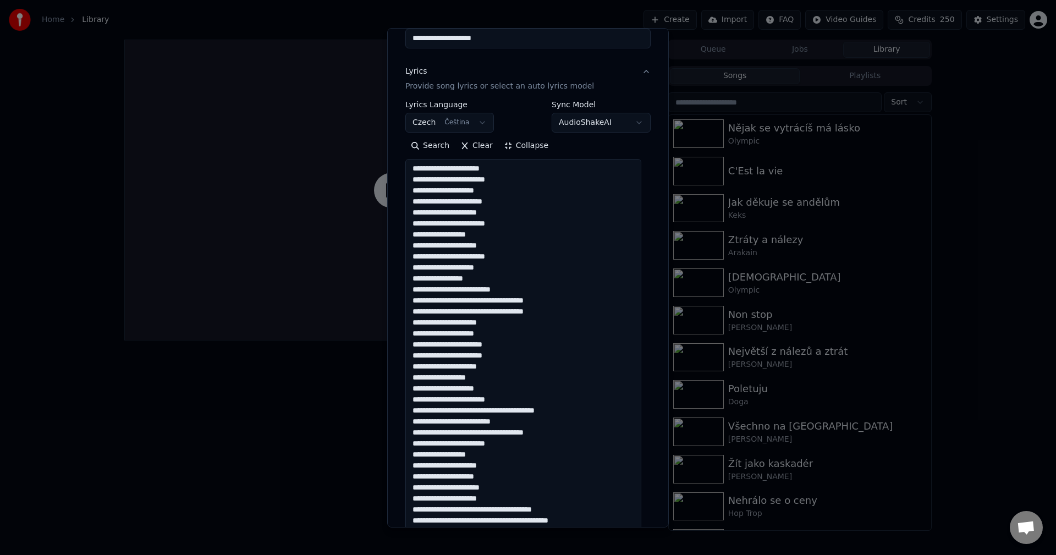
scroll to position [210, 0]
click at [492, 510] on textarea at bounding box center [524, 394] width 236 height 470
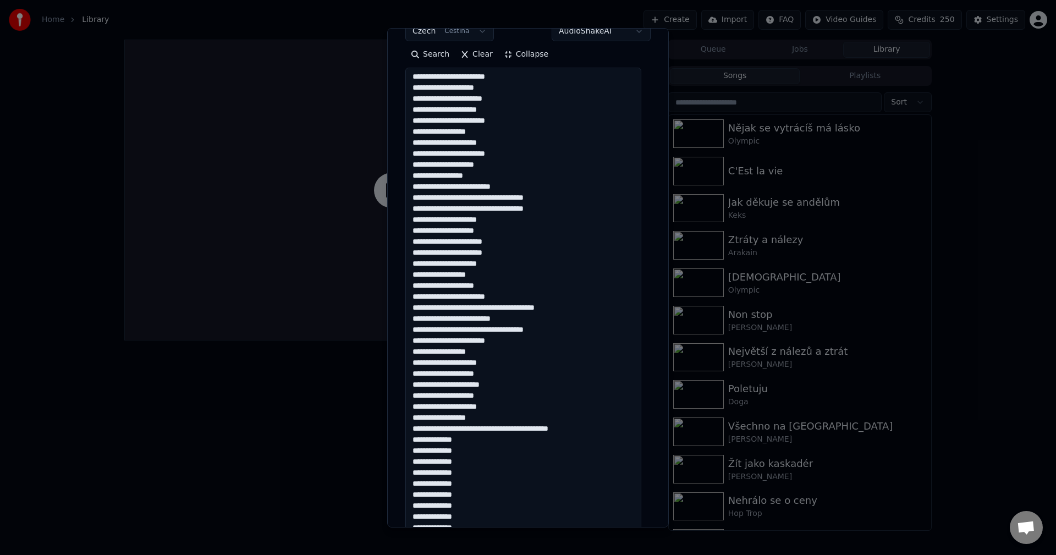
scroll to position [220, 0]
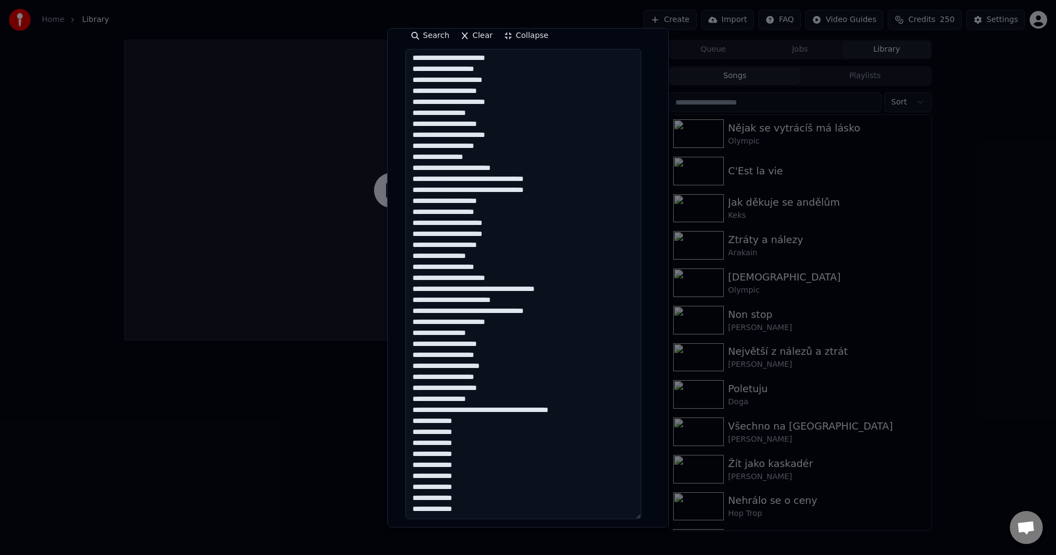
click at [490, 415] on textarea at bounding box center [524, 284] width 236 height 470
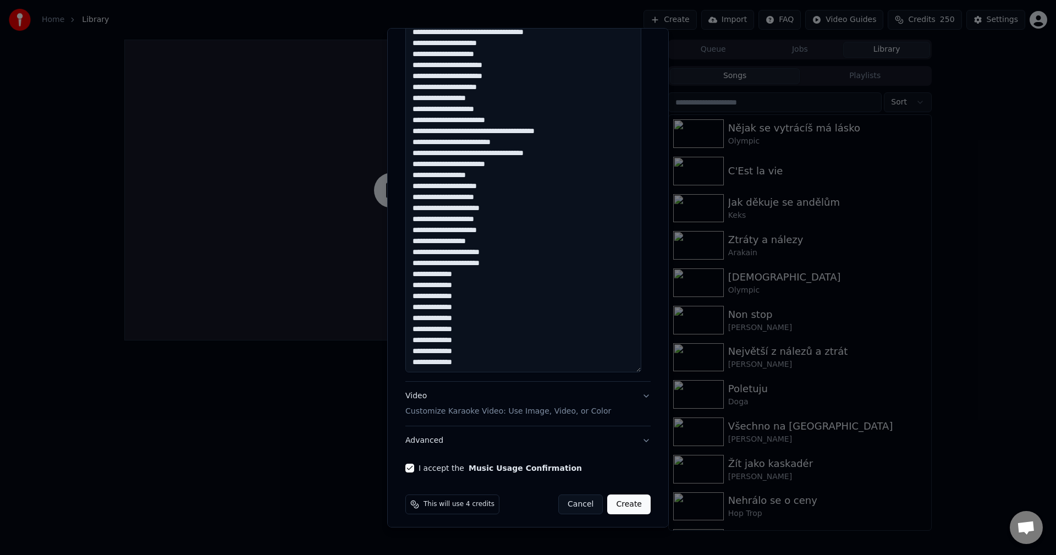
scroll to position [372, 0]
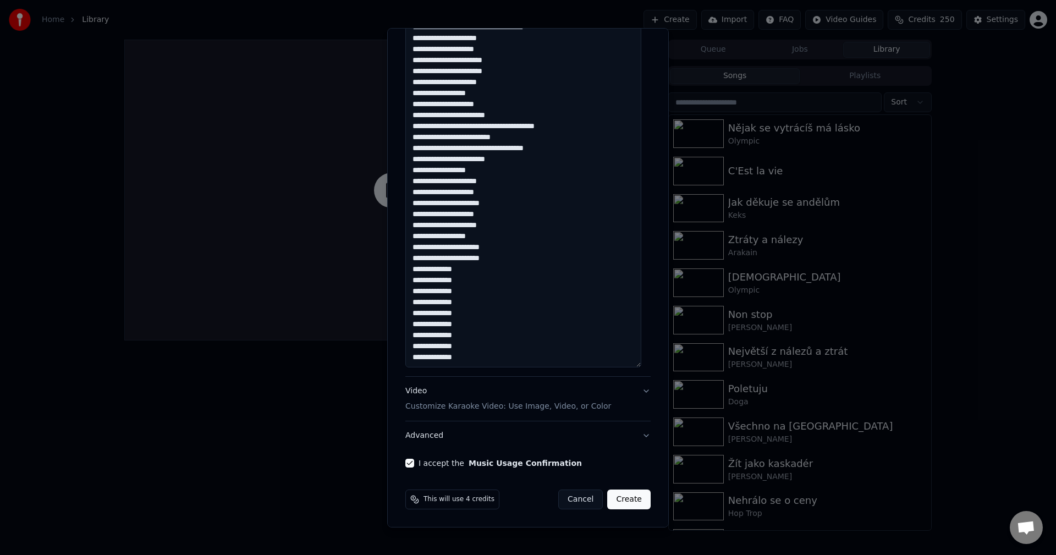
type textarea "**********"
click at [617, 505] on button "Create" at bounding box center [628, 500] width 43 height 20
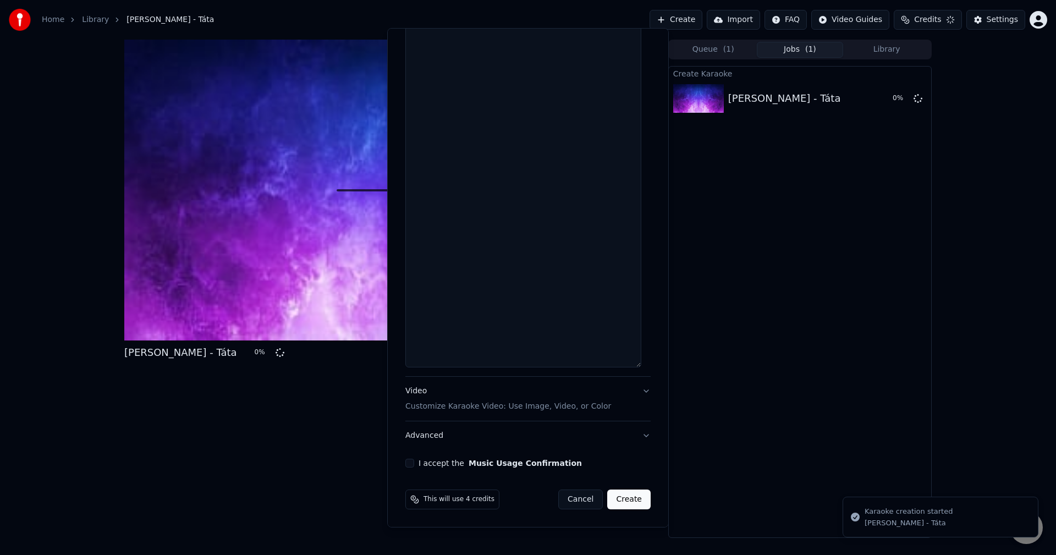
scroll to position [0, 0]
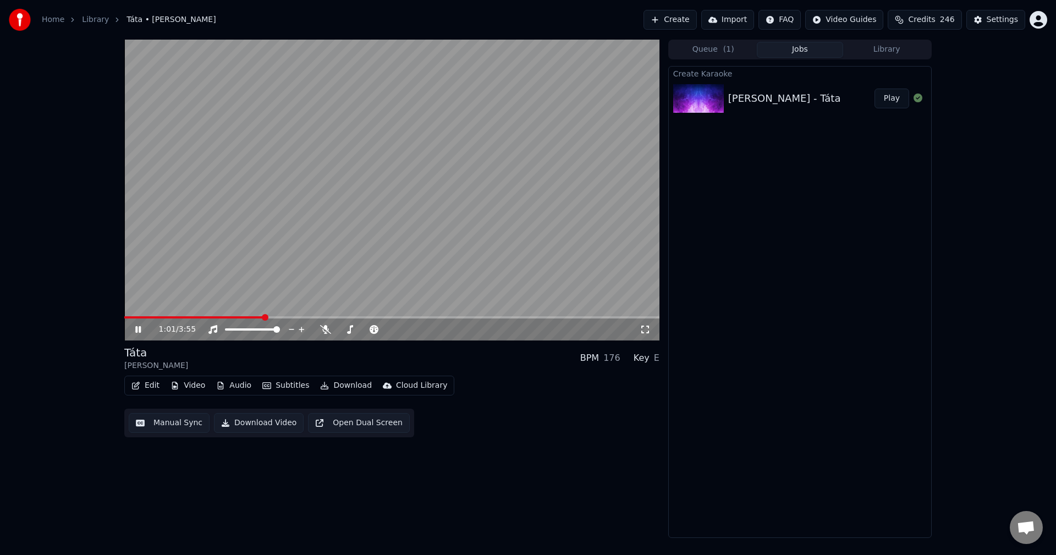
click at [135, 330] on icon at bounding box center [146, 329] width 26 height 9
